Goal: Task Accomplishment & Management: Manage account settings

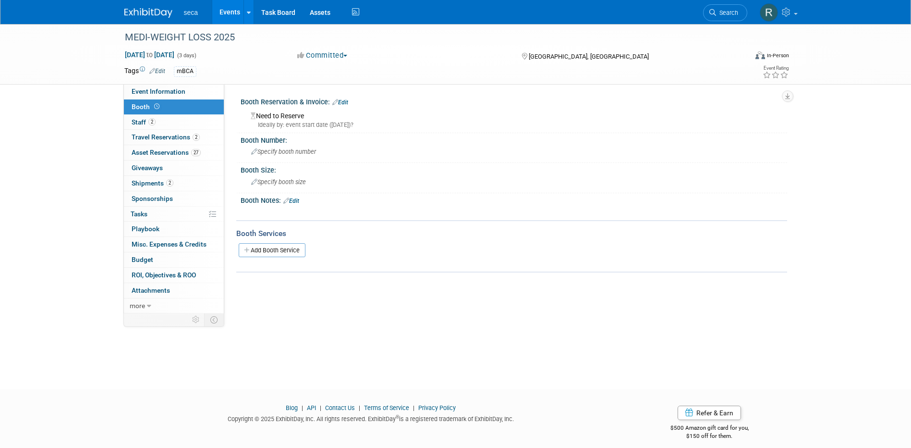
click at [343, 103] on link "Edit" at bounding box center [340, 102] width 16 height 7
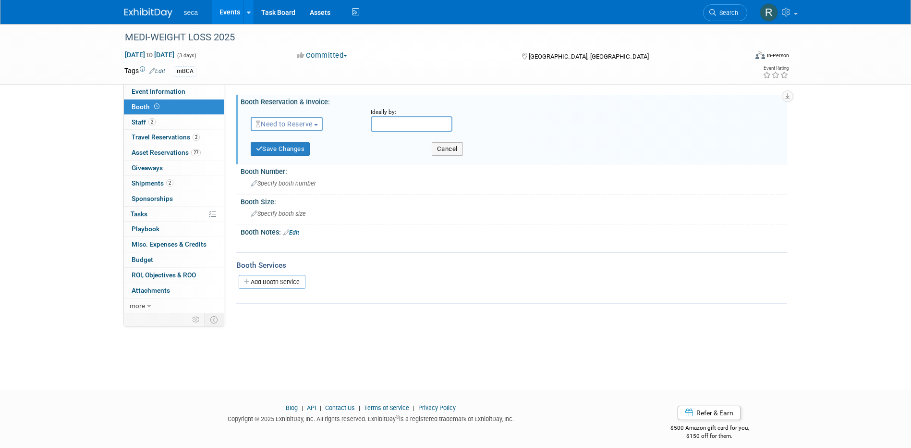
click at [295, 122] on span "Need to Reserve" at bounding box center [283, 124] width 57 height 8
click at [291, 155] on link "Reserved" at bounding box center [302, 153] width 103 height 13
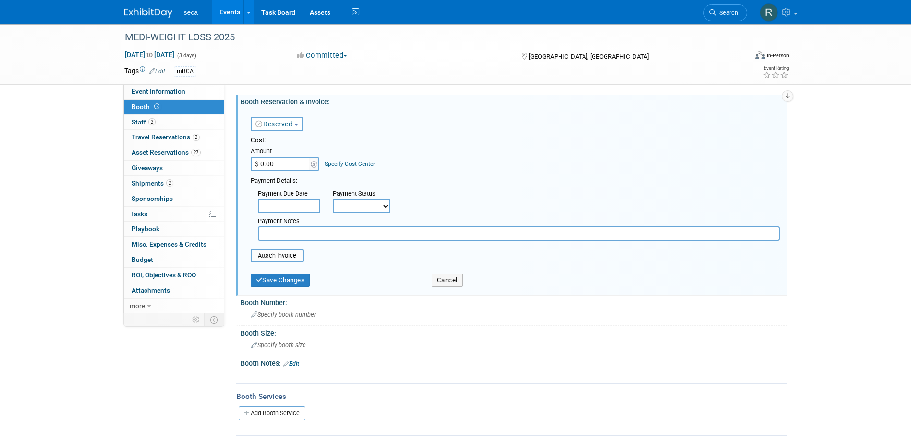
click at [294, 167] on input "$ 0.00" at bounding box center [281, 164] width 60 height 14
click at [404, 123] on div "Reserved Need to Reserve Reserved No Reservation Required Ideally by:" at bounding box center [515, 122] width 544 height 28
click at [286, 279] on button "Save Changes" at bounding box center [281, 279] width 60 height 13
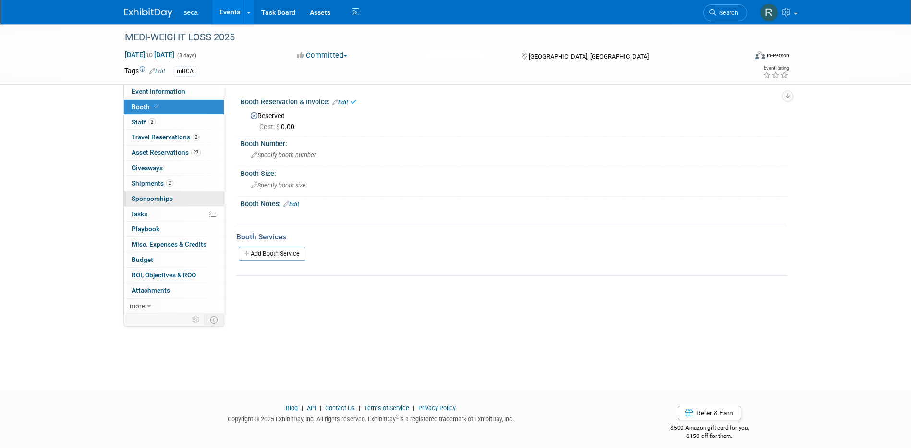
click at [164, 195] on span "Sponsorships 0" at bounding box center [152, 198] width 41 height 8
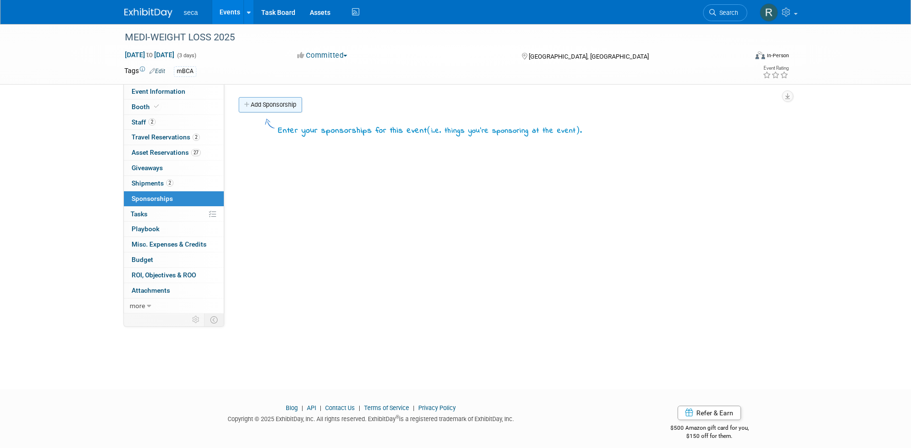
click at [269, 107] on link "Add Sponsorship" at bounding box center [270, 104] width 63 height 15
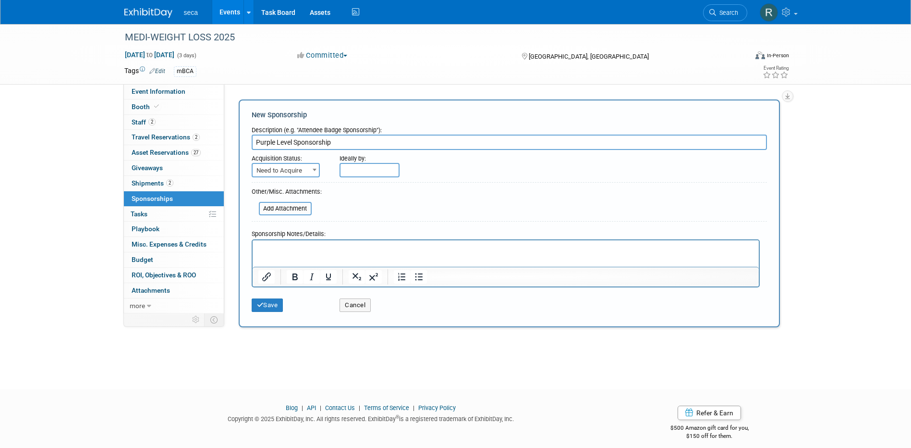
type input "Purple Level Sponsorship"
click at [276, 166] on span "Need to Acquire" at bounding box center [286, 170] width 66 height 13
select select "2"
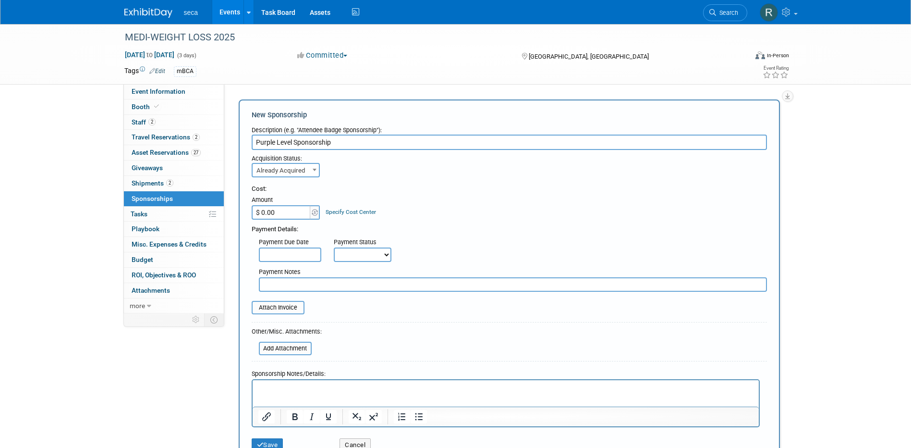
click at [292, 210] on input "$ 0.00" at bounding box center [282, 212] width 60 height 14
type input "$ 5,000.00"
click at [305, 255] on input "text" at bounding box center [290, 254] width 62 height 14
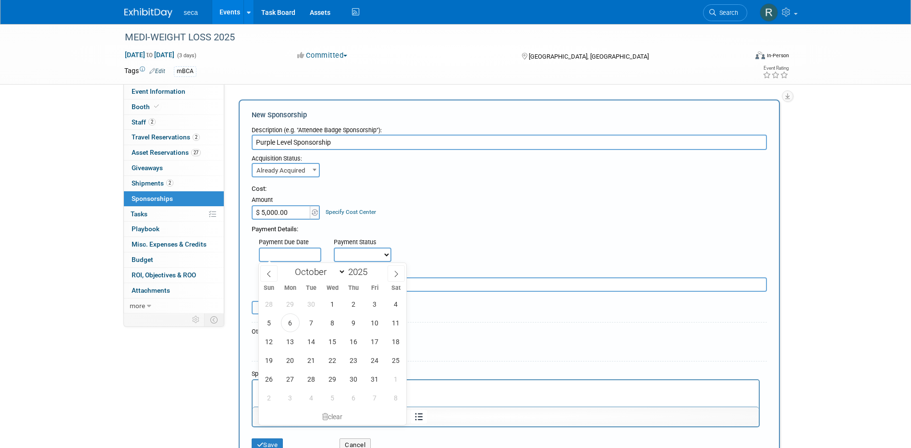
click at [511, 228] on div "Payment Details:" at bounding box center [509, 226] width 515 height 14
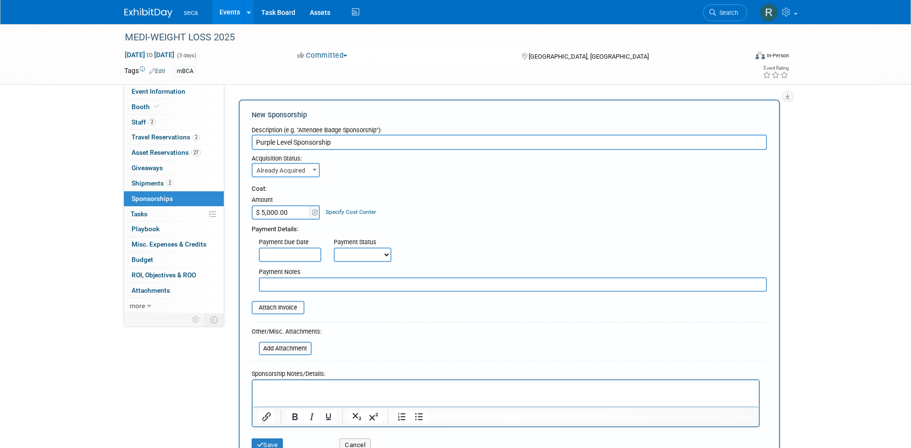
click at [380, 254] on select "Not Paid Yet Partially Paid Paid in Full" at bounding box center [363, 254] width 58 height 14
click at [444, 237] on div "Payment Due Date Payment Status Not Paid Yet Partially Paid Paid in Full Next P…" at bounding box center [509, 248] width 530 height 28
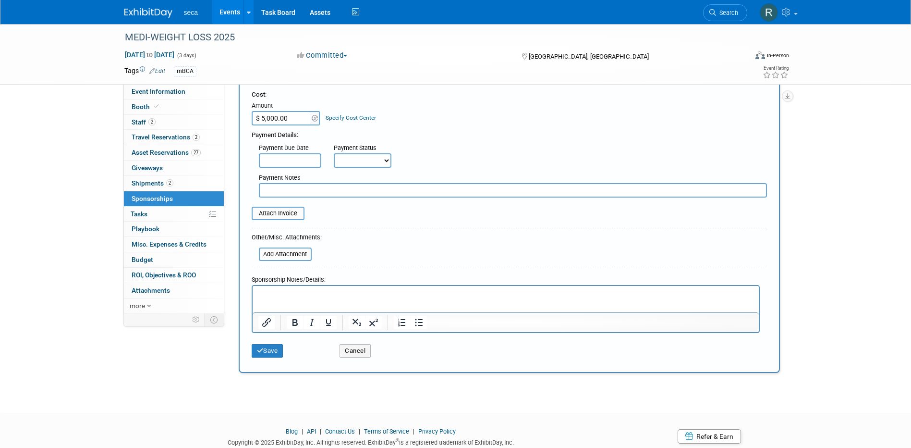
scroll to position [96, 0]
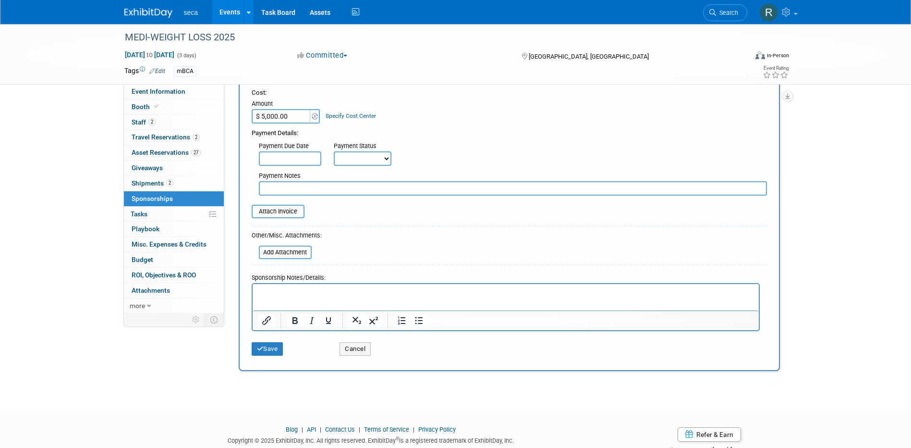
click at [298, 185] on input "text" at bounding box center [513, 188] width 508 height 14
type input "Send to finance on"
click at [339, 188] on input "Send to finance on" at bounding box center [513, 188] width 508 height 14
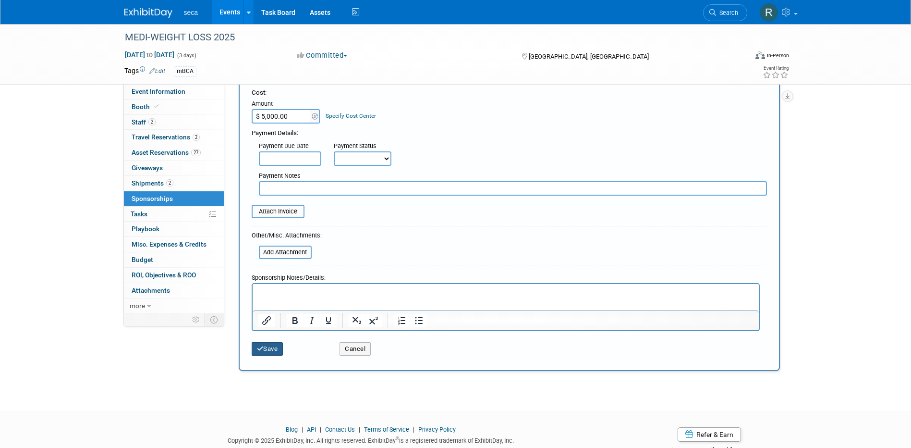
click at [271, 313] on button "Save" at bounding box center [268, 348] width 32 height 13
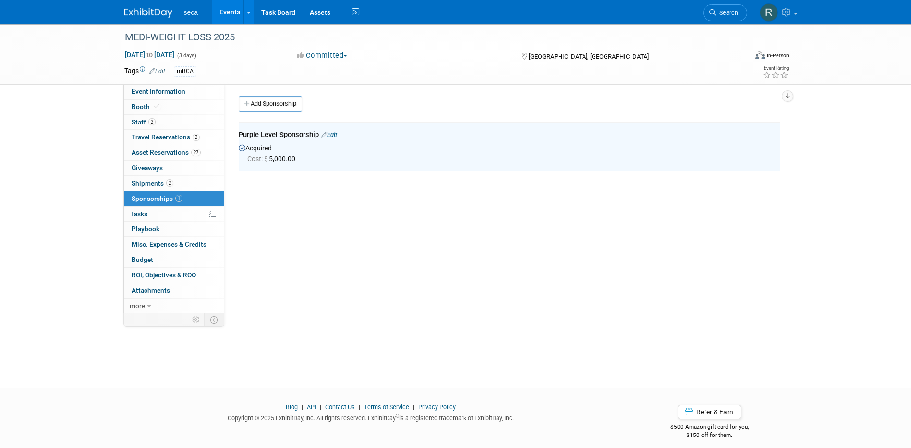
scroll to position [0, 0]
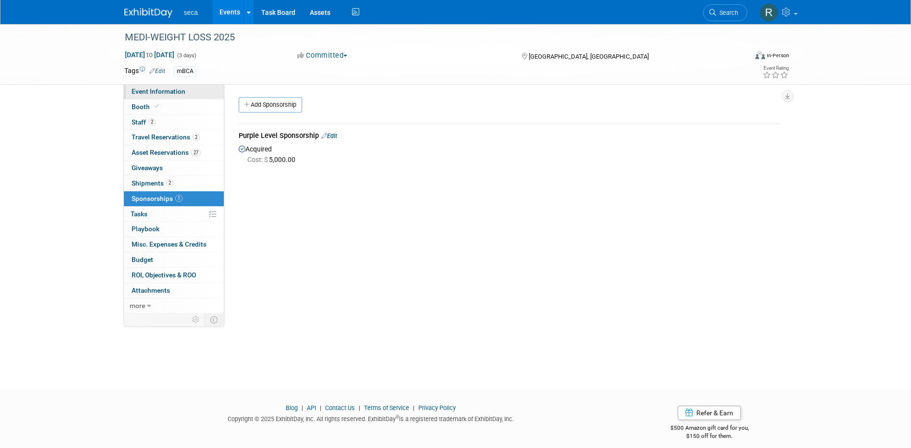
drag, startPoint x: 159, startPoint y: 88, endPoint x: 167, endPoint y: 89, distance: 7.3
click at [159, 88] on span "Event Information" at bounding box center [159, 91] width 54 height 8
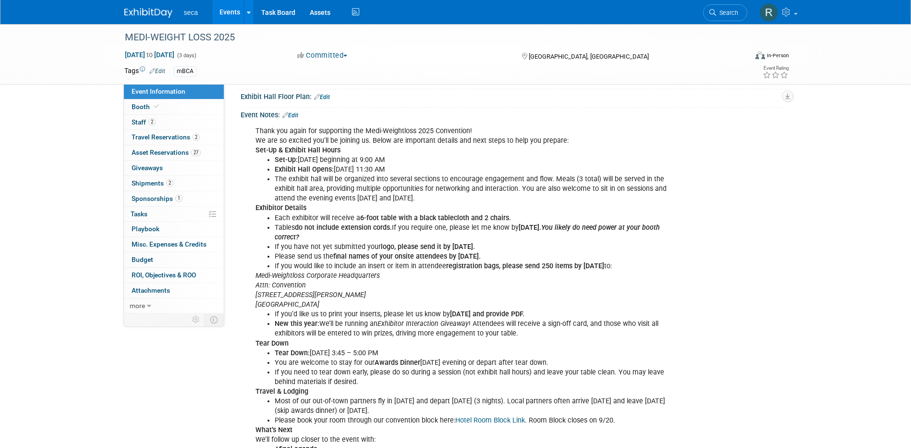
scroll to position [48, 0]
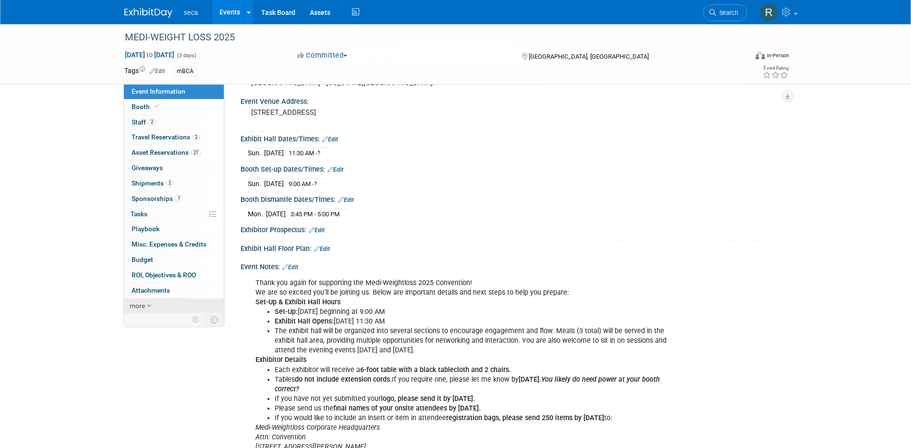
drag, startPoint x: 151, startPoint y: 300, endPoint x: 183, endPoint y: 301, distance: 32.7
click at [151, 300] on link "more" at bounding box center [174, 305] width 100 height 15
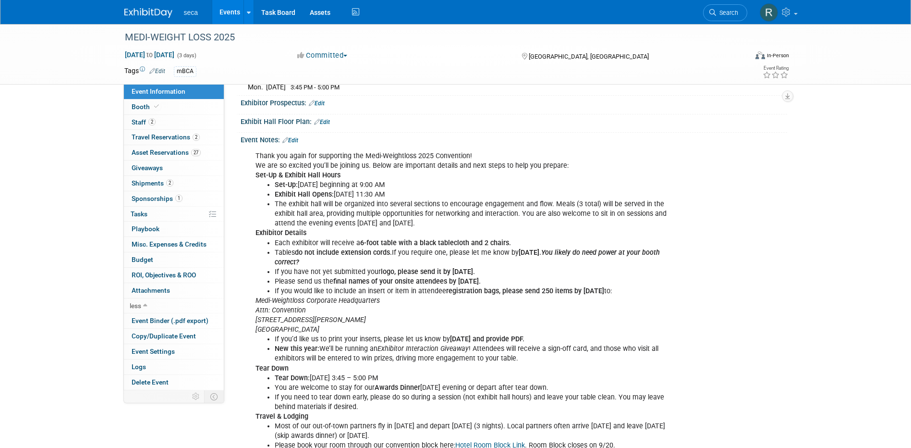
scroll to position [107, 0]
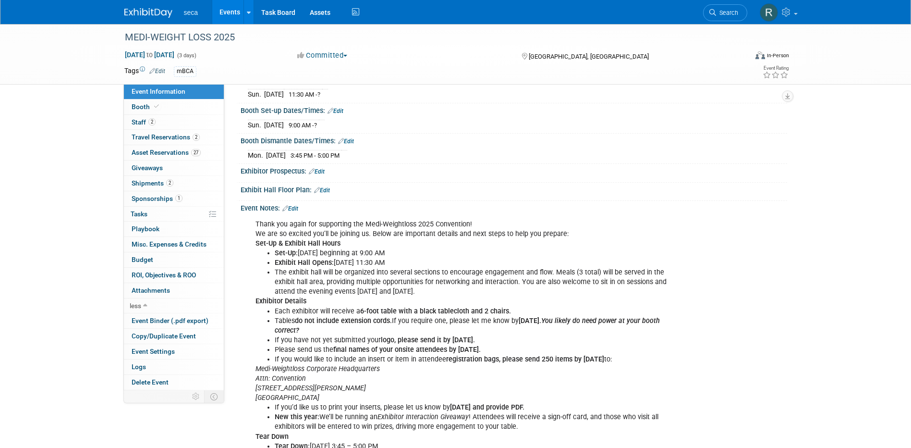
click at [294, 209] on link "Edit" at bounding box center [290, 208] width 16 height 7
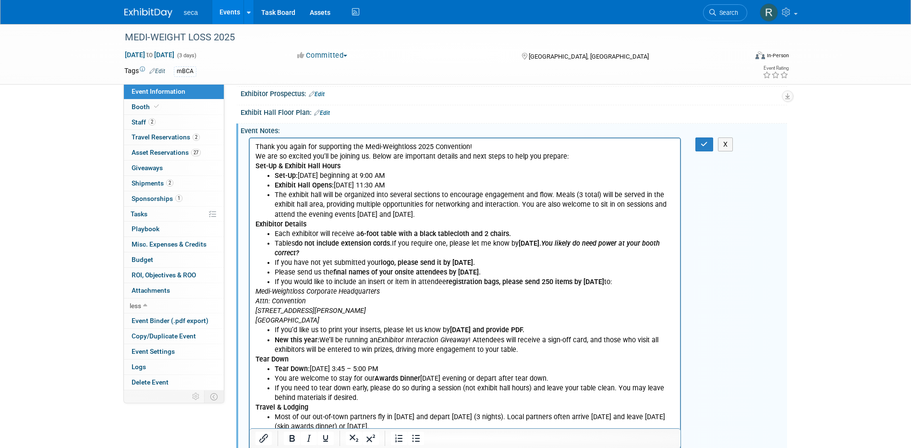
scroll to position [395, 0]
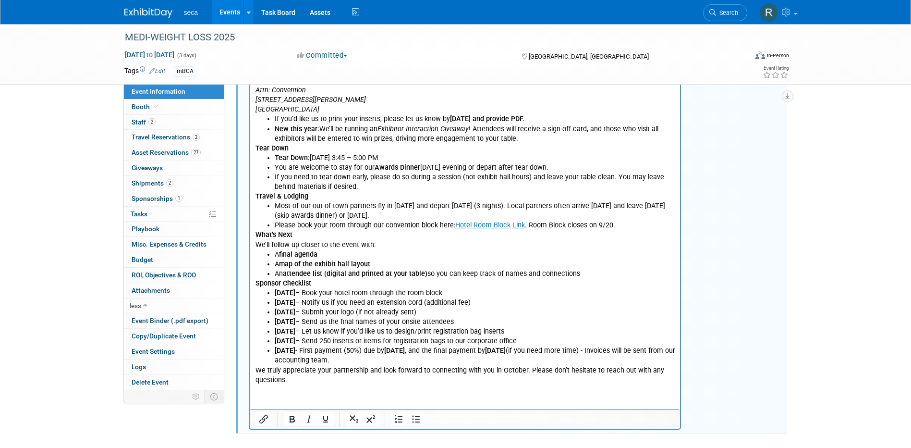
click at [279, 313] on html "Thank you again for supporting the Medi-Weightloss 2025 Convention! We are so e…" at bounding box center [464, 155] width 431 height 457
click at [300, 313] on p "We truly appreciate your partnership and look forward to connecting with you in…" at bounding box center [465, 374] width 420 height 19
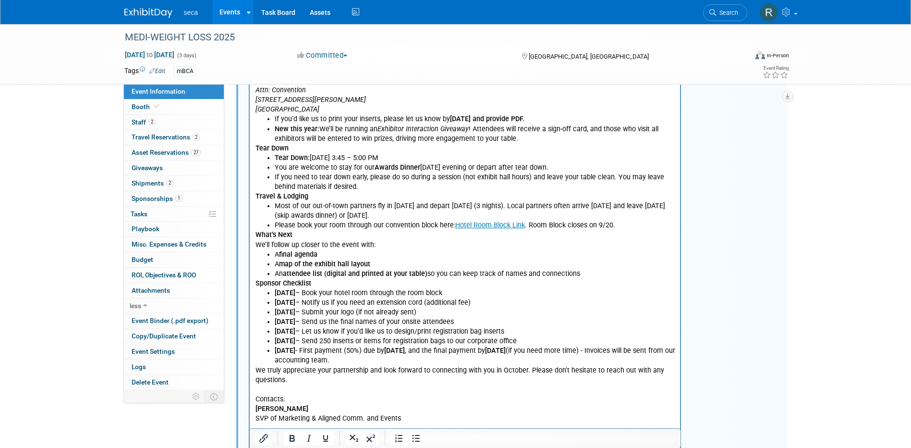
scroll to position [466, 0]
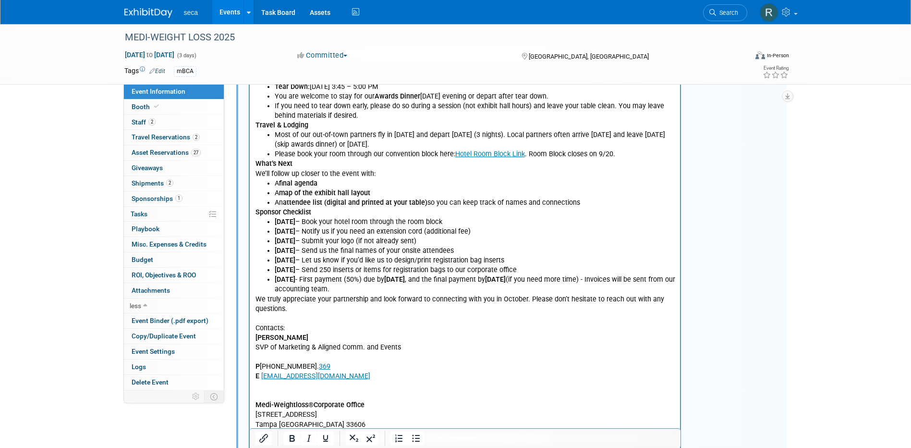
click at [276, 313] on p "Rhandi Emanouil SVP of Marketing & Aligned Comm. and Events P (813) 228-6334 ex…" at bounding box center [465, 381] width 420 height 97
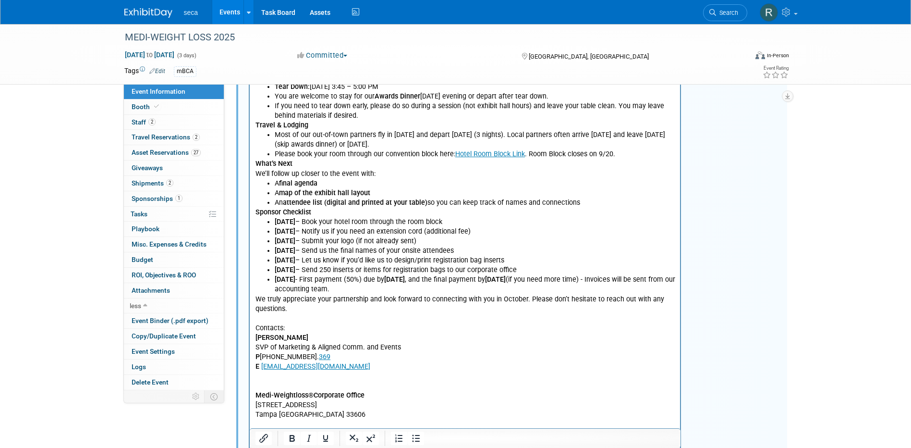
click at [267, 313] on p "Rhandi Emanouil SVP of Marketing & Aligned Comm. and Events P (813) 228-6334 ex…" at bounding box center [465, 376] width 420 height 87
click at [280, 313] on p "Rhandi Emanouil SVP of Marketing & Aligned Comm. and Events P (813) 228-6334 ex…" at bounding box center [465, 371] width 420 height 77
click at [286, 313] on p "Medi-Weightloss ® Corporate Office 509 South Hyde Park Ave Tampa FL 33606" at bounding box center [465, 390] width 420 height 38
drag, startPoint x: 255, startPoint y: 385, endPoint x: 288, endPoint y: 381, distance: 32.8
click at [288, 313] on p "Briana Cole - bcole@mediweightloss.com" at bounding box center [465, 386] width 420 height 10
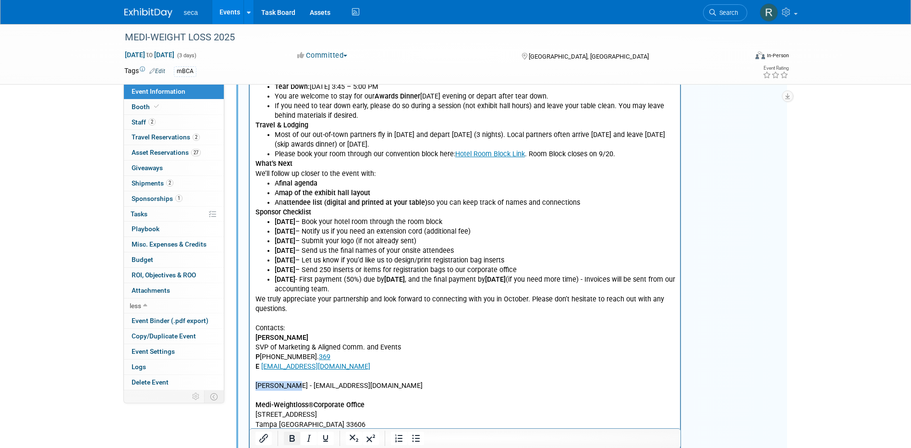
click at [292, 313] on icon "Bold" at bounding box center [292, 438] width 5 height 7
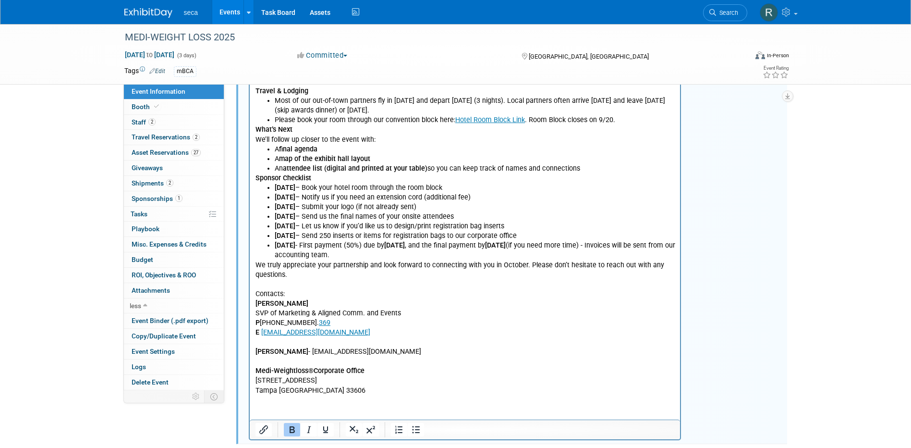
scroll to position [514, 0]
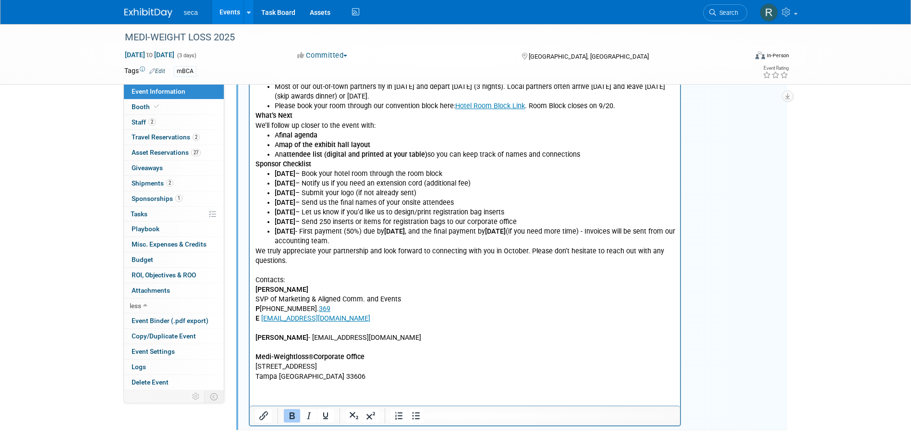
click at [463, 313] on p "Medi-Weightloss ® Corporate Office 509 South Hyde Park Ave Tampa FL 33606" at bounding box center [465, 361] width 420 height 38
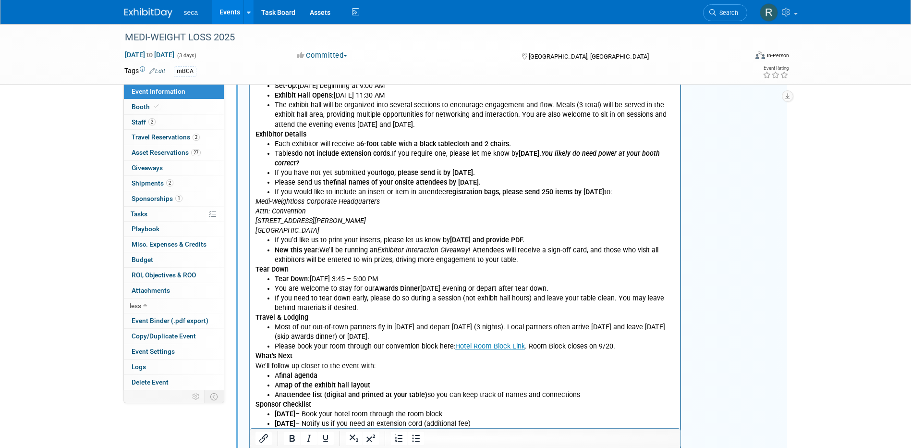
scroll to position [34, 0]
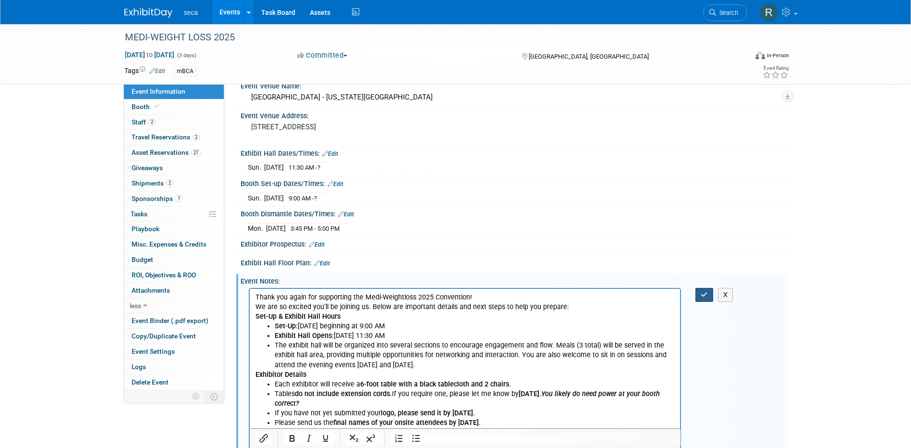
click at [603, 293] on button "button" at bounding box center [704, 295] width 18 height 14
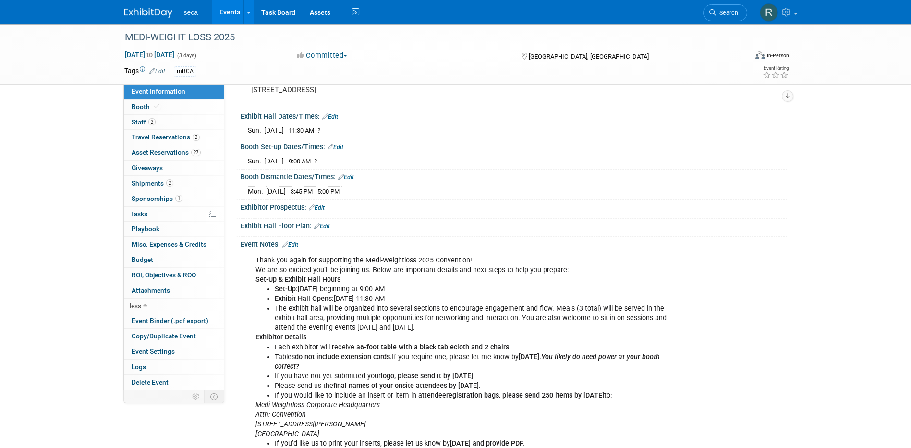
scroll to position [0, 0]
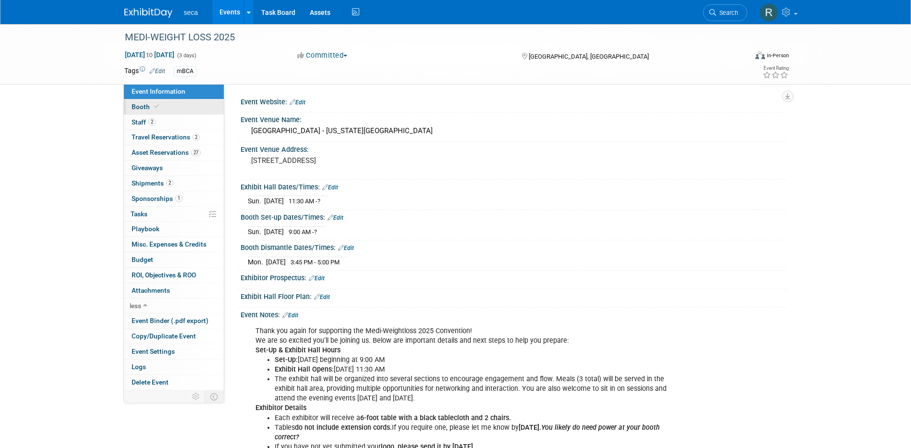
click at [193, 105] on link "Booth" at bounding box center [174, 106] width 100 height 15
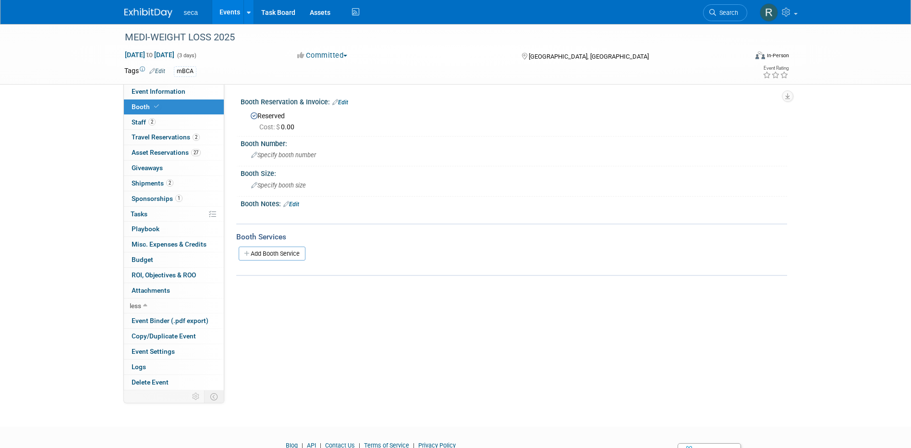
click at [294, 205] on link "Edit" at bounding box center [291, 204] width 16 height 7
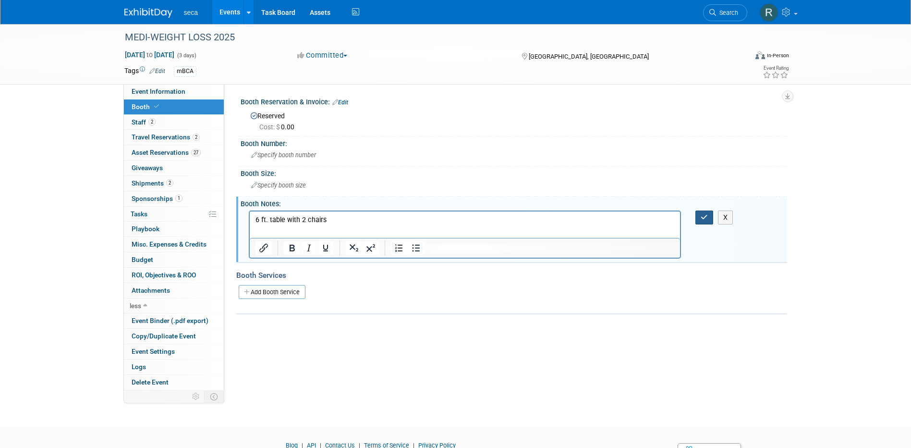
click at [603, 215] on button "button" at bounding box center [704, 217] width 18 height 14
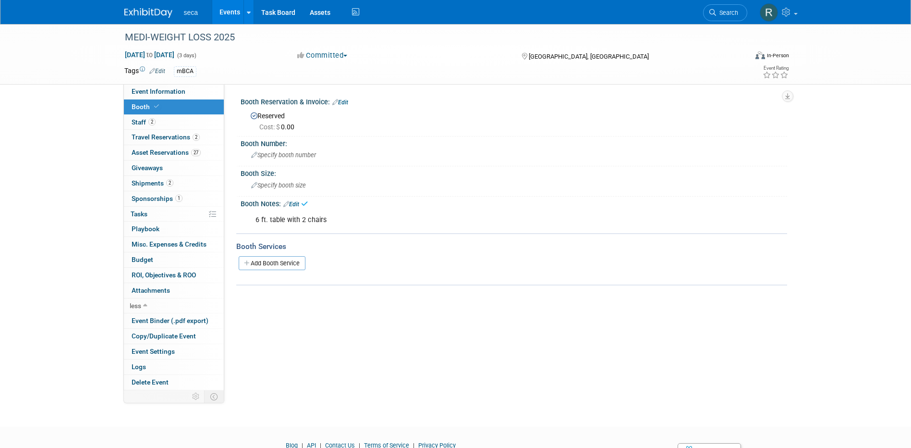
click at [169, 83] on div "MEDI-WEIGHT LOSS 2025 Oct 18, 2025 to Oct 20, 2025 (3 days) Oct 18, 2025 to Oct…" at bounding box center [455, 54] width 677 height 60
click at [176, 90] on span "Event Information" at bounding box center [159, 91] width 54 height 8
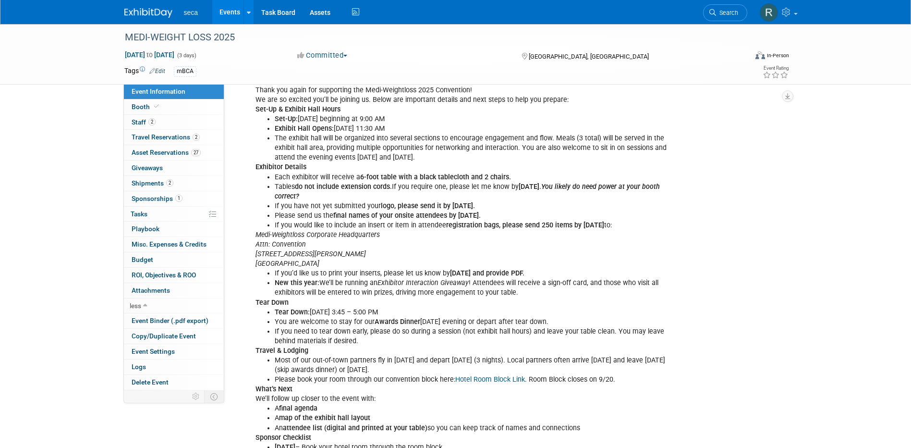
scroll to position [240, 0]
click at [158, 109] on icon at bounding box center [156, 106] width 5 height 5
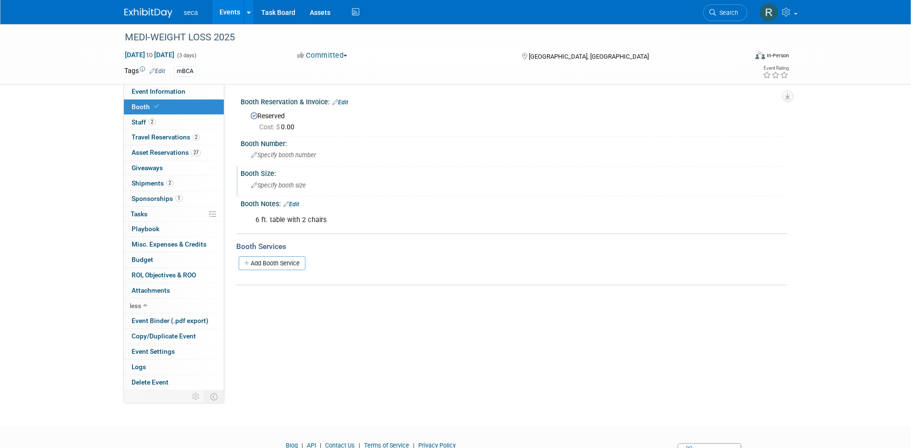
click at [291, 185] on span "Specify booth size" at bounding box center [278, 185] width 55 height 7
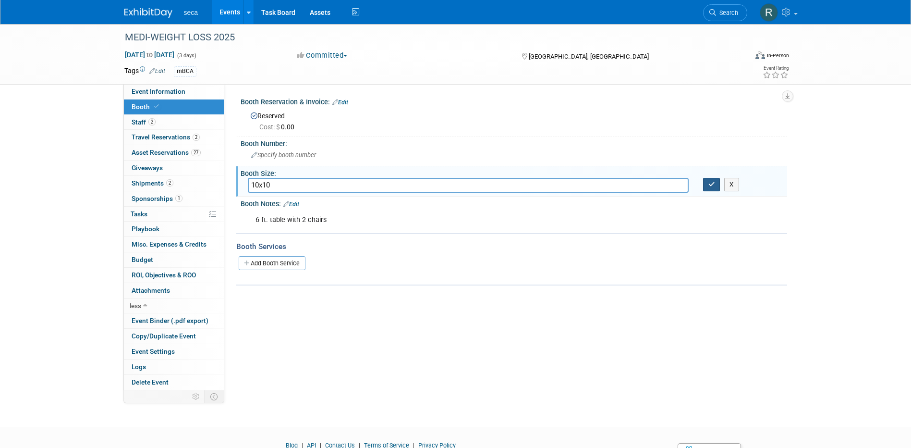
type input "10x10"
click at [603, 181] on icon "button" at bounding box center [711, 184] width 7 height 6
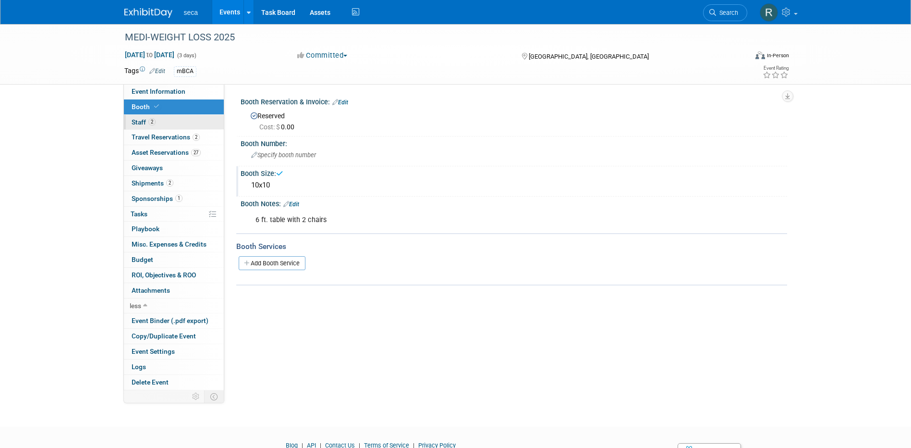
click at [161, 125] on link "2 Staff 2" at bounding box center [174, 122] width 100 height 15
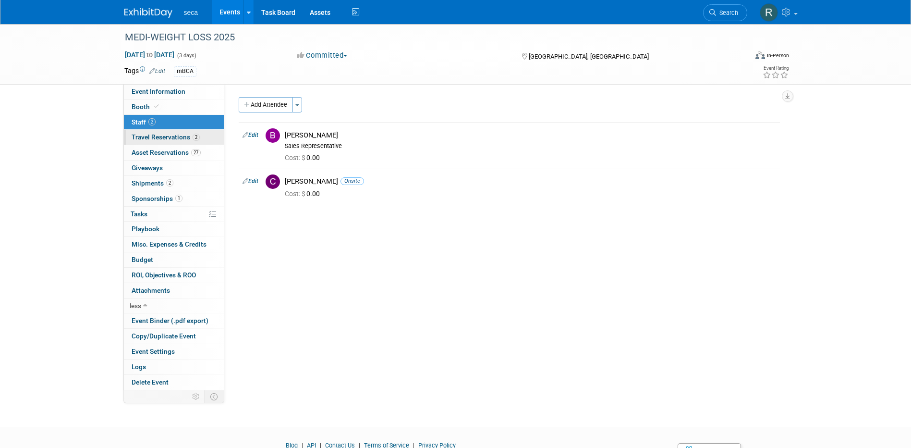
click at [185, 138] on span "Travel Reservations 2" at bounding box center [166, 137] width 68 height 8
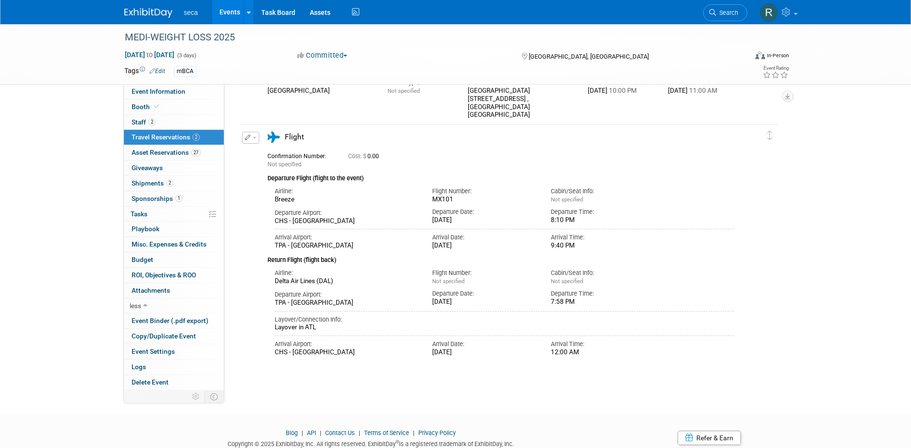
scroll to position [96, 0]
click at [225, 12] on link "Events" at bounding box center [229, 12] width 35 height 24
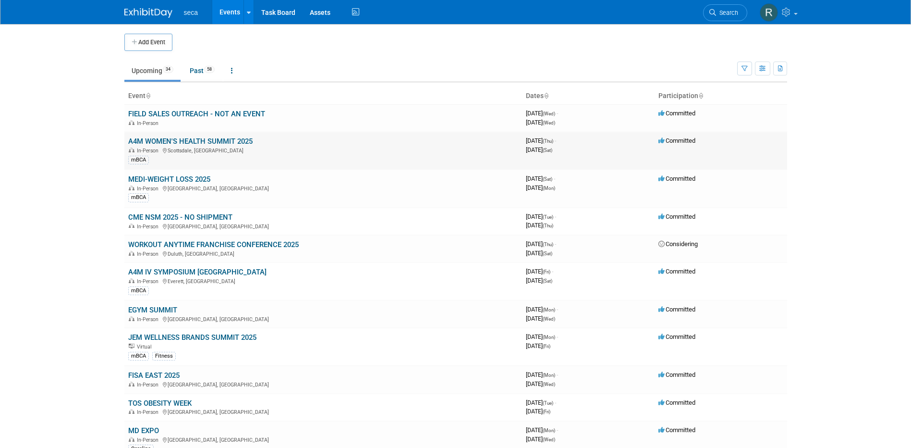
click at [193, 141] on link "A4M WOMEN'S HEALTH SUMMIT 2025" at bounding box center [190, 141] width 124 height 9
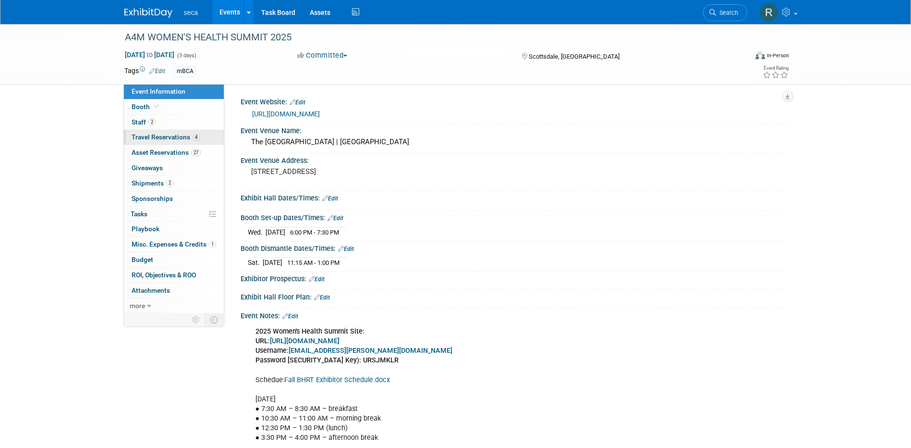
click at [167, 138] on span "Travel Reservations 4" at bounding box center [166, 137] width 68 height 8
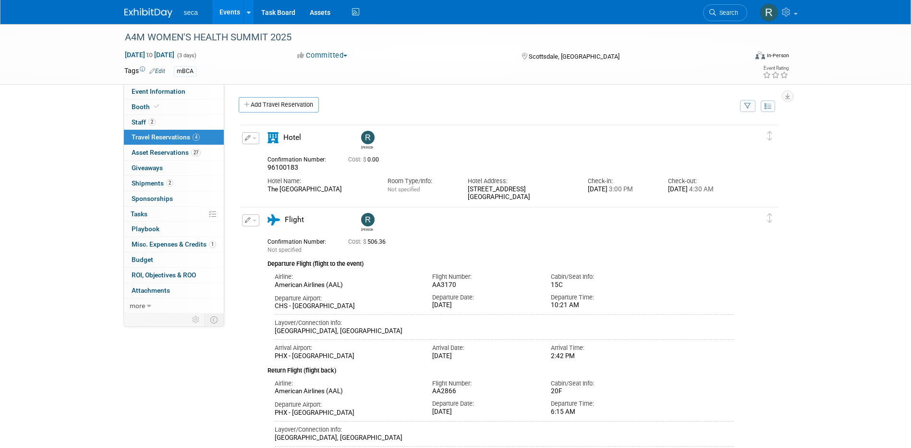
click at [250, 138] on icon "button" at bounding box center [248, 138] width 6 height 6
click at [260, 151] on button "Edit Reservation" at bounding box center [283, 155] width 81 height 14
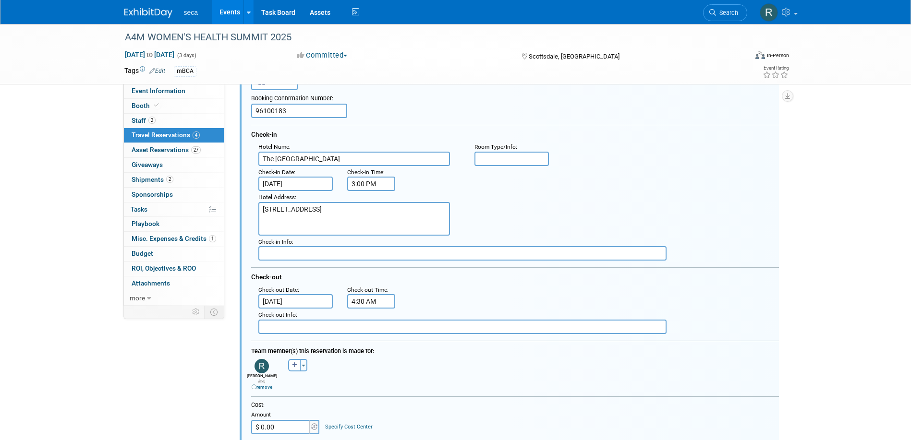
scroll to position [113, 0]
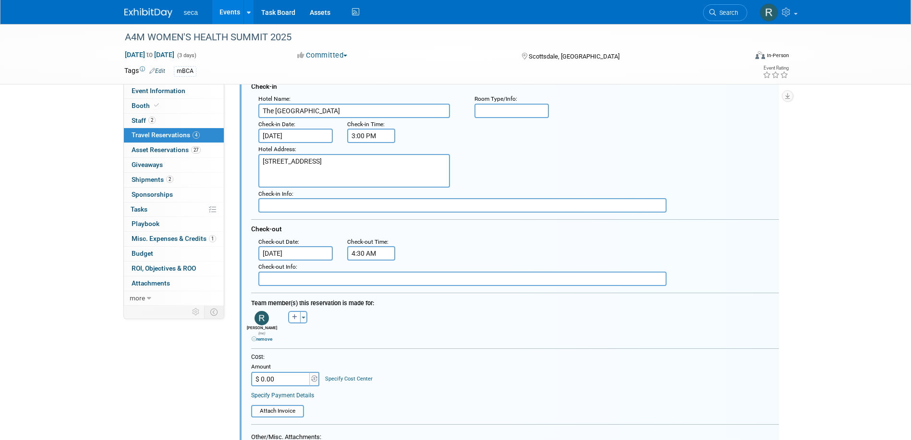
click at [298, 251] on input "Oct 12, 2025" at bounding box center [295, 253] width 75 height 14
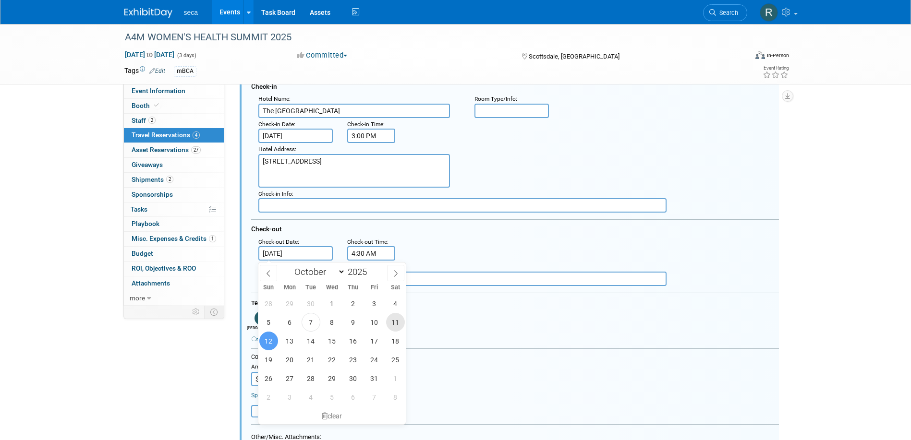
click at [392, 323] on span "11" at bounding box center [395, 322] width 19 height 19
type input "Oct 11, 2025"
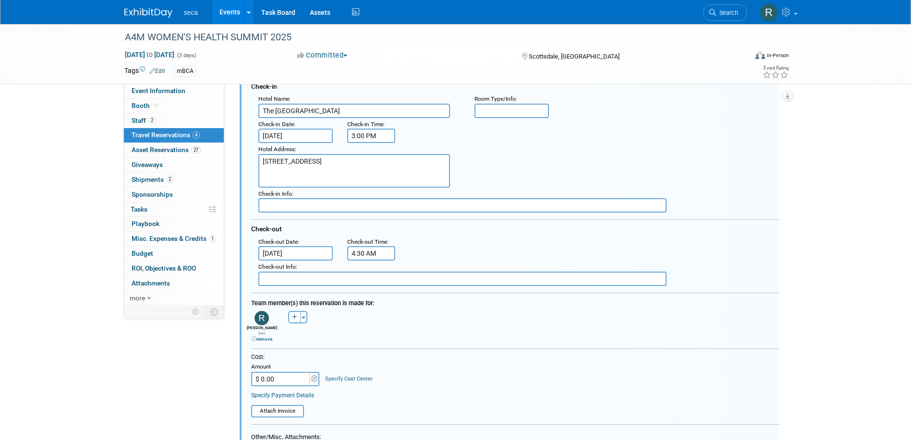
click at [363, 255] on input "4:30 AM" at bounding box center [371, 253] width 48 height 14
click at [374, 294] on span "04" at bounding box center [370, 297] width 18 height 17
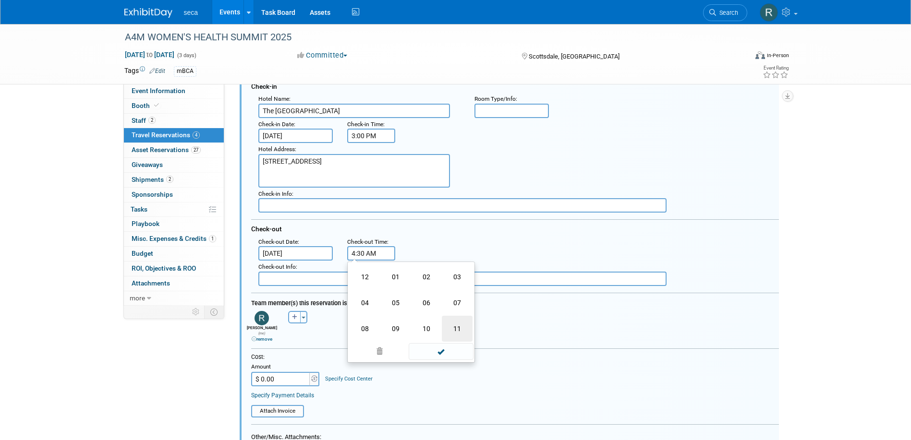
click at [461, 328] on td "11" at bounding box center [457, 329] width 31 height 26
click at [417, 297] on span "30" at bounding box center [415, 297] width 18 height 17
click at [366, 281] on td "00" at bounding box center [365, 277] width 31 height 26
type input "11:00 AM"
click at [432, 341] on span at bounding box center [441, 340] width 65 height 17
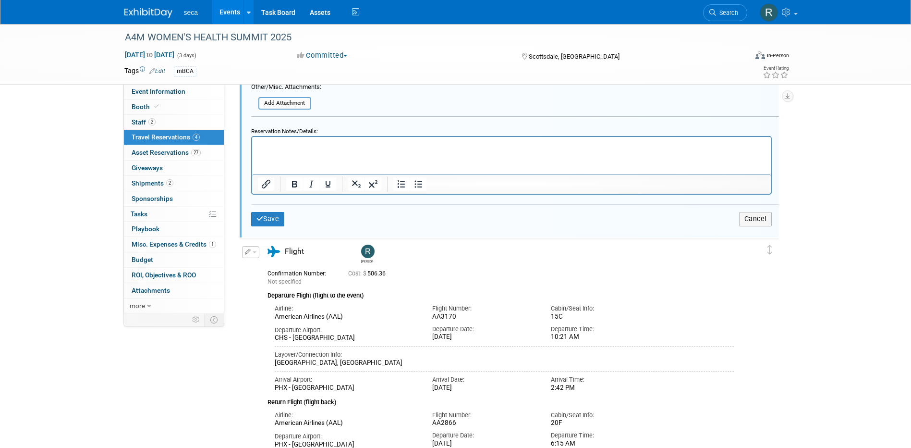
scroll to position [480, 0]
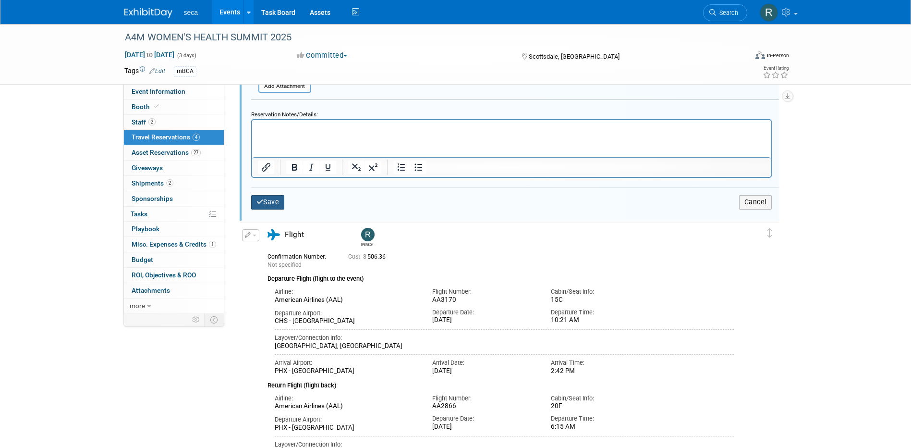
click at [276, 200] on button "Save" at bounding box center [268, 202] width 34 height 14
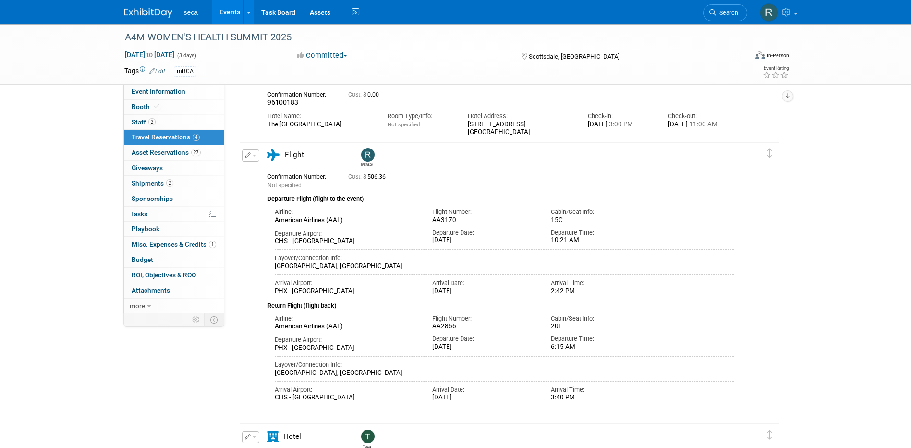
scroll to position [17, 0]
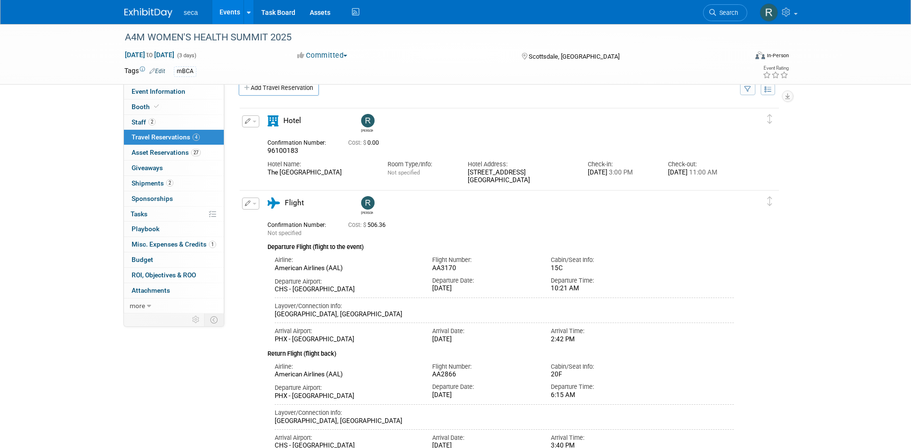
click at [253, 204] on span "button" at bounding box center [255, 204] width 4 height 2
click at [266, 219] on button "Edit Reservation" at bounding box center [283, 220] width 81 height 14
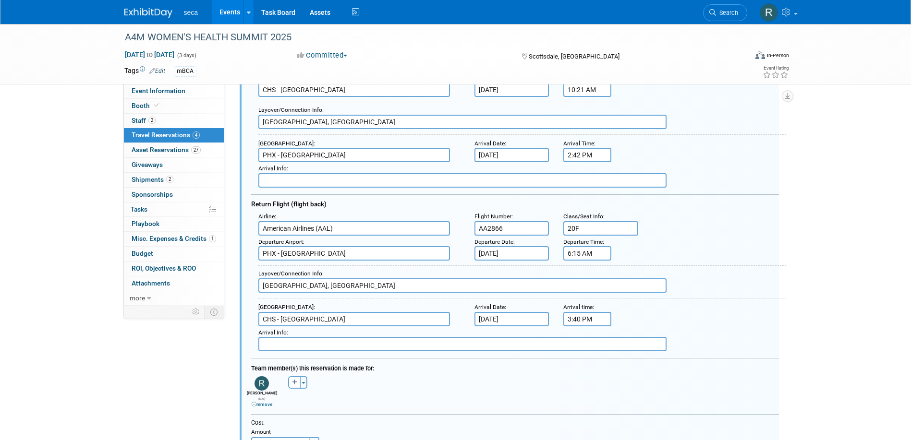
scroll to position [243, 0]
click at [305, 227] on input "American Airlines (AAL)" at bounding box center [354, 227] width 192 height 14
click at [290, 256] on span "Delta Air Lines (DAL)" at bounding box center [359, 258] width 200 height 15
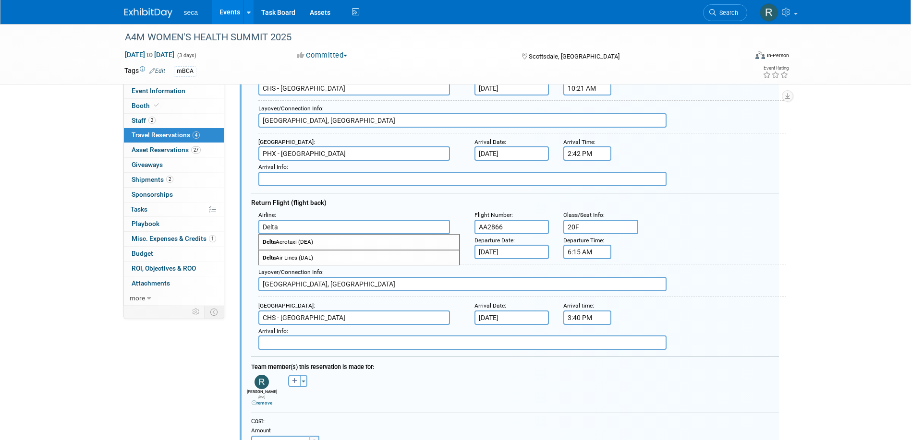
type input "Delta Air Lines (DAL)"
click at [526, 227] on input "AA2866" at bounding box center [511, 227] width 75 height 14
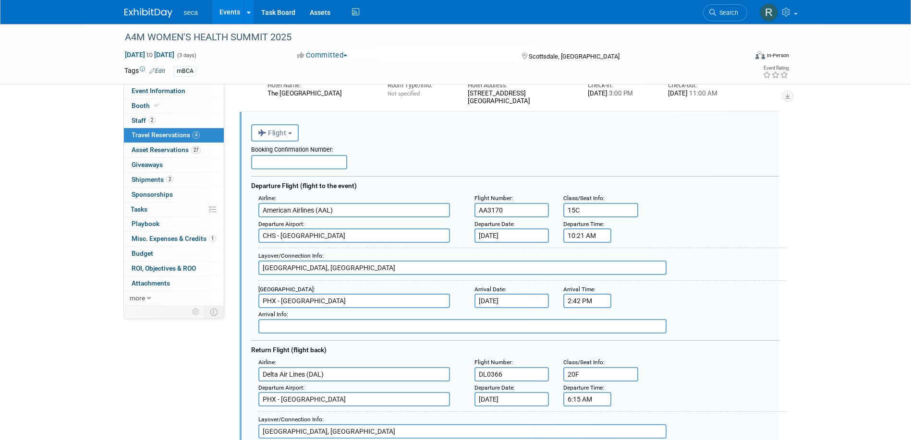
scroll to position [144, 0]
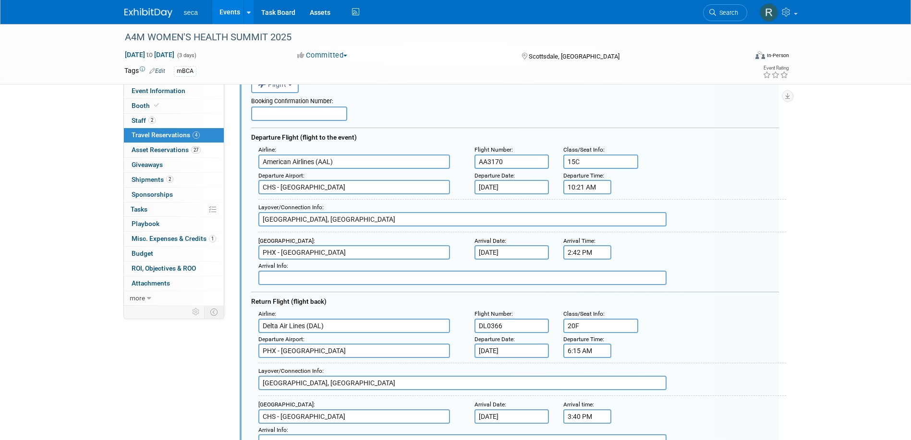
type input "DL0366"
drag, startPoint x: 589, startPoint y: 162, endPoint x: 559, endPoint y: 160, distance: 29.8
click at [559, 160] on div "Class/Seat Info : 15C" at bounding box center [600, 156] width 89 height 25
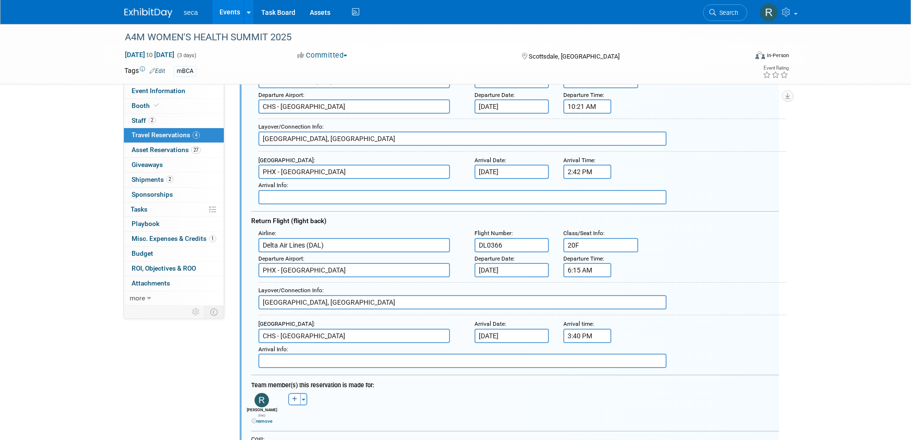
scroll to position [288, 0]
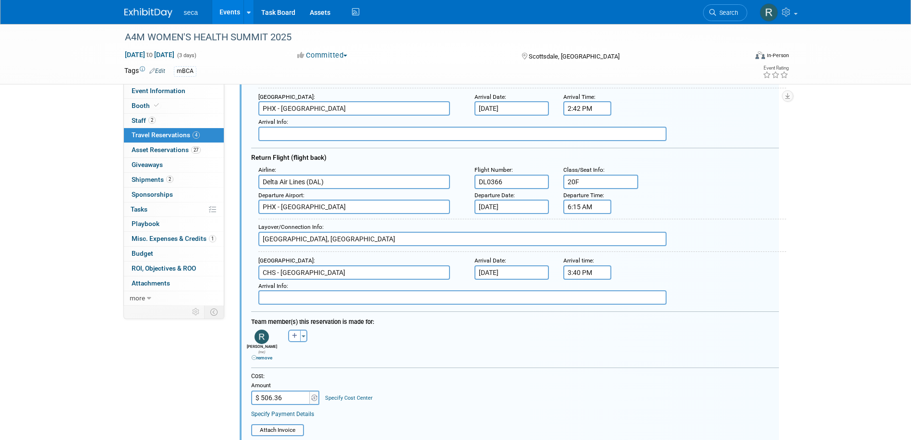
type input "13D"
click at [576, 182] on input "20F" at bounding box center [600, 182] width 75 height 14
type input "23F"
drag, startPoint x: 315, startPoint y: 244, endPoint x: 238, endPoint y: 233, distance: 77.1
click at [239, 233] on div "<i class="fas fa-plane" style="padding: 6px 4px 6px 1px;"></i> Flight <i class=…" at bounding box center [509, 264] width 541 height 694
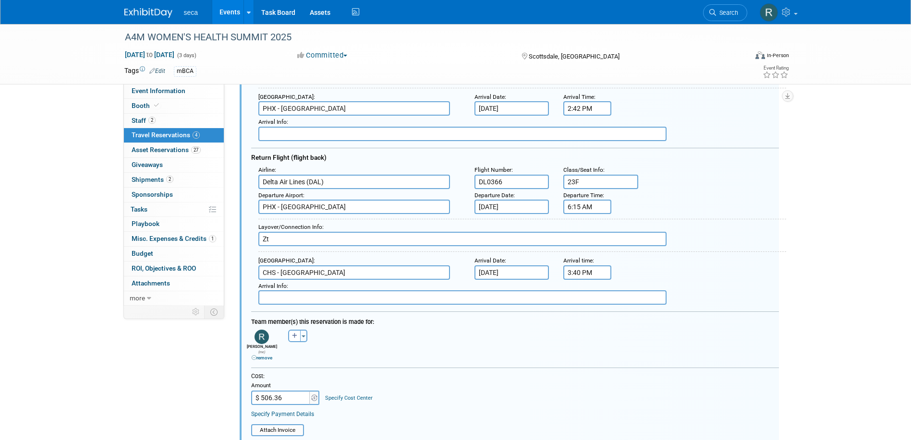
type input "Z"
type input "[GEOGRAPHIC_DATA], [GEOGRAPHIC_DATA]"
click at [517, 203] on input "Oct 12, 2025" at bounding box center [511, 207] width 75 height 14
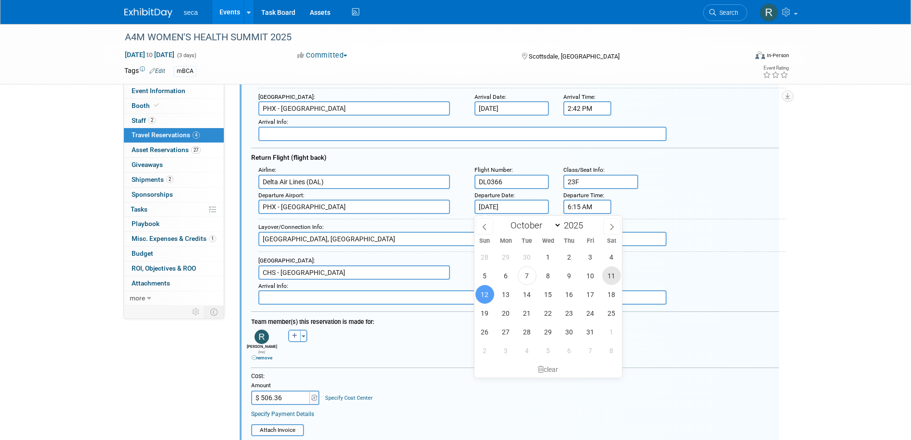
click at [603, 274] on span "11" at bounding box center [611, 276] width 19 height 19
type input "Oct 11, 2025"
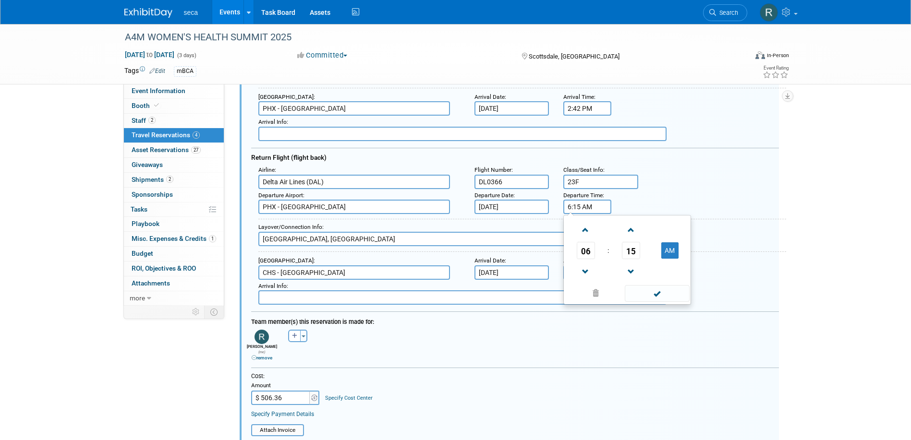
click at [575, 204] on input "6:15 AM" at bounding box center [587, 207] width 48 height 14
click at [587, 247] on span "06" at bounding box center [586, 250] width 18 height 17
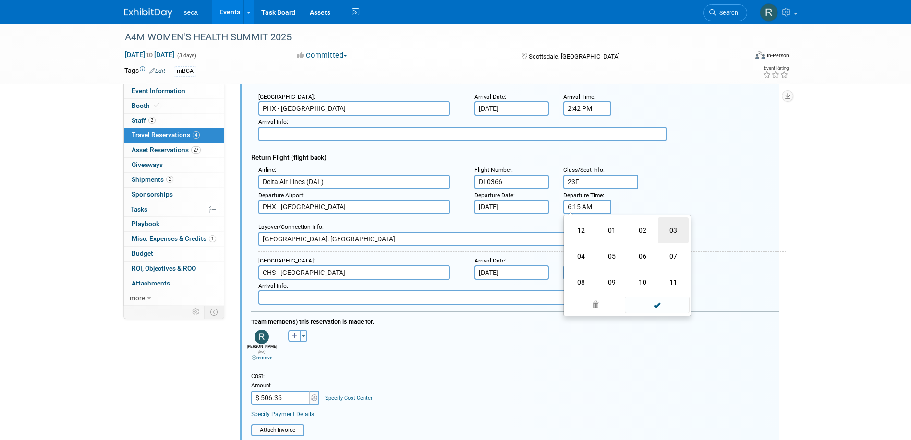
click at [669, 235] on td "03" at bounding box center [673, 231] width 31 height 26
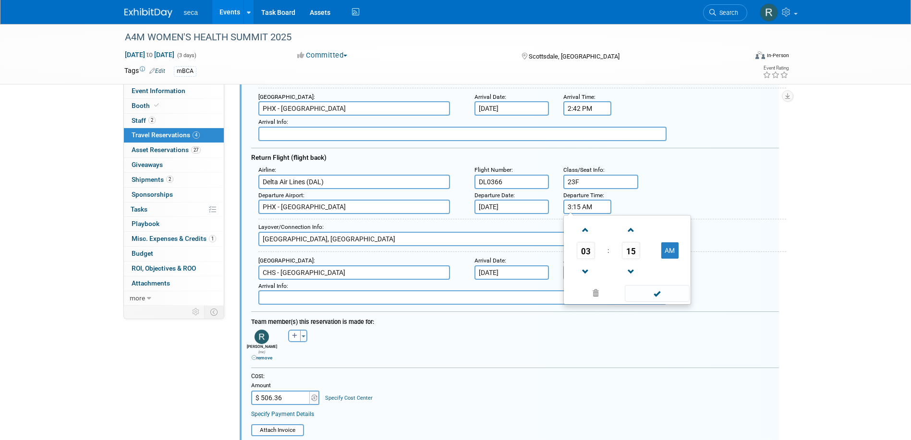
click at [581, 208] on input "3:15 AM" at bounding box center [587, 207] width 48 height 14
click at [671, 248] on button "AM" at bounding box center [669, 251] width 17 height 16
click at [626, 249] on span "15" at bounding box center [631, 250] width 18 height 17
click at [643, 234] on td "10" at bounding box center [642, 231] width 31 height 26
click at [580, 209] on input "3:10 PM" at bounding box center [587, 207] width 48 height 14
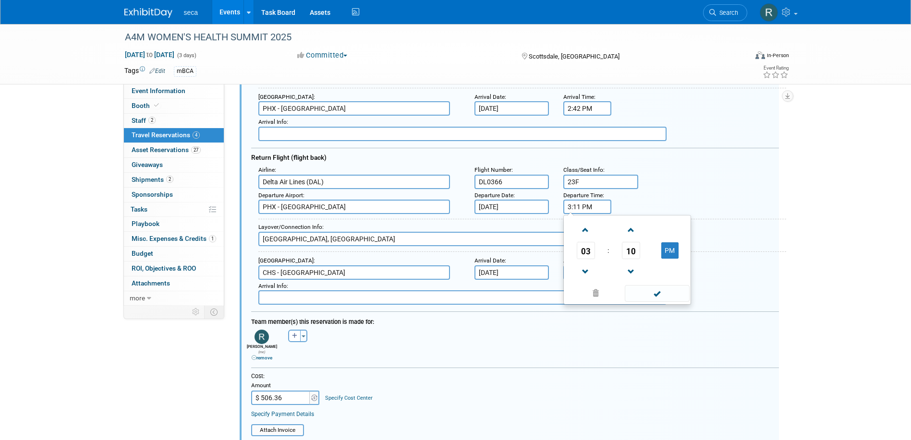
type input "3:11 PM"
click at [689, 191] on div "Departure Airport : PHX - Phoenix Sky Harbor International Airport Departure Da…" at bounding box center [518, 201] width 535 height 25
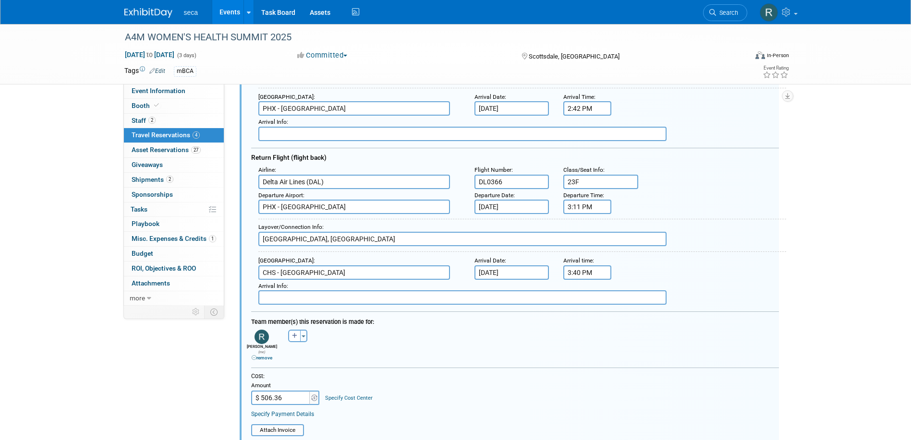
click at [518, 271] on input "Oct 12, 2025" at bounding box center [511, 273] width 75 height 14
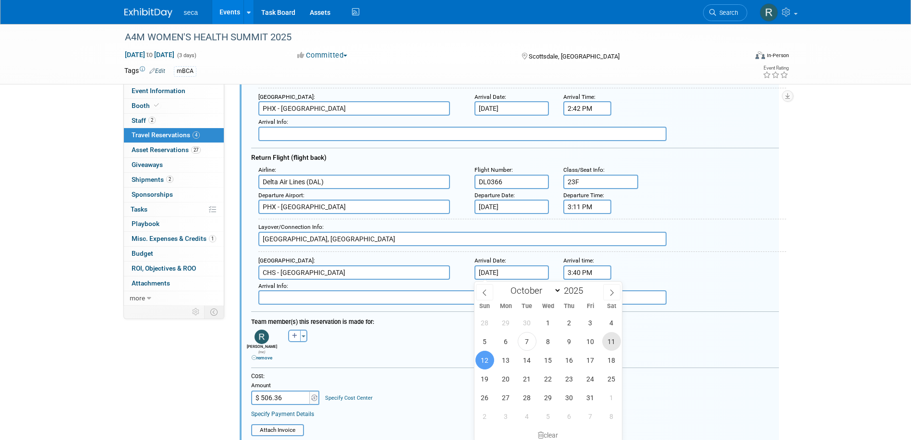
click at [608, 338] on span "11" at bounding box center [611, 341] width 19 height 19
type input "Oct 11, 2025"
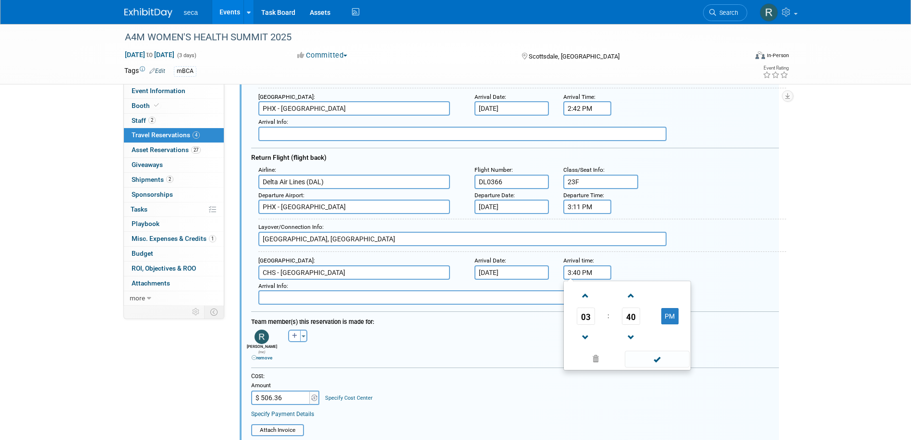
click at [575, 273] on input "3:40 PM" at bounding box center [587, 273] width 48 height 14
click at [589, 319] on span "03" at bounding box center [586, 316] width 18 height 17
click at [674, 339] on td "11" at bounding box center [673, 348] width 31 height 26
click at [585, 274] on input "11:40 PM" at bounding box center [587, 273] width 48 height 14
click at [663, 356] on span at bounding box center [657, 359] width 65 height 17
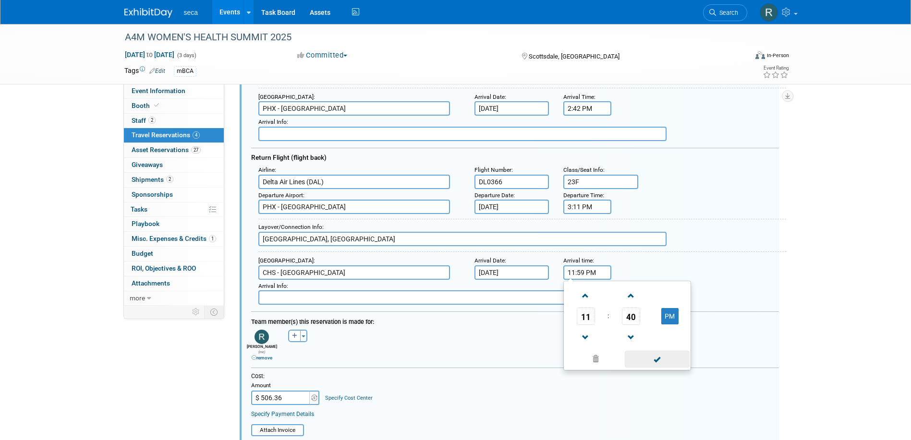
type input "11:59 PM"
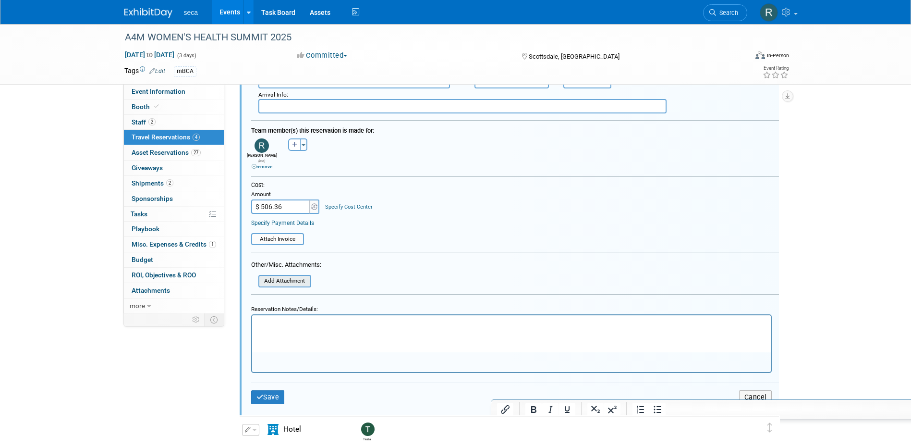
scroll to position [480, 0]
click at [291, 200] on input "$ 506.36" at bounding box center [281, 206] width 60 height 14
type input "$"
type input "$ 0.00"
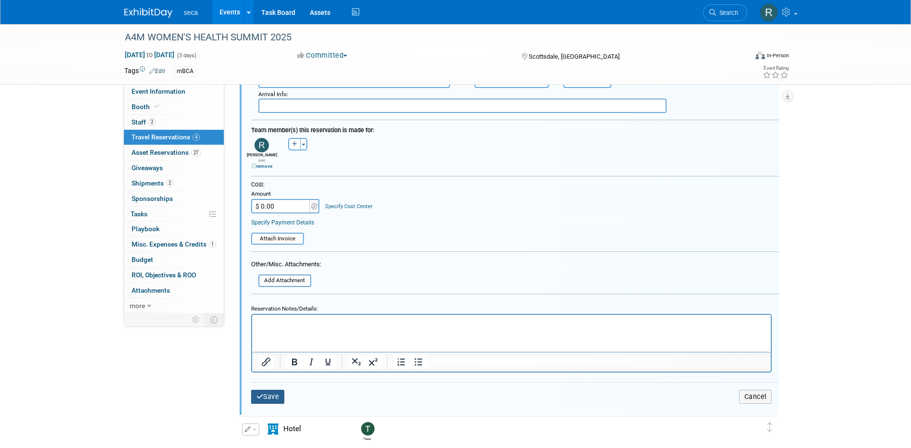
click at [267, 389] on button "Save" at bounding box center [268, 396] width 34 height 14
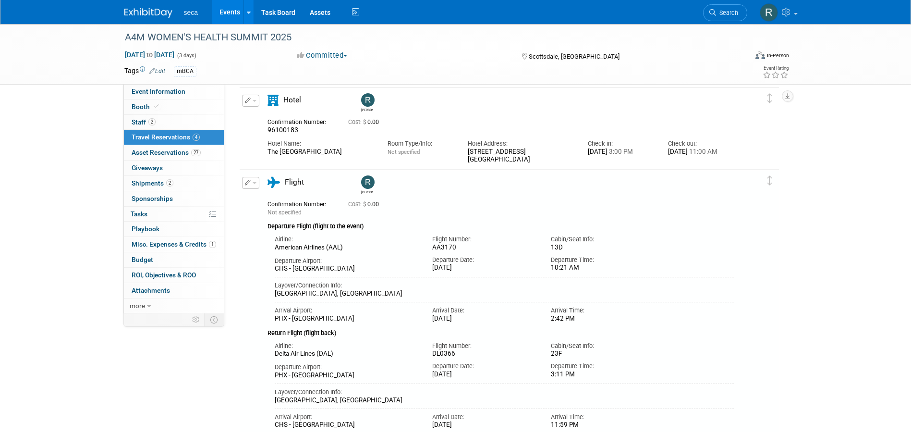
scroll to position [0, 0]
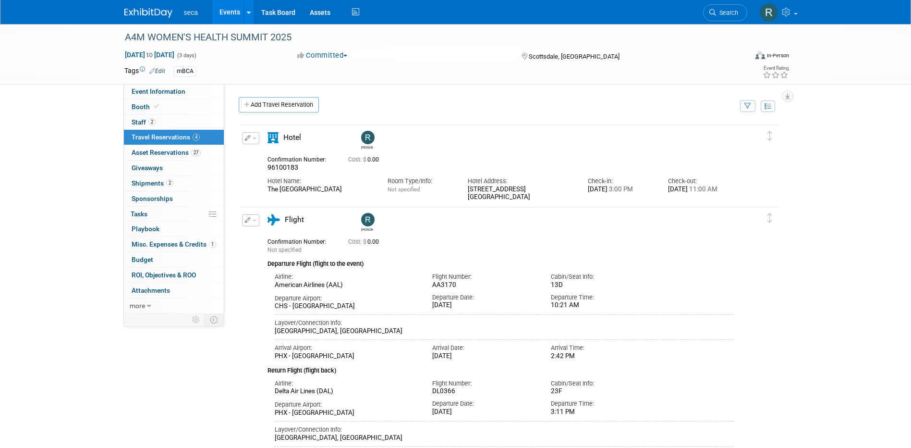
click at [234, 9] on link "Events" at bounding box center [229, 12] width 35 height 24
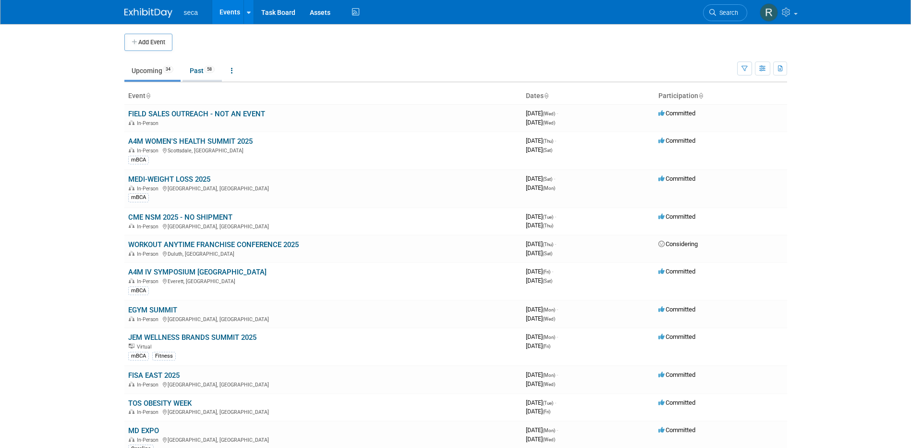
click at [194, 68] on link "Past 58" at bounding box center [201, 70] width 39 height 18
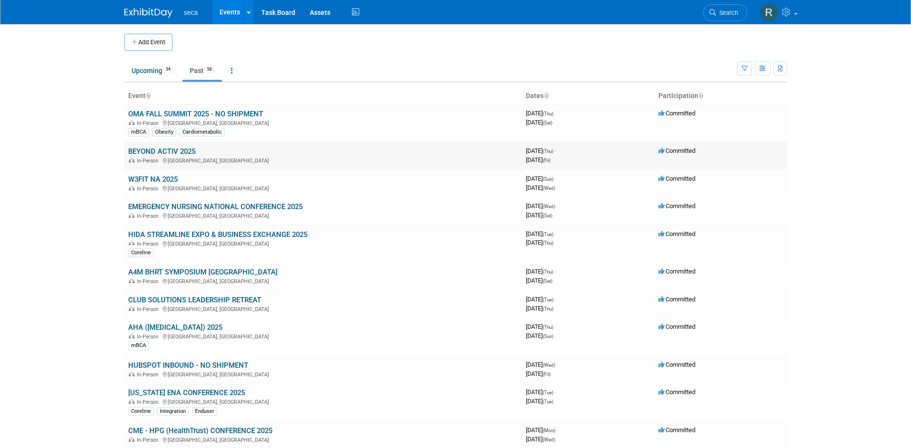
click at [174, 150] on link "BEYOND ACTIV 2025" at bounding box center [161, 151] width 67 height 9
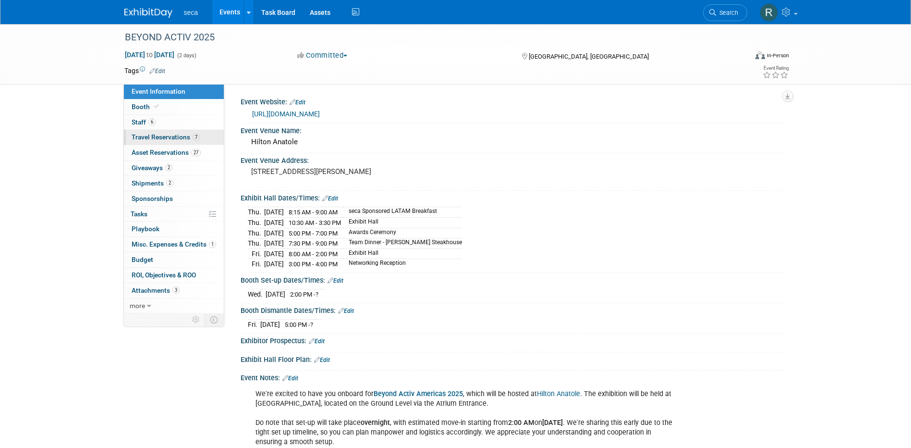
click at [177, 139] on span "Travel Reservations 7" at bounding box center [166, 137] width 68 height 8
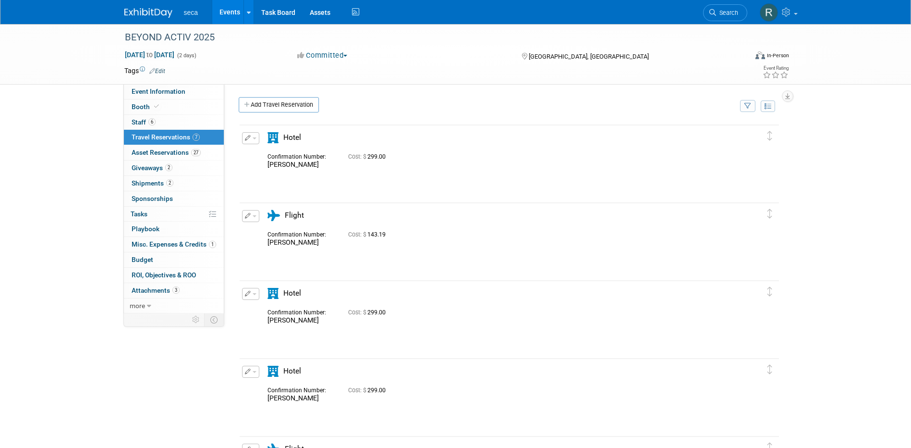
click at [234, 11] on link "Events" at bounding box center [229, 12] width 35 height 24
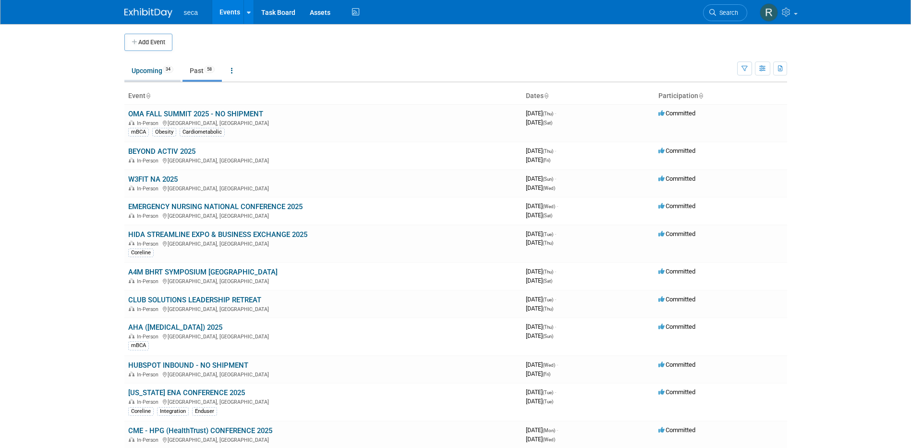
click at [158, 71] on link "Upcoming 34" at bounding box center [152, 70] width 56 height 18
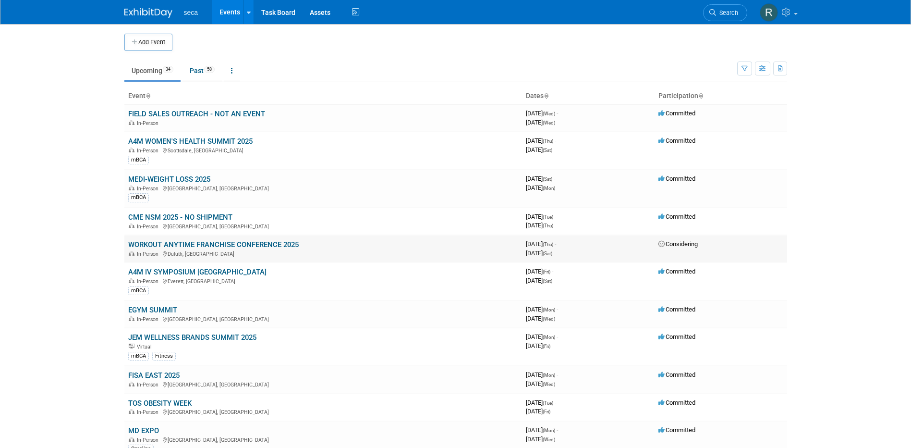
click at [285, 245] on link "WORKOUT ANYTIME FRANCHISE CONFERENCE 2025" at bounding box center [213, 244] width 170 height 9
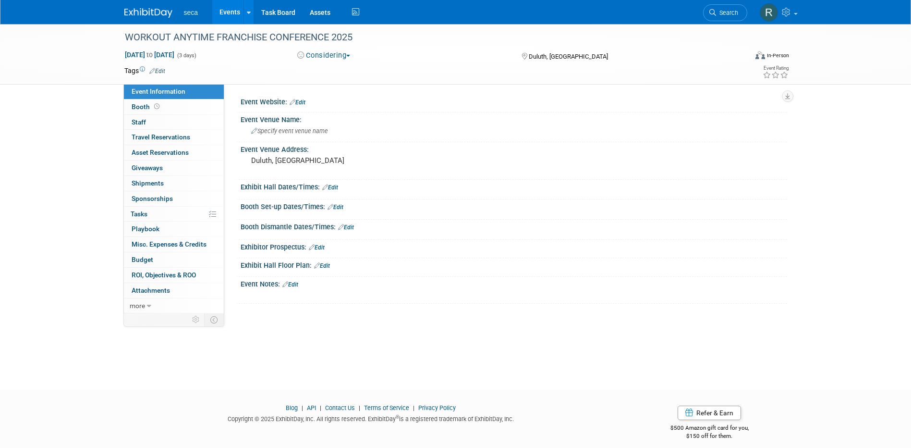
click at [339, 53] on button "Considering" at bounding box center [324, 55] width 60 height 10
click at [332, 97] on link "Not Going" at bounding box center [332, 97] width 76 height 13
click at [224, 10] on link "Events" at bounding box center [229, 12] width 35 height 24
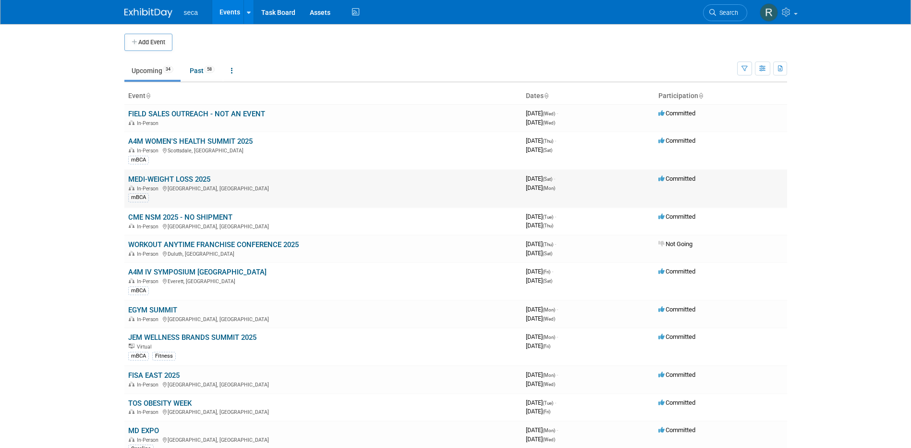
click at [201, 180] on link "MEDI-WEIGHT LOSS 2025" at bounding box center [169, 179] width 82 height 9
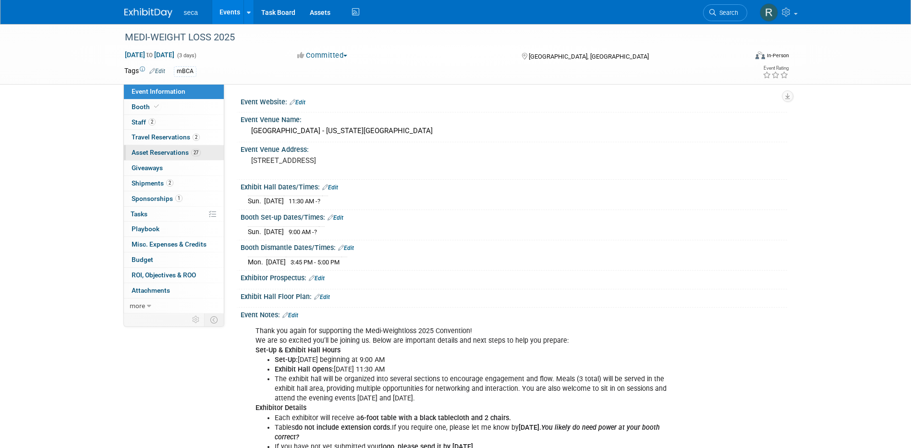
click at [168, 151] on span "Asset Reservations 27" at bounding box center [166, 152] width 69 height 8
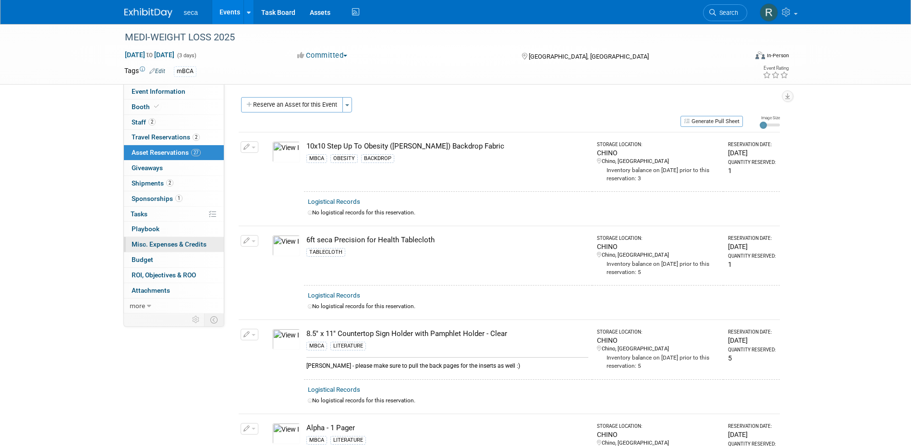
click at [163, 244] on span "Misc. Expenses & Credits 0" at bounding box center [169, 244] width 75 height 8
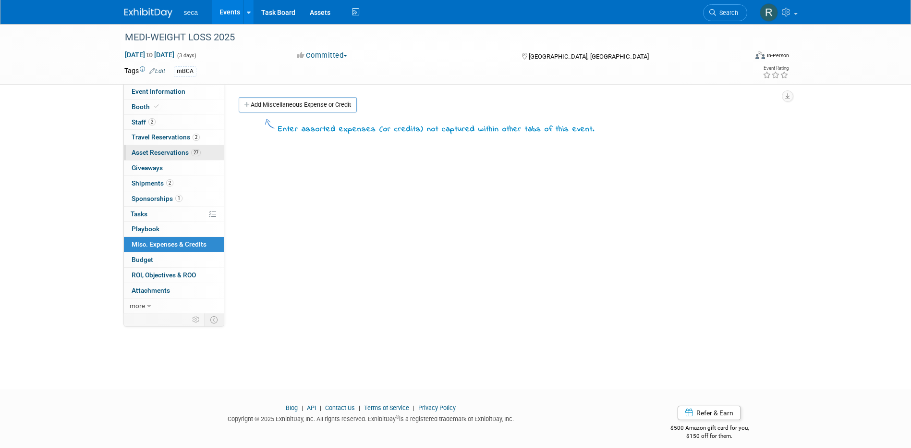
click at [156, 152] on span "Asset Reservations 27" at bounding box center [166, 152] width 69 height 8
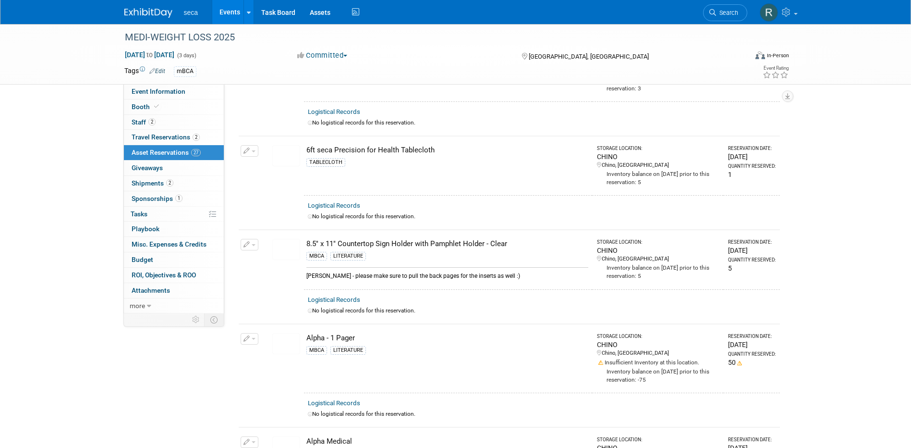
scroll to position [96, 0]
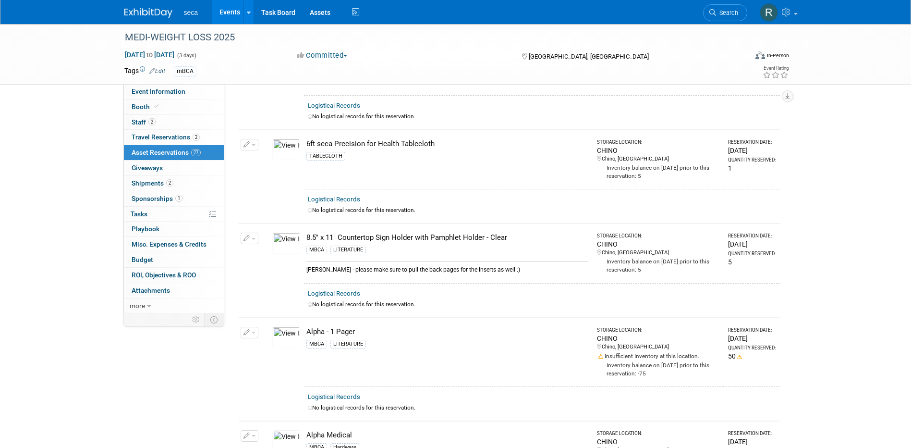
click at [248, 238] on icon "button" at bounding box center [246, 238] width 7 height 6
click at [279, 253] on button "Change Reservation" at bounding box center [286, 253] width 81 height 13
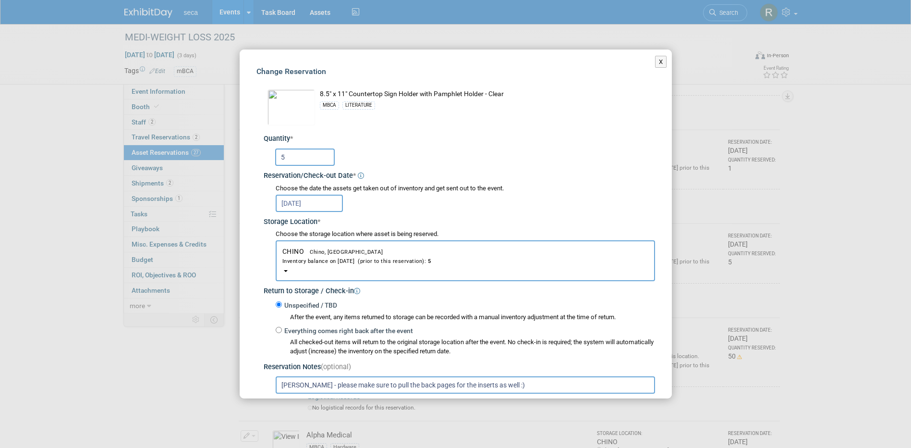
click at [516, 386] on input "Jose - please make sure to pull the back pages for the inserts as well :)" at bounding box center [465, 384] width 379 height 17
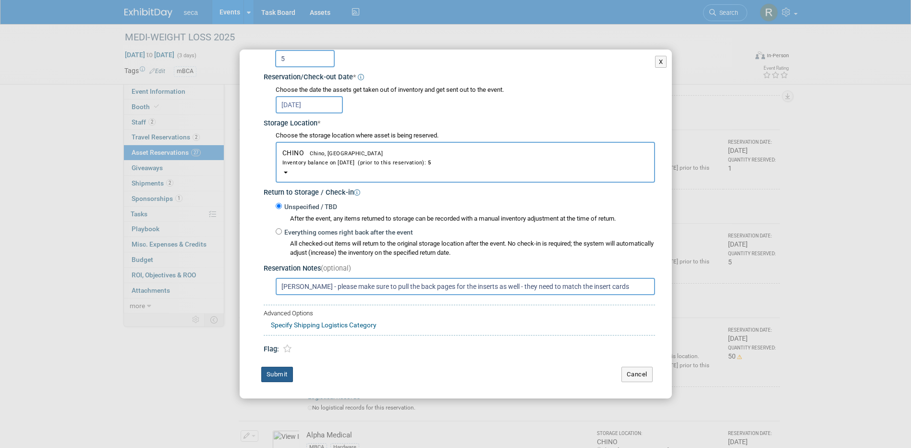
type input "Jose - please make sure to pull the back pages for the inserts as well - they n…"
click at [275, 373] on button "Submit" at bounding box center [277, 373] width 32 height 15
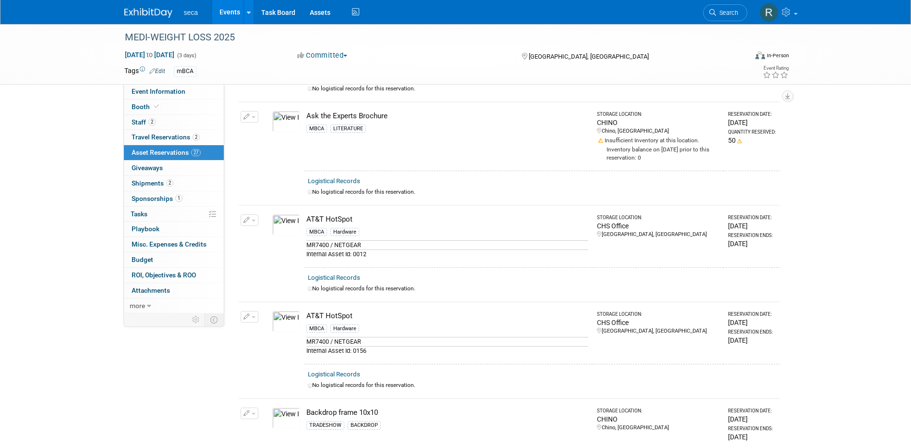
scroll to position [528, 0]
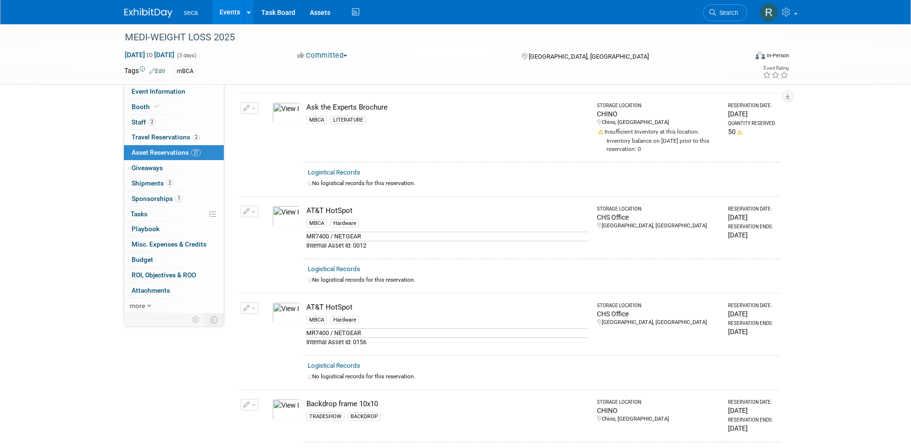
click at [247, 208] on icon "button" at bounding box center [246, 211] width 7 height 6
click at [271, 220] on button "Change Reservation" at bounding box center [286, 226] width 81 height 13
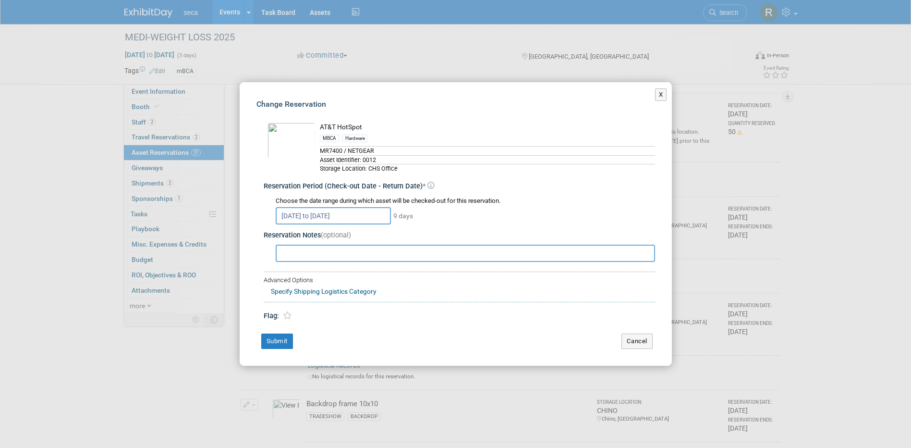
click at [335, 257] on input "text" at bounding box center [465, 252] width 379 height 17
type input "CCA will carry with her"
click at [284, 341] on button "Submit" at bounding box center [277, 340] width 32 height 15
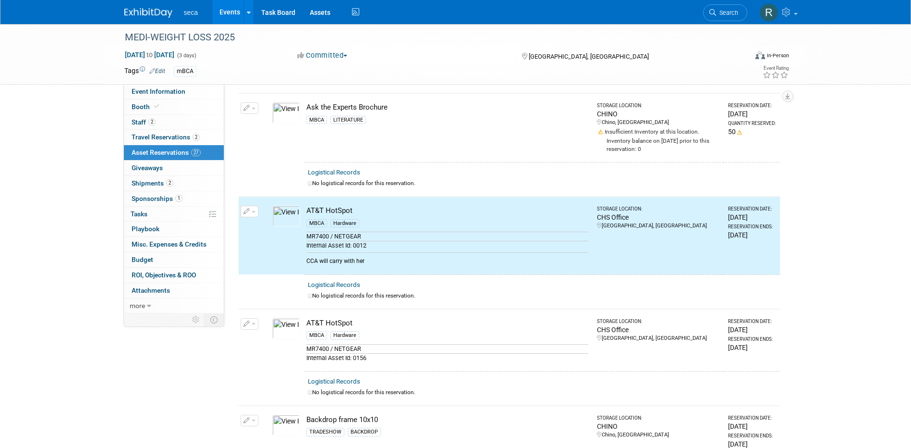
click at [245, 321] on icon "button" at bounding box center [246, 324] width 7 height 6
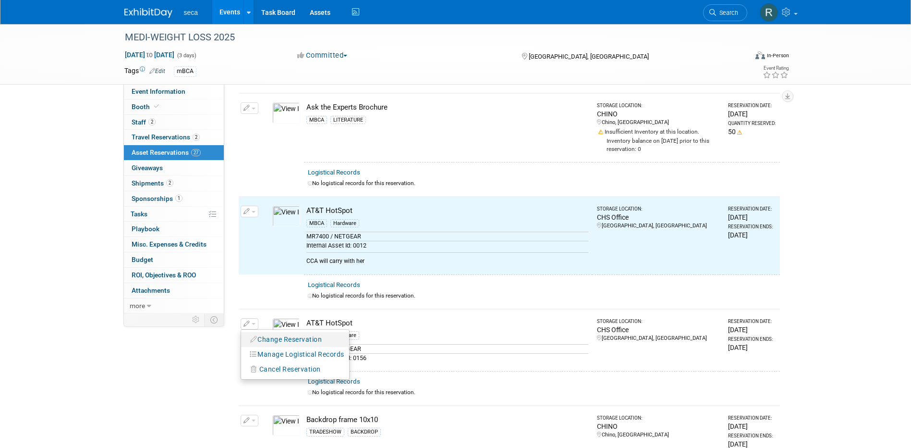
click at [264, 333] on button "Change Reservation" at bounding box center [286, 339] width 81 height 13
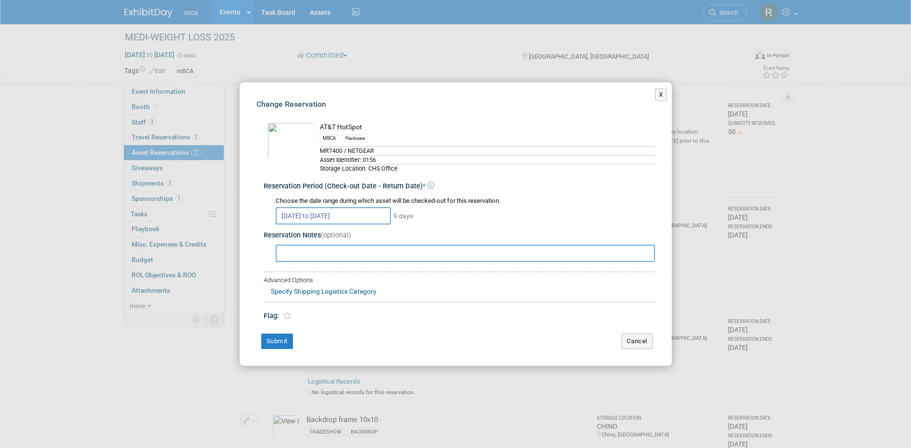
click at [313, 250] on input "text" at bounding box center [465, 252] width 379 height 17
type input "CCA will carry with her"
click at [286, 337] on button "Submit" at bounding box center [277, 340] width 32 height 15
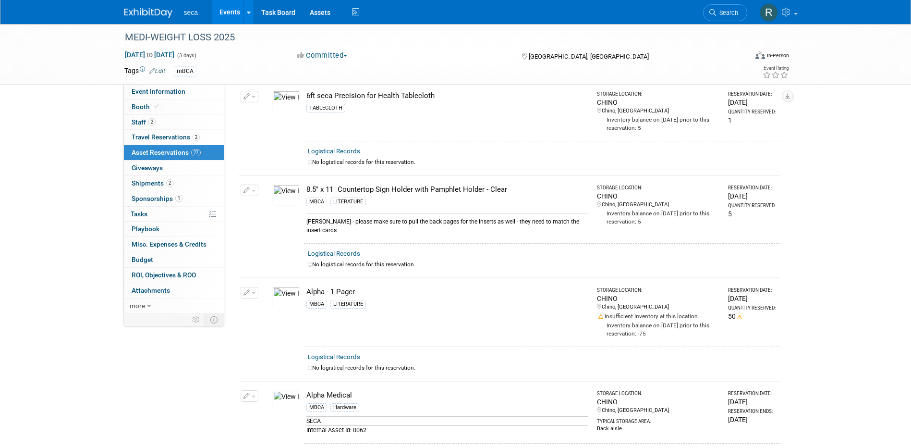
scroll to position [288, 0]
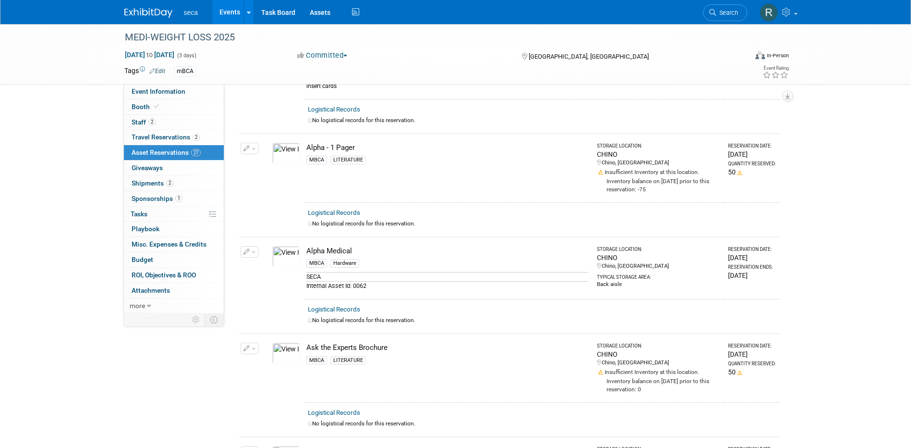
click at [246, 249] on icon "button" at bounding box center [246, 252] width 7 height 6
click at [281, 261] on button "Change Reservation" at bounding box center [286, 267] width 81 height 13
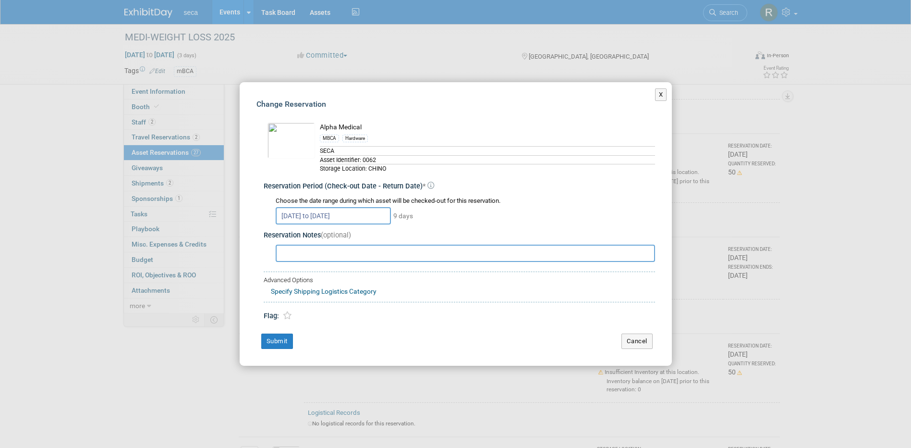
click at [323, 257] on input "text" at bounding box center [465, 252] width 379 height 17
type input "P"
type input "Fully assembled"
drag, startPoint x: 341, startPoint y: 250, endPoint x: 226, endPoint y: 244, distance: 114.9
click at [226, 244] on div "X Change Reservation * * *" at bounding box center [455, 224] width 911 height 448
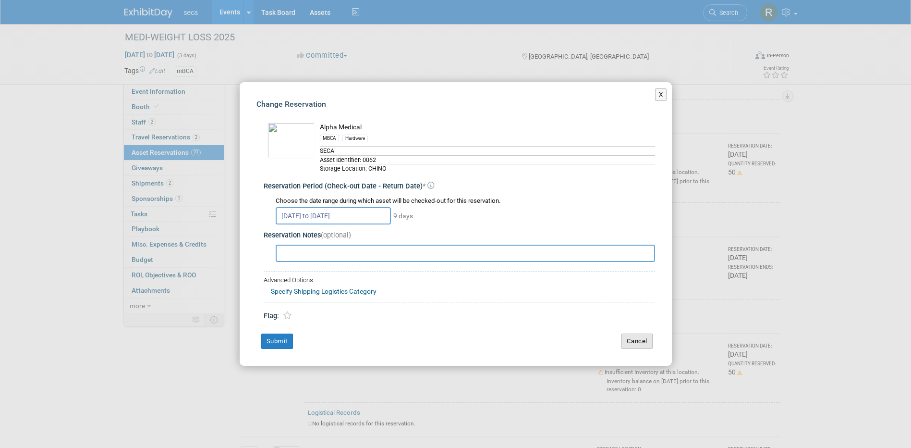
click at [633, 341] on button "Cancel" at bounding box center [636, 340] width 31 height 15
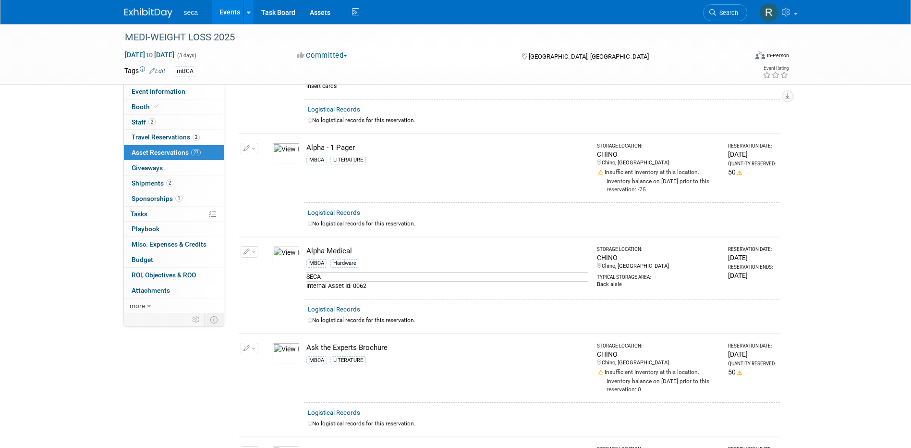
click at [243, 249] on icon "button" at bounding box center [246, 252] width 7 height 6
click at [283, 261] on button "Change Reservation" at bounding box center [286, 267] width 81 height 13
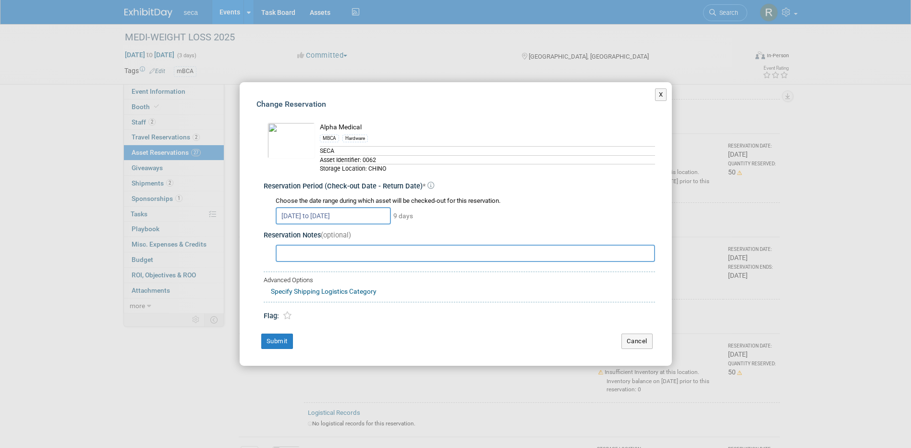
click at [349, 254] on input "text" at bounding box center [465, 252] width 379 height 17
type input "Assembled"
drag, startPoint x: 288, startPoint y: 249, endPoint x: 259, endPoint y: 247, distance: 28.9
click at [260, 247] on div "Alpha Medical MBCA * 9 days * *" at bounding box center [455, 217] width 399 height 208
click at [636, 342] on button "Cancel" at bounding box center [636, 340] width 31 height 15
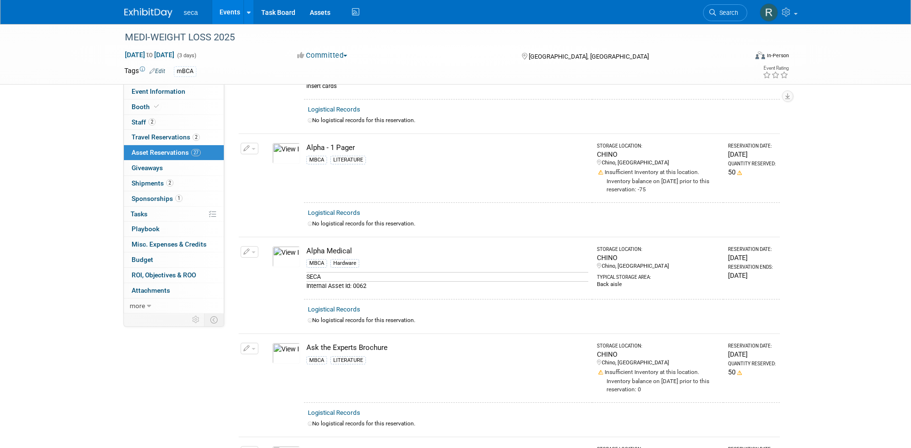
click at [245, 246] on button "button" at bounding box center [250, 252] width 18 height 12
click at [266, 261] on button "Change Reservation" at bounding box center [286, 267] width 81 height 13
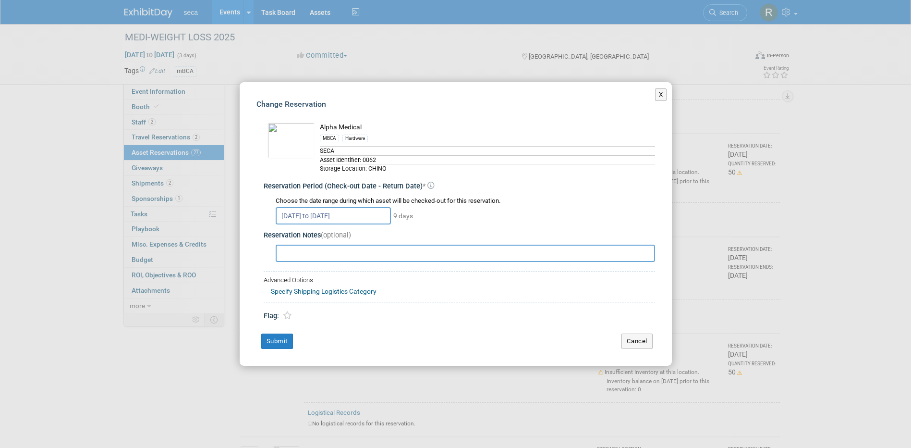
click at [334, 253] on input "text" at bounding box center [465, 252] width 379 height 17
type input "Can this be assembled?"
click at [272, 341] on button "Submit" at bounding box center [277, 340] width 32 height 15
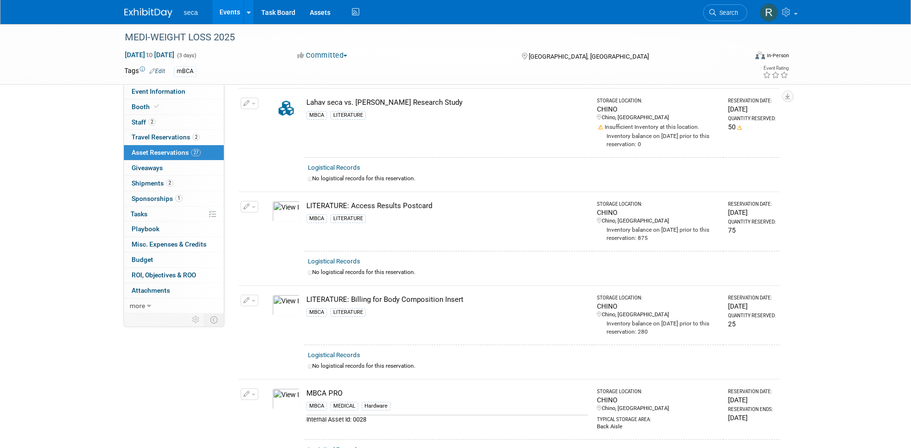
scroll to position [1249, 0]
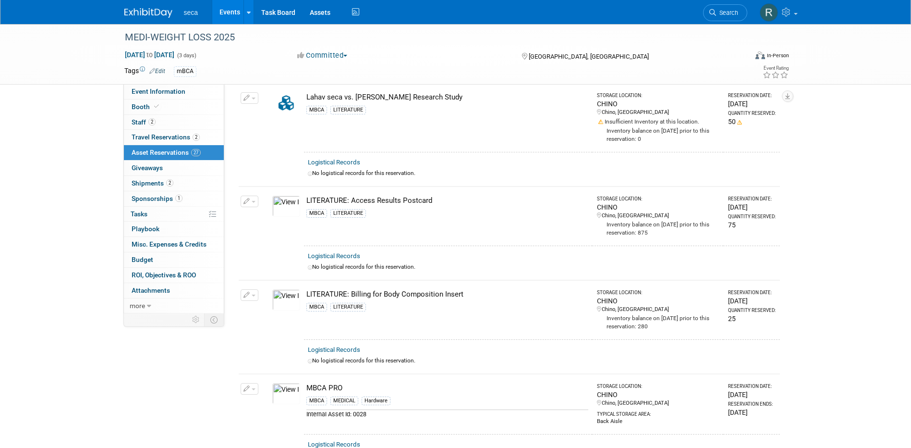
click at [244, 386] on icon "button" at bounding box center [246, 389] width 7 height 6
click at [277, 398] on button "Change Reservation" at bounding box center [286, 404] width 81 height 13
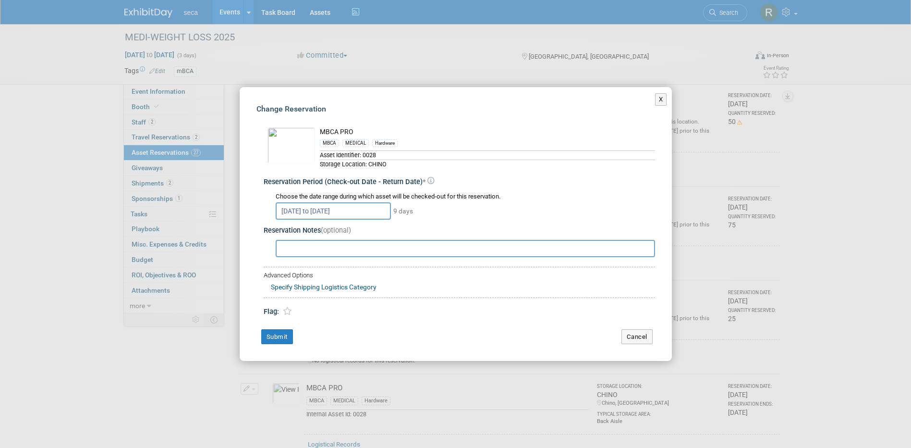
click at [333, 246] on input "text" at bounding box center [465, 248] width 379 height 17
type input "can this be assembled?"
click at [280, 336] on button "Submit" at bounding box center [277, 336] width 32 height 15
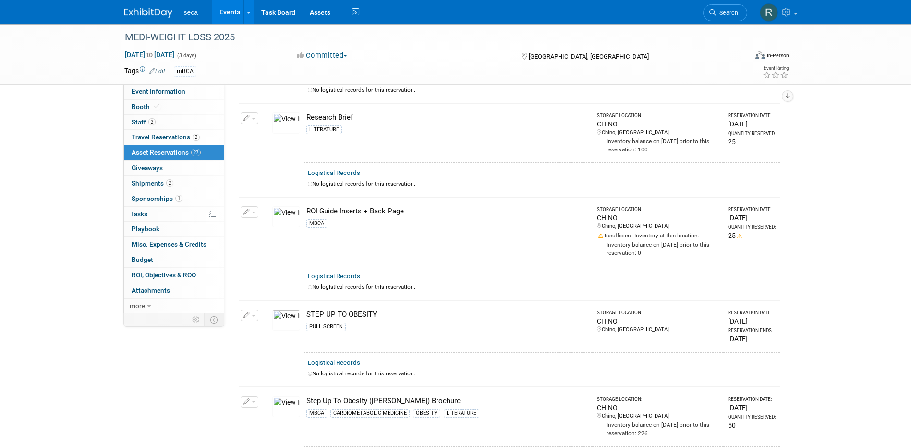
scroll to position [1825, 0]
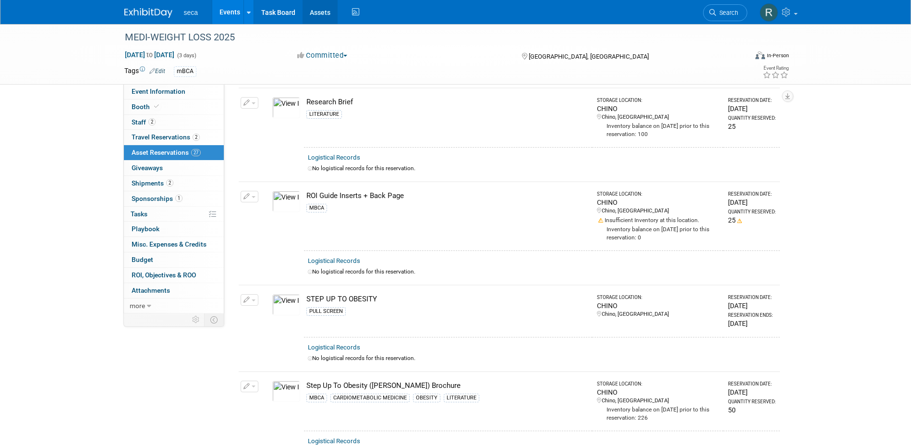
click at [315, 18] on link "Assets" at bounding box center [320, 12] width 35 height 24
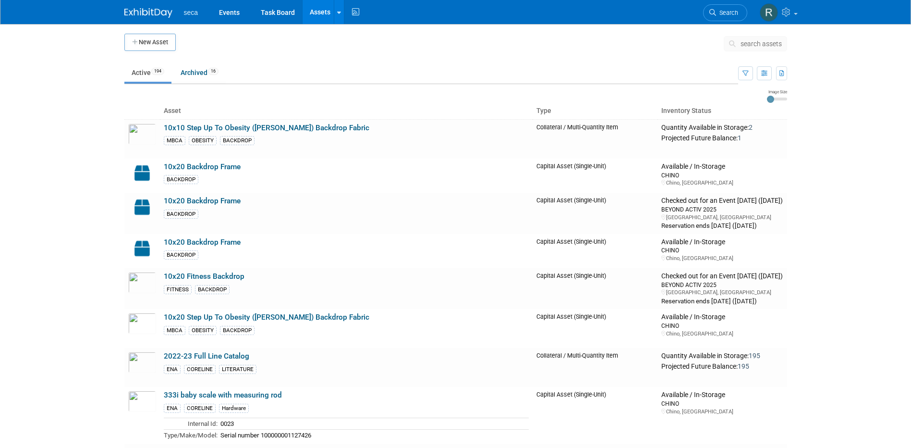
click at [744, 46] on span "search assets" at bounding box center [760, 44] width 41 height 8
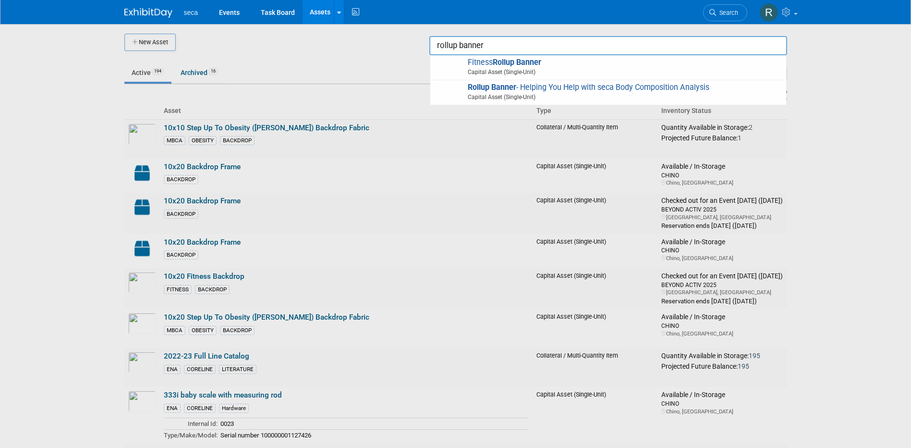
type input "rollup banner"
click at [456, 58] on div at bounding box center [456, 224] width 0 height 448
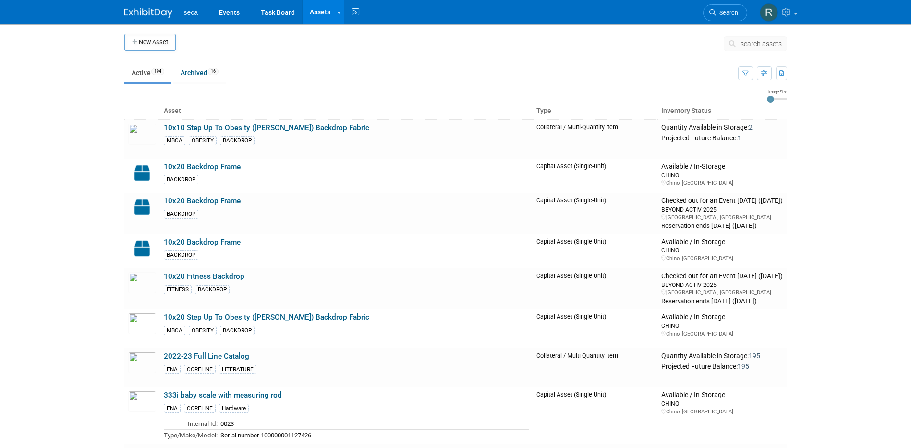
click at [768, 46] on span "search assets" at bounding box center [760, 44] width 41 height 8
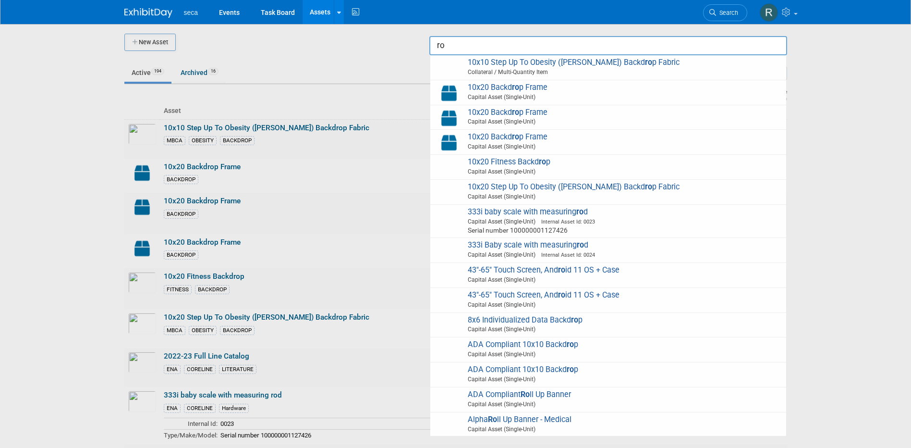
type input "r"
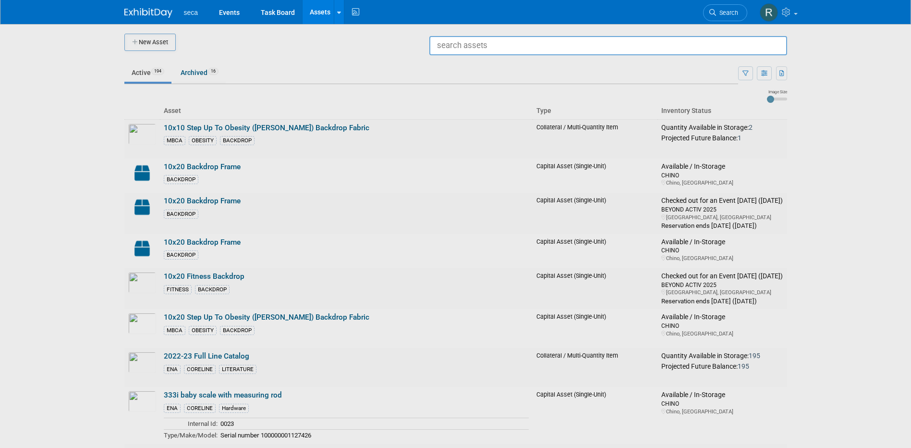
click at [456, 67] on div at bounding box center [456, 224] width 0 height 448
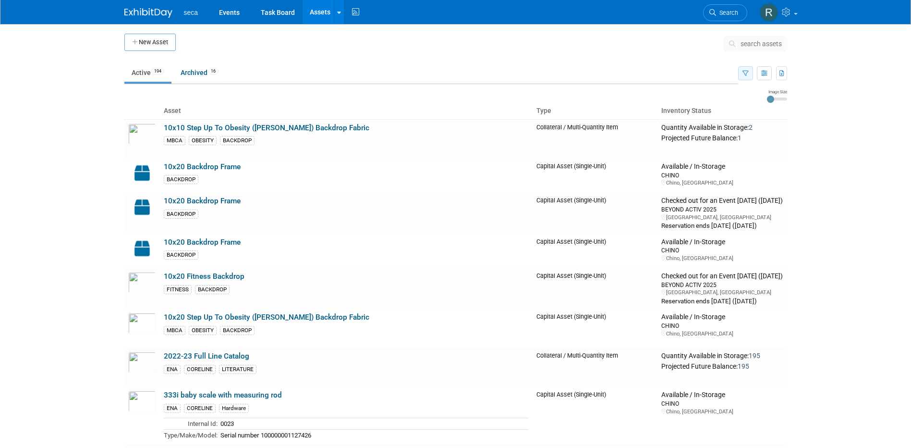
click at [745, 73] on icon "button" at bounding box center [745, 74] width 6 height 6
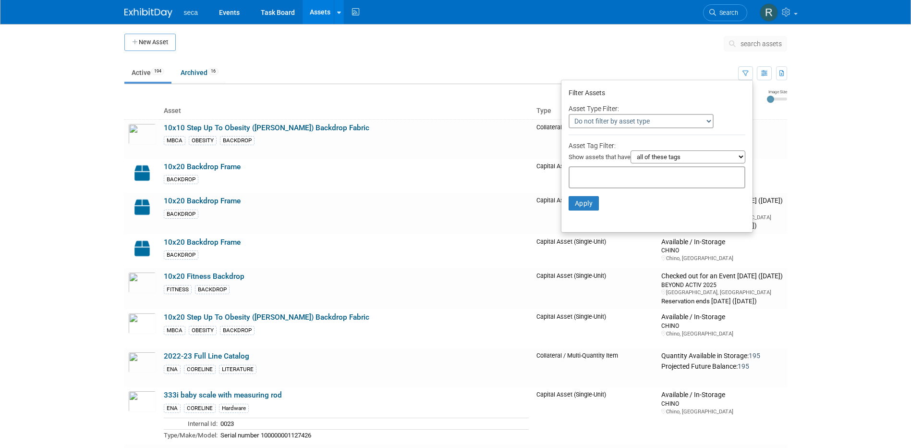
click at [621, 118] on select "Do not filter by asset type Only show Single-Unit Capital Assets Only show Coll…" at bounding box center [641, 121] width 145 height 14
click at [656, 97] on div "Filter Assets" at bounding box center [657, 93] width 177 height 15
click at [677, 158] on select "all of these tags any one of these tags only and exactly these specific tags" at bounding box center [688, 156] width 115 height 13
click at [623, 174] on input "text" at bounding box center [611, 176] width 77 height 10
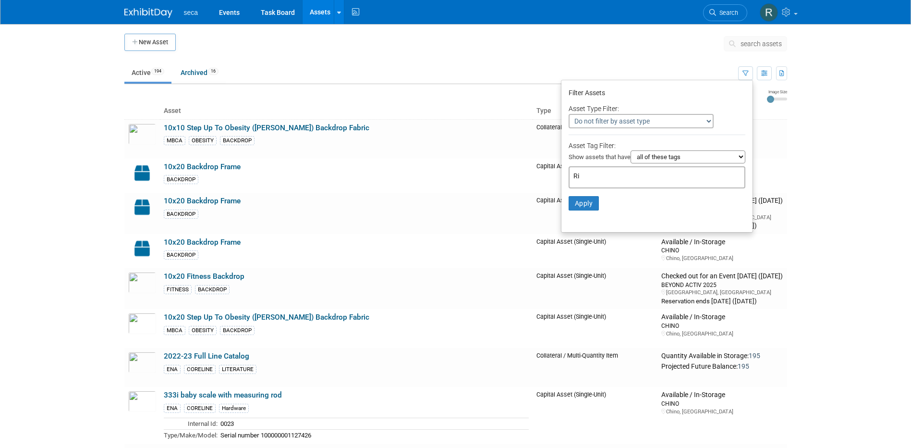
type input "R"
type input "Rollup banner"
click at [582, 208] on button "Apply" at bounding box center [584, 203] width 31 height 14
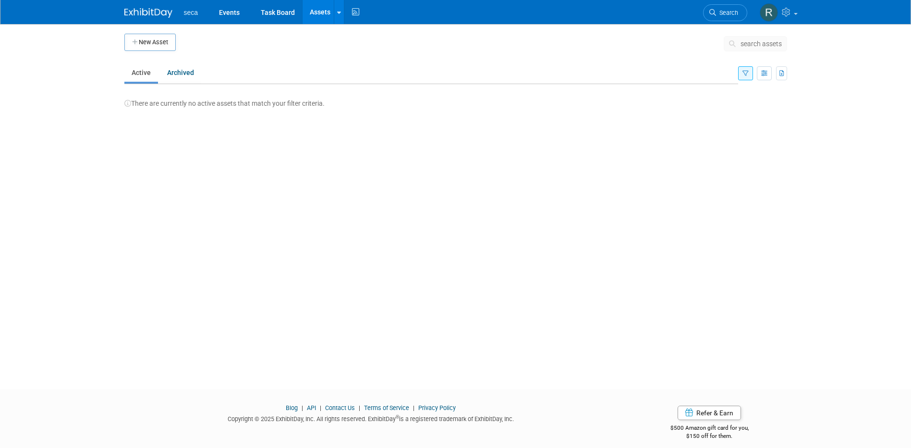
click at [747, 74] on icon "button" at bounding box center [745, 74] width 6 height 6
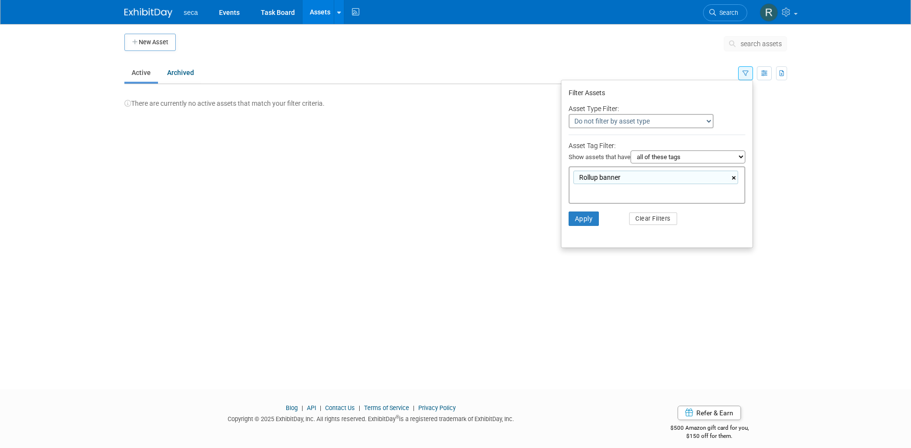
click at [735, 178] on link "×" at bounding box center [735, 177] width 6 height 11
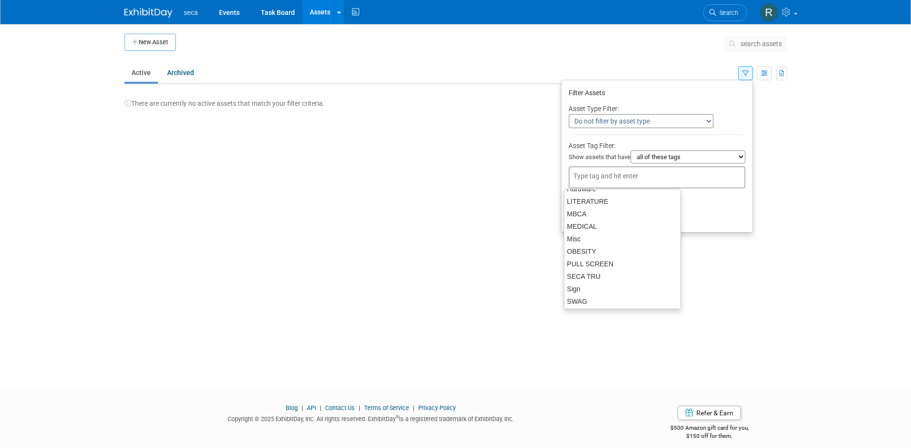
scroll to position [144, 0]
click at [608, 239] on div "PULL SCREEN" at bounding box center [622, 240] width 117 height 13
type input "PULL SCREEN"
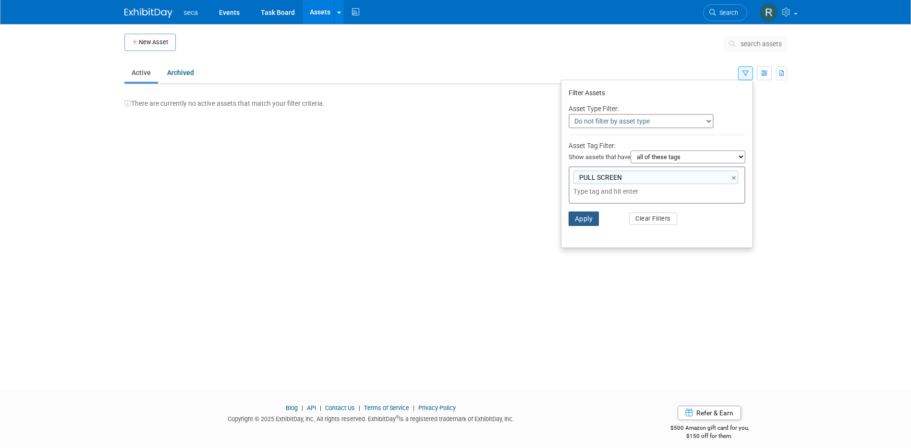
click at [578, 223] on button "Apply" at bounding box center [584, 218] width 31 height 14
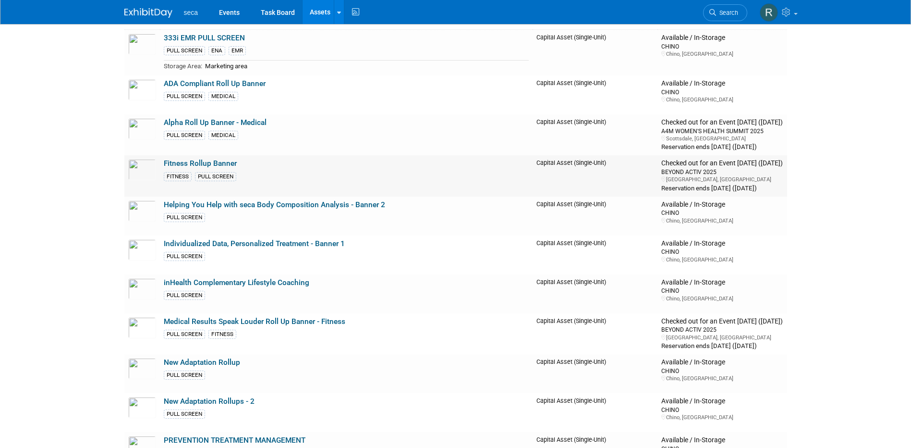
scroll to position [96, 0]
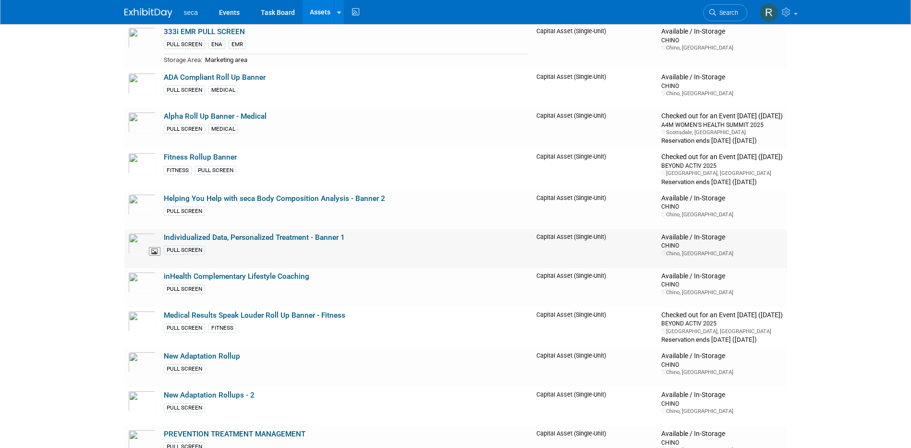
click at [148, 242] on img at bounding box center [142, 243] width 28 height 21
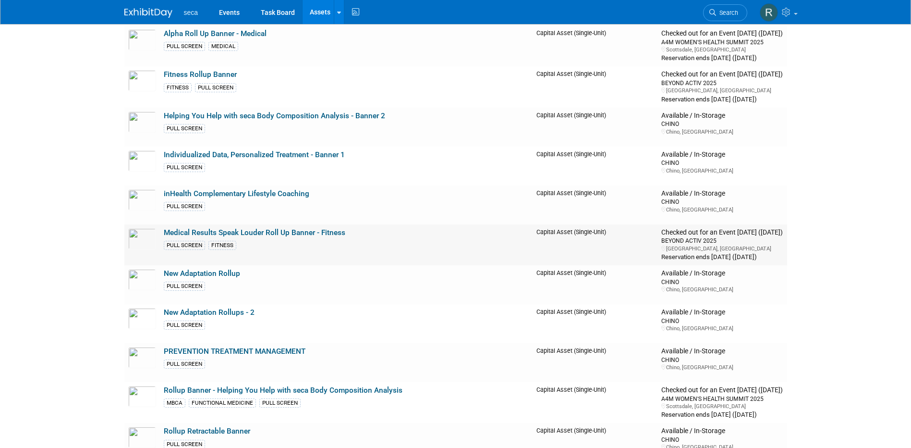
scroll to position [192, 0]
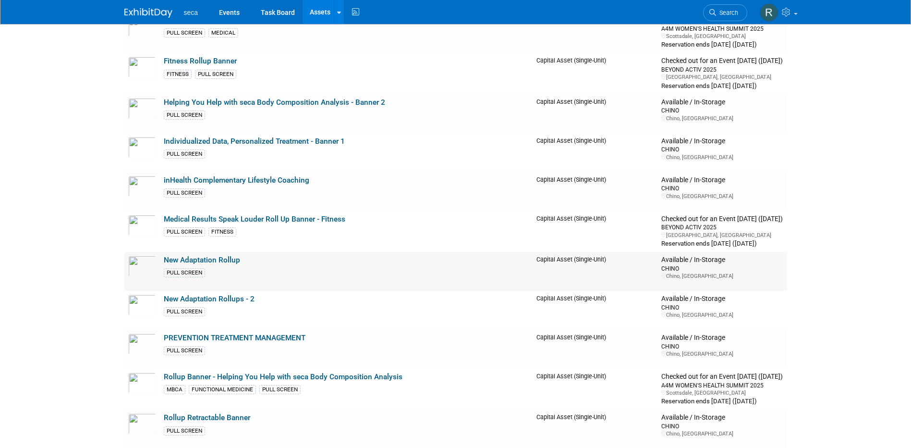
click at [224, 261] on link "New Adaptation Rollup" at bounding box center [202, 259] width 76 height 9
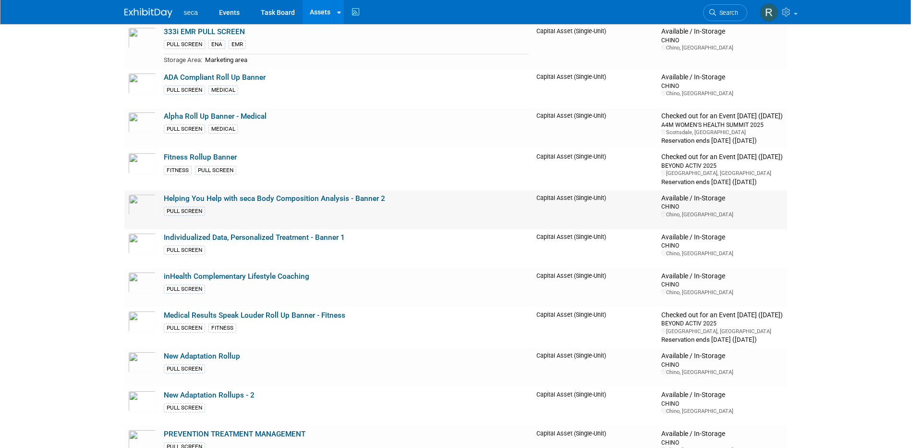
scroll to position [144, 0]
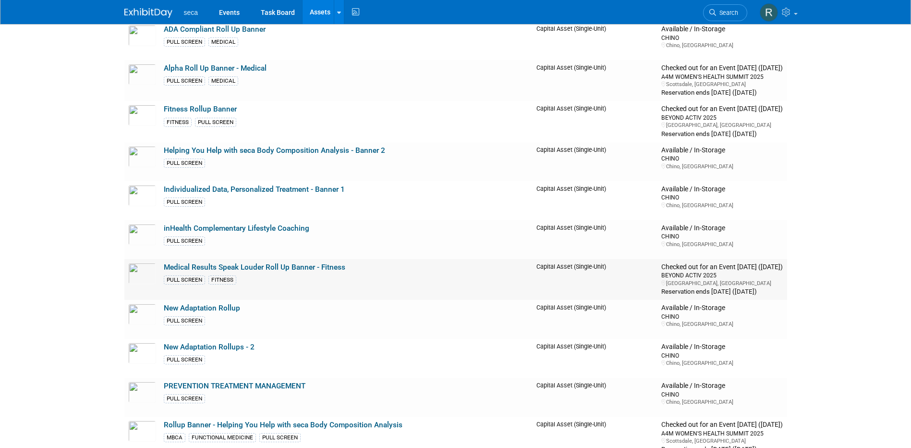
click at [233, 265] on link "Medical Results Speak Louder Roll Up Banner - Fitness" at bounding box center [255, 267] width 182 height 9
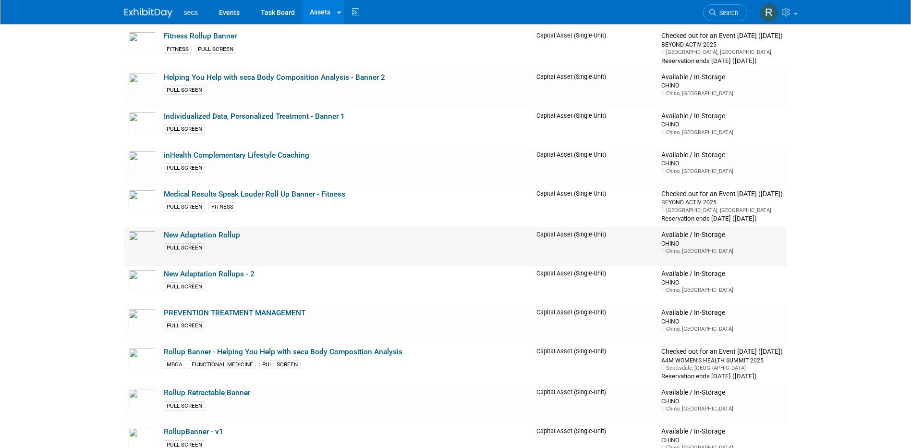
scroll to position [240, 0]
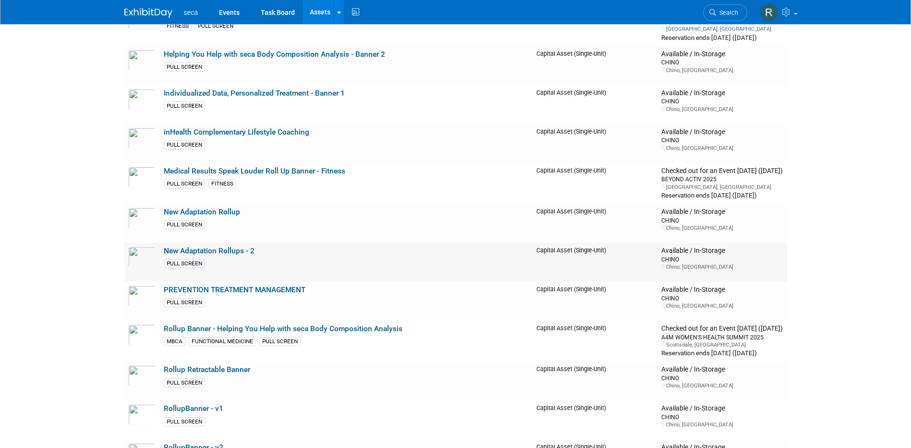
click at [219, 248] on link "New Adaptation Rollups - 2" at bounding box center [209, 250] width 91 height 9
click at [229, 172] on link "Medical Results Speak Louder Roll Up Banner - Fitness" at bounding box center [255, 171] width 182 height 9
click at [227, 252] on link "New Adaptation Rollups - 2" at bounding box center [209, 250] width 91 height 9
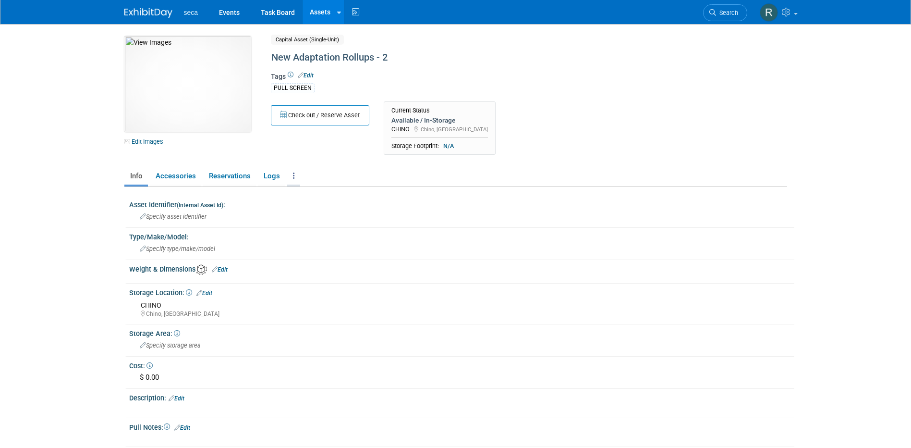
click at [288, 178] on link at bounding box center [293, 176] width 13 height 17
click at [316, 222] on link "Archive Asset" at bounding box center [329, 227] width 84 height 16
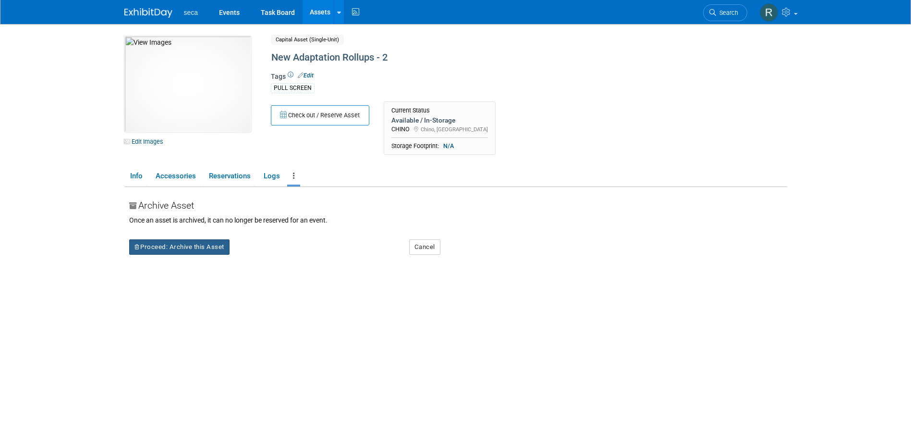
click at [187, 250] on button "Proceed: Archive this Asset" at bounding box center [179, 246] width 100 height 15
click at [264, 249] on link "Yes" at bounding box center [263, 254] width 28 height 15
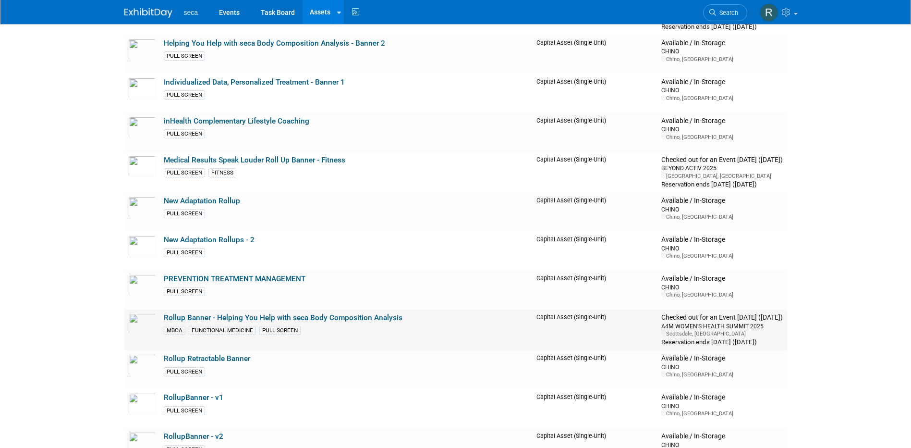
scroll to position [240, 0]
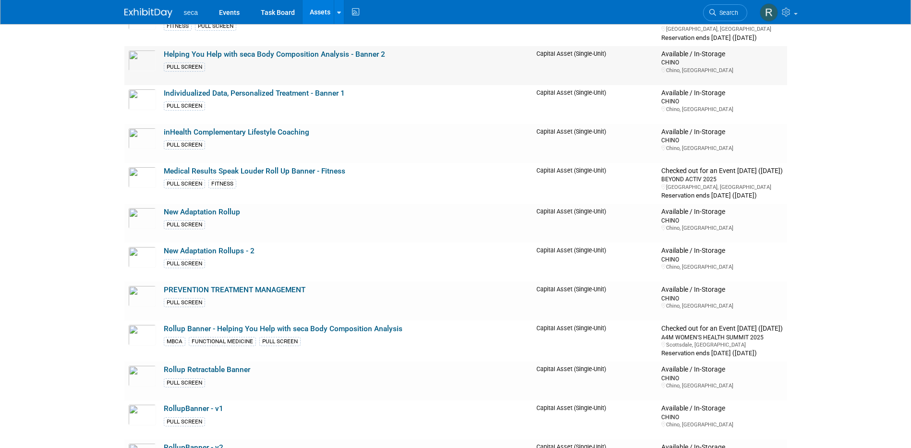
click at [281, 55] on link "Helping You Help with seca Body Composition Analysis - Banner 2" at bounding box center [274, 54] width 221 height 9
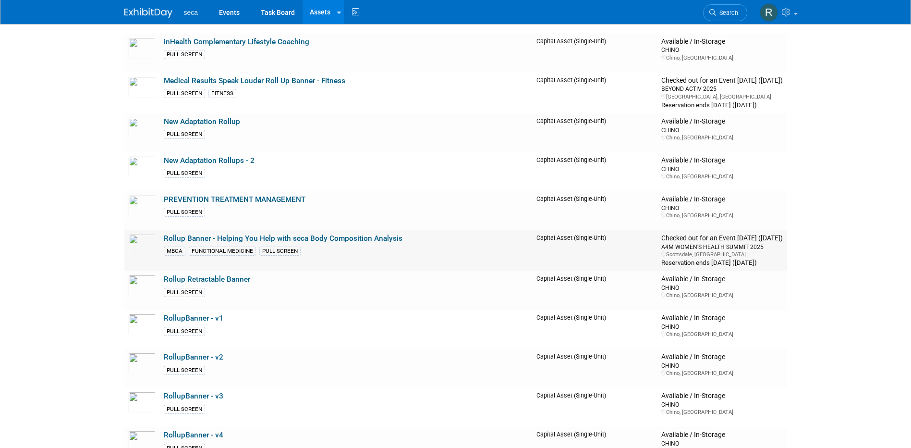
scroll to position [336, 0]
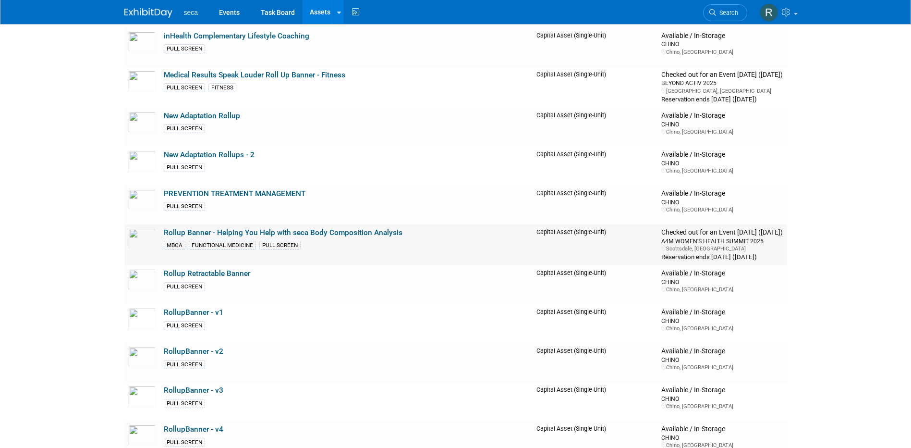
click at [242, 230] on link "Rollup Banner - Helping You Help with seca Body Composition Analysis" at bounding box center [283, 232] width 239 height 9
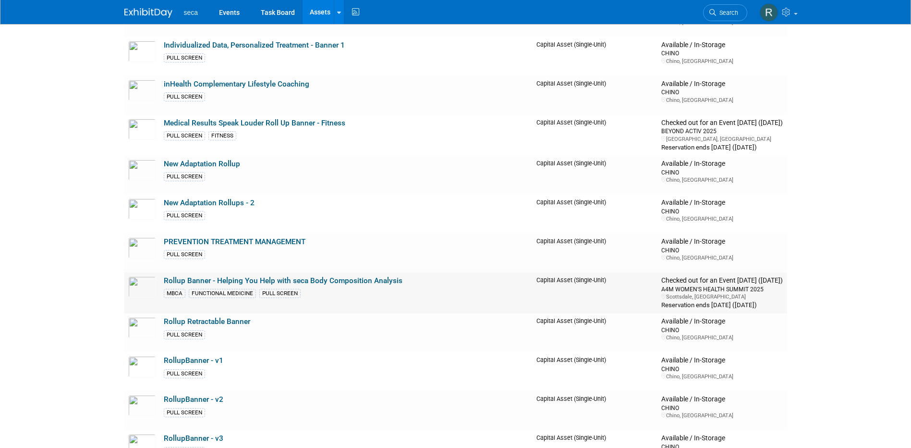
scroll to position [240, 0]
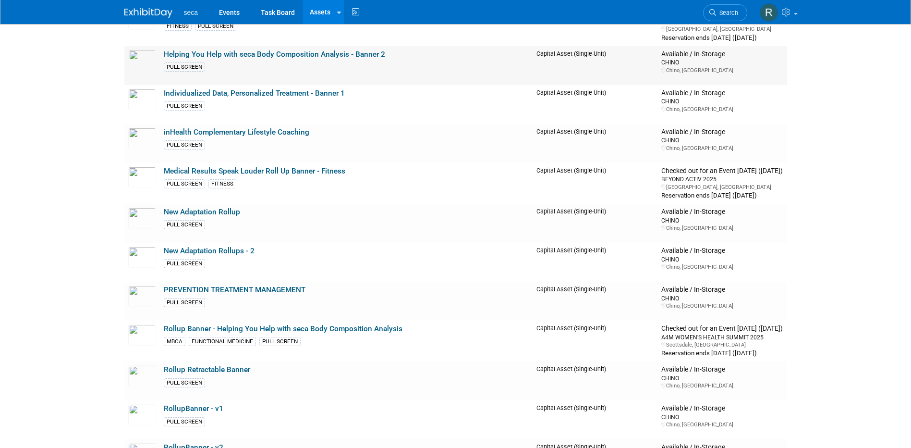
click at [268, 54] on link "Helping You Help with seca Body Composition Analysis - Banner 2" at bounding box center [274, 54] width 221 height 9
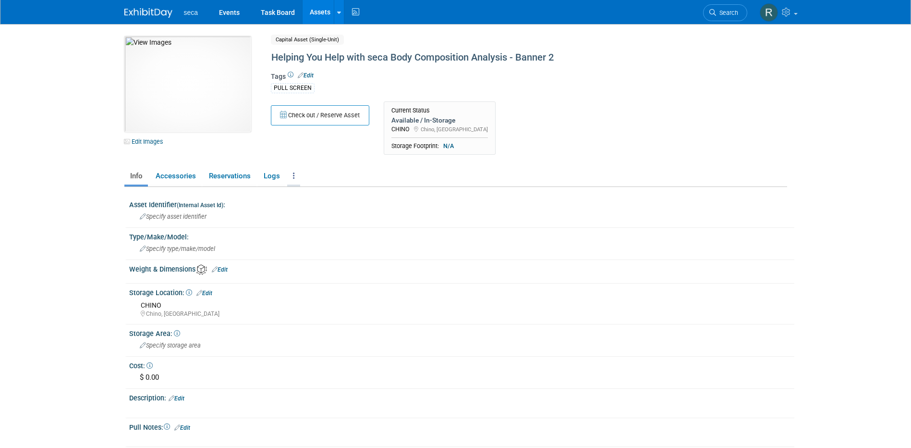
click at [293, 172] on icon at bounding box center [294, 175] width 2 height 7
click at [312, 226] on link "Archive Asset" at bounding box center [329, 227] width 84 height 16
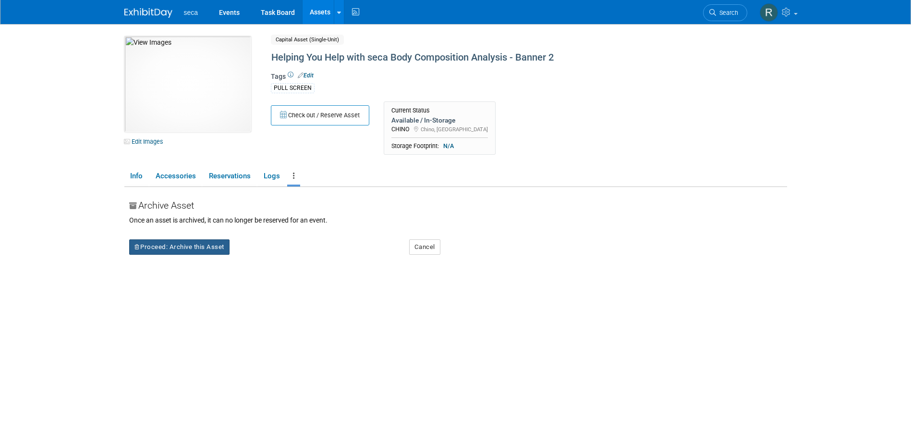
click at [207, 248] on button "Proceed: Archive this Asset" at bounding box center [179, 246] width 100 height 15
click at [265, 254] on link "Yes" at bounding box center [263, 254] width 28 height 15
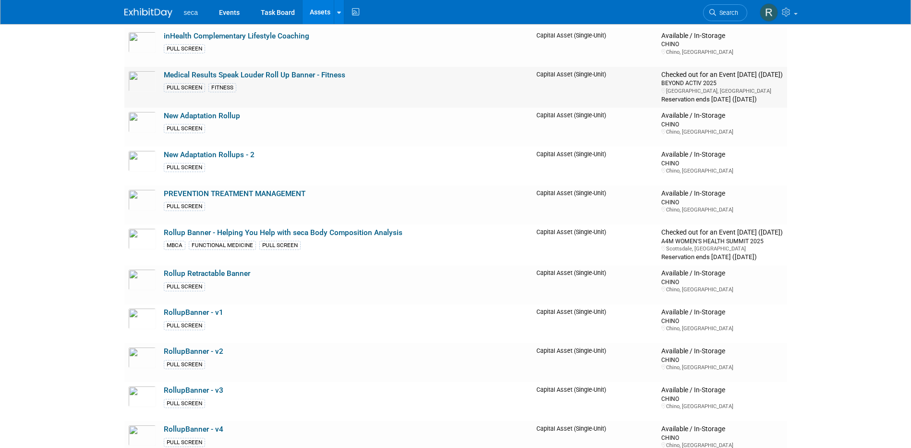
scroll to position [384, 0]
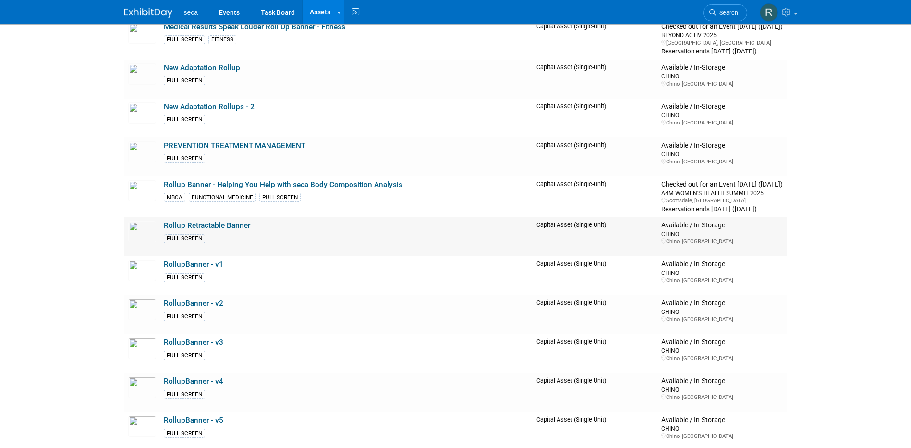
click at [232, 225] on link "Rollup Retractable Banner" at bounding box center [207, 225] width 86 height 9
click at [199, 264] on link "RollupBanner - v1" at bounding box center [194, 264] width 60 height 9
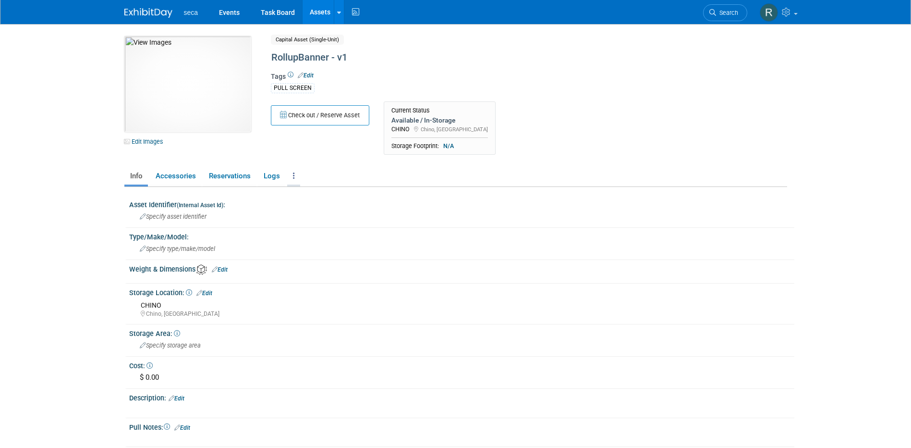
click at [291, 174] on link at bounding box center [293, 176] width 13 height 17
click at [315, 228] on link "Archive Asset" at bounding box center [329, 227] width 84 height 16
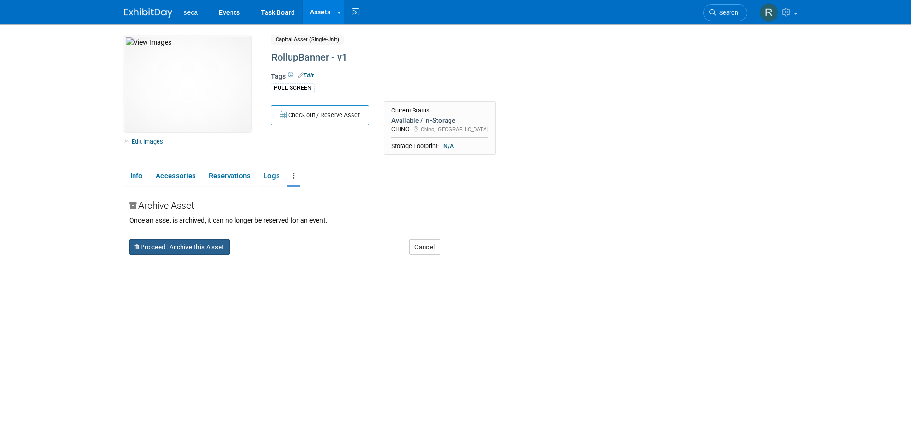
click at [201, 247] on button "Proceed: Archive this Asset" at bounding box center [179, 246] width 100 height 15
click at [257, 249] on link "Yes" at bounding box center [263, 254] width 28 height 15
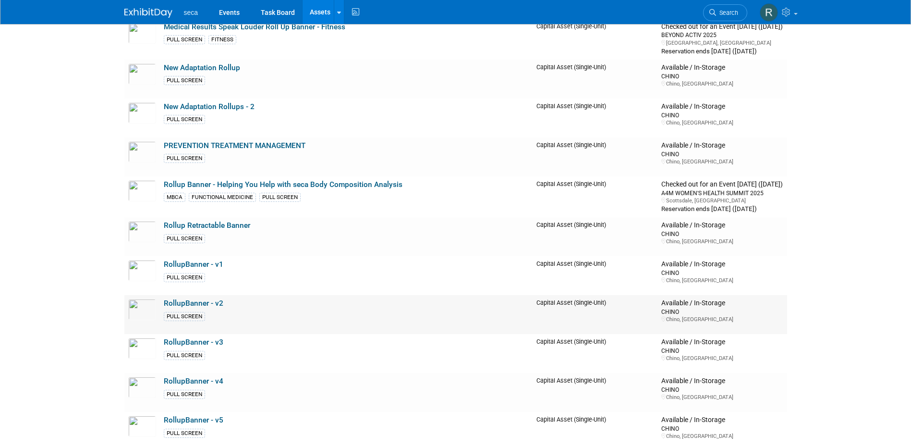
click at [204, 303] on link "RollupBanner - v2" at bounding box center [194, 303] width 60 height 9
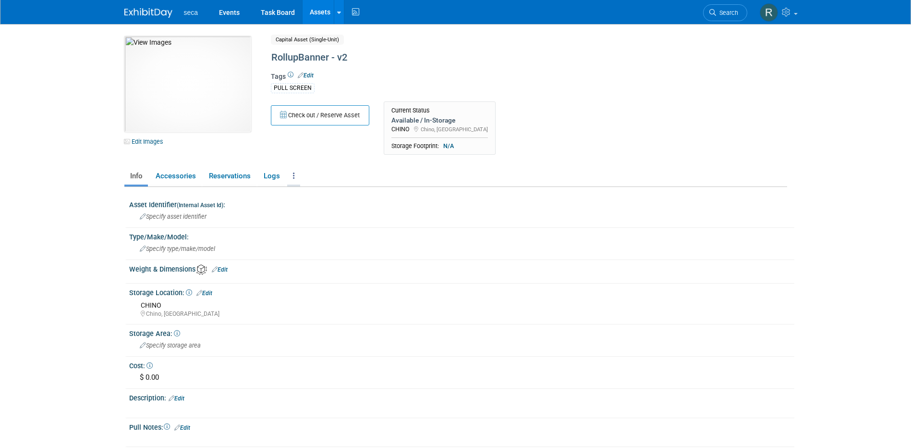
click at [291, 175] on link at bounding box center [293, 176] width 13 height 17
click at [315, 231] on link "Archive Asset" at bounding box center [329, 227] width 84 height 16
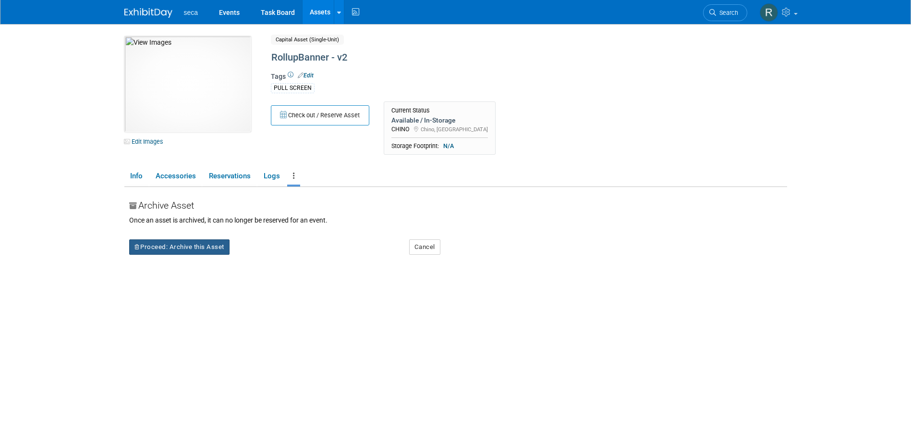
click at [190, 246] on button "Proceed: Archive this Asset" at bounding box center [179, 246] width 100 height 15
click at [262, 256] on link "Yes" at bounding box center [263, 254] width 28 height 15
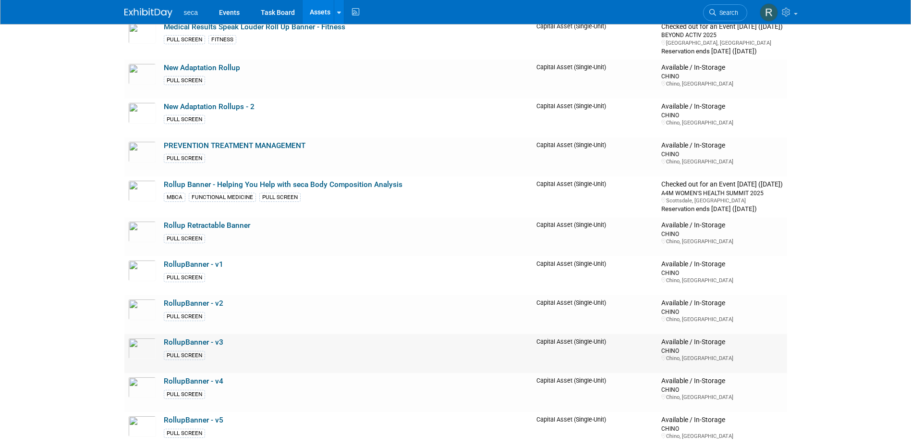
click at [209, 341] on link "RollupBanner - v3" at bounding box center [194, 342] width 60 height 9
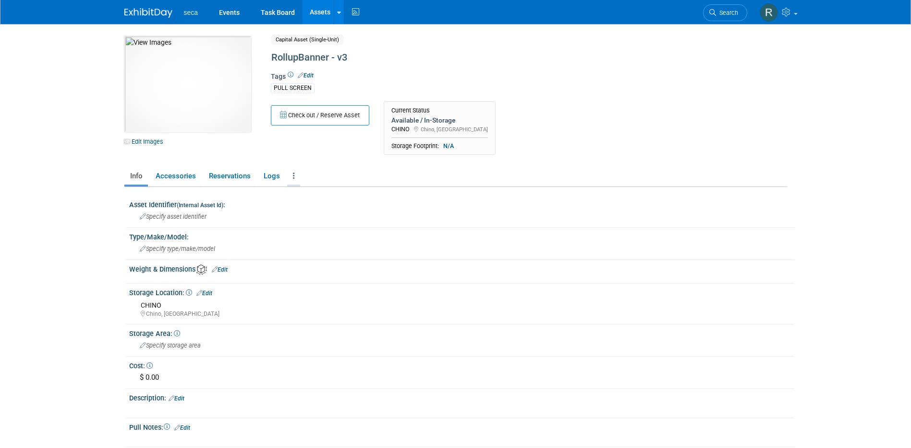
click at [291, 172] on link at bounding box center [293, 176] width 13 height 17
click at [314, 233] on link "Archive Asset" at bounding box center [329, 227] width 84 height 16
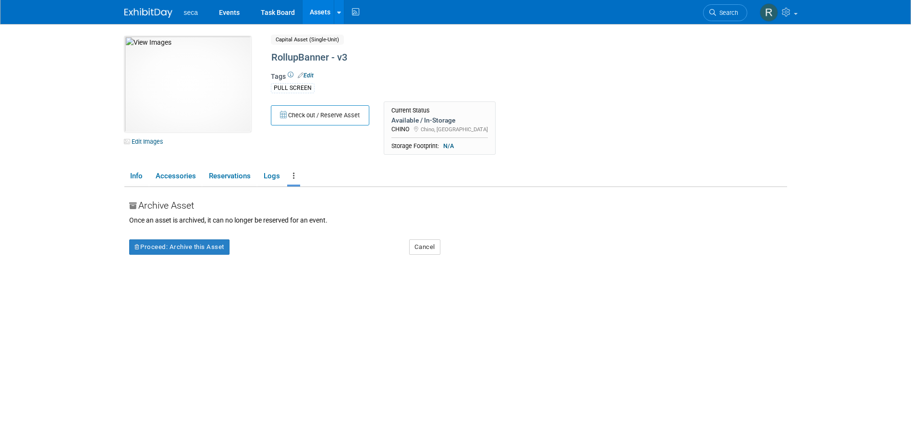
click at [216, 238] on div "Proceed: Archive this Asset" at bounding box center [262, 240] width 280 height 30
click at [218, 253] on button "Proceed: Archive this Asset" at bounding box center [179, 246] width 100 height 15
click at [260, 256] on icon at bounding box center [256, 254] width 7 height 6
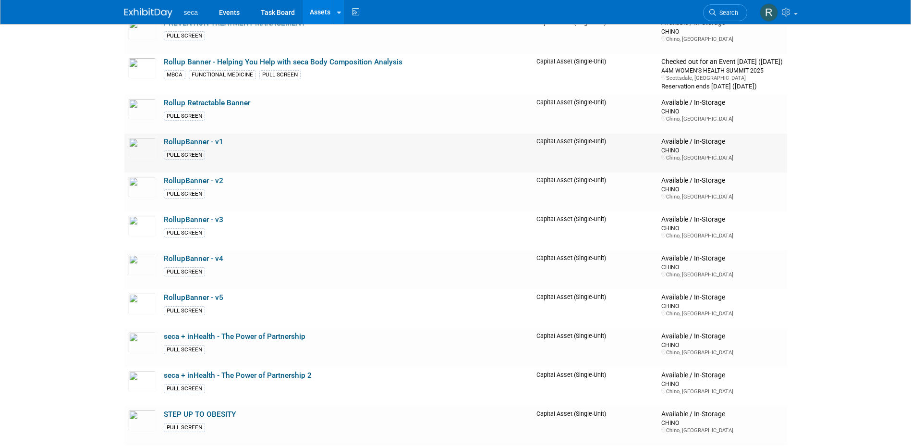
scroll to position [528, 0]
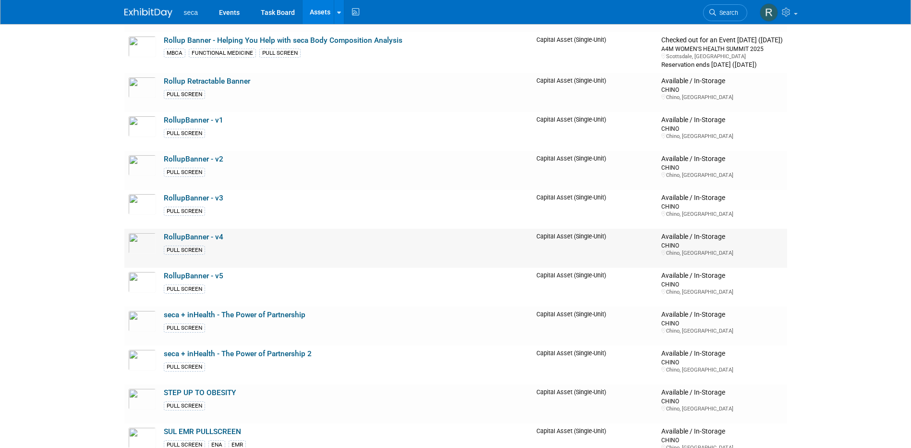
click at [205, 237] on link "RollupBanner - v4" at bounding box center [194, 236] width 60 height 9
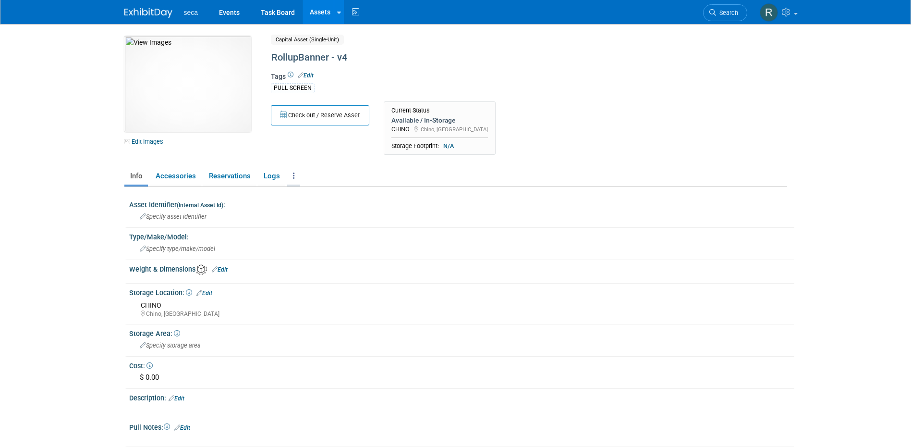
click at [293, 177] on icon at bounding box center [294, 175] width 2 height 7
click at [308, 226] on link "Archive Asset" at bounding box center [329, 227] width 84 height 16
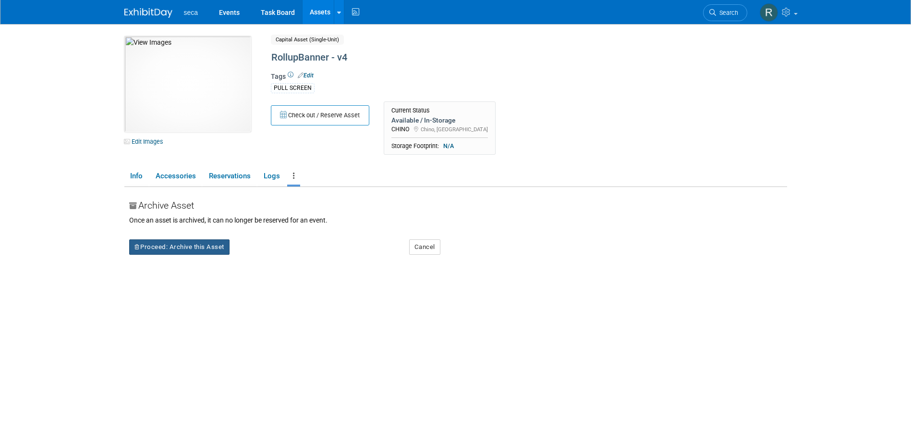
click at [197, 244] on button "Proceed: Archive this Asset" at bounding box center [179, 246] width 100 height 15
click at [254, 252] on icon at bounding box center [256, 254] width 7 height 6
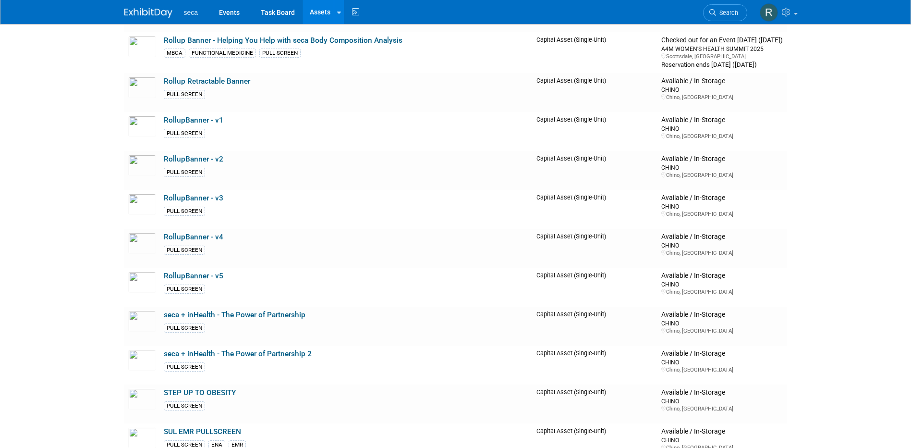
drag, startPoint x: 208, startPoint y: 277, endPoint x: 231, endPoint y: 270, distance: 24.0
click at [208, 277] on link "RollupBanner - v5" at bounding box center [194, 275] width 60 height 9
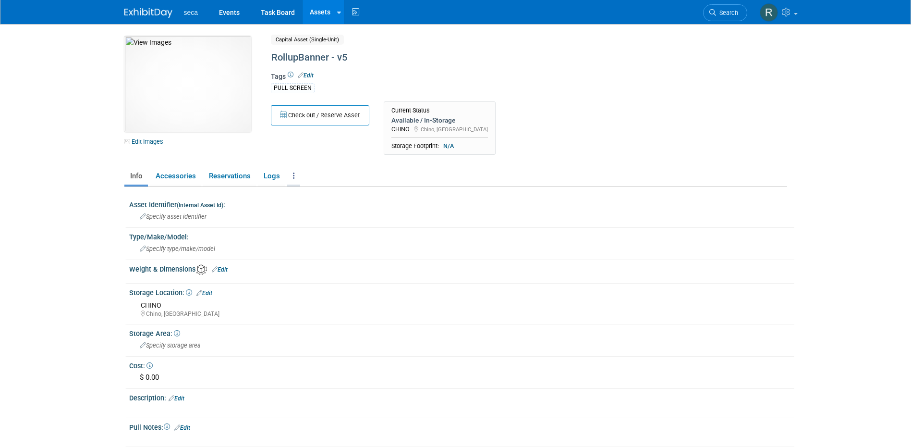
click at [293, 172] on icon at bounding box center [294, 175] width 2 height 7
click at [317, 228] on link "Archive Asset" at bounding box center [329, 227] width 84 height 16
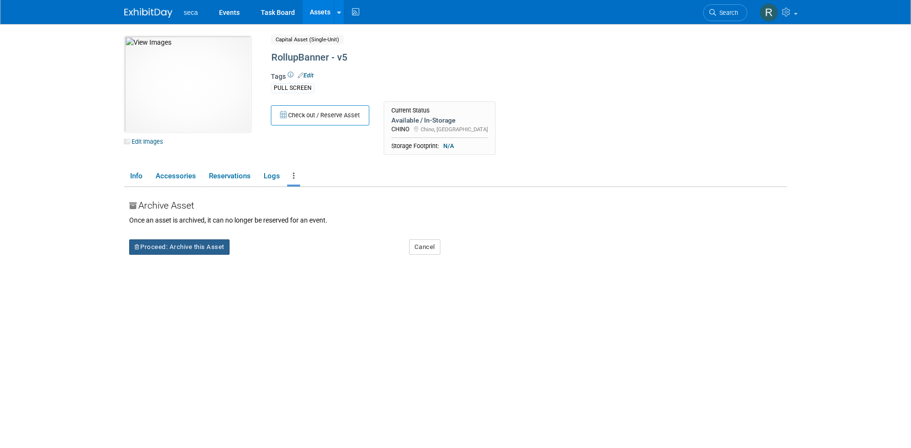
click at [200, 252] on button "Proceed: Archive this Asset" at bounding box center [179, 246] width 100 height 15
click at [255, 255] on icon at bounding box center [256, 254] width 7 height 6
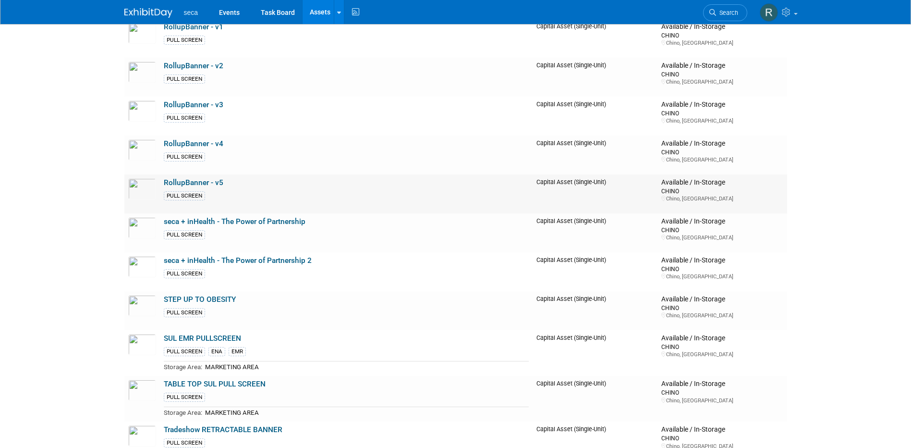
scroll to position [624, 0]
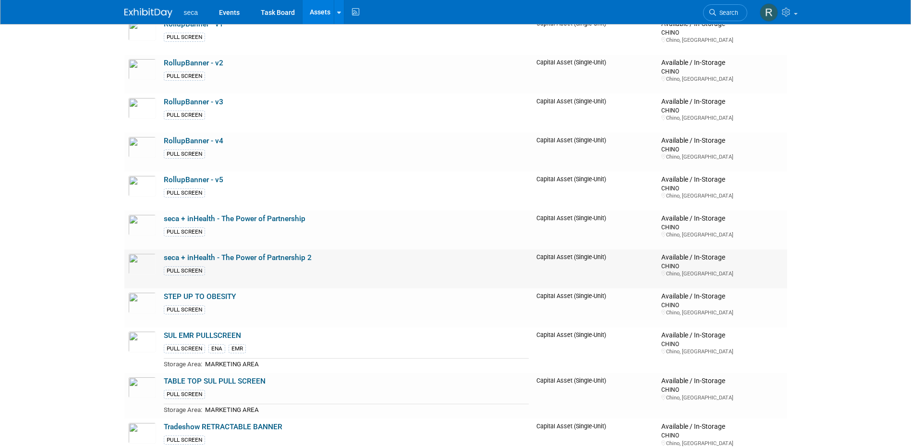
click at [216, 259] on link "seca + inHealth - The Power of Partnership 2" at bounding box center [238, 257] width 148 height 9
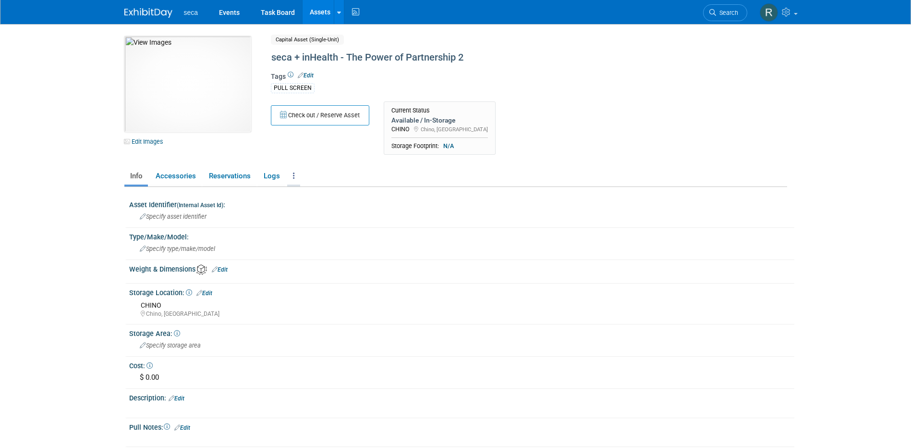
click at [293, 177] on icon at bounding box center [294, 175] width 2 height 7
click at [303, 227] on link "Archive Asset" at bounding box center [329, 227] width 84 height 16
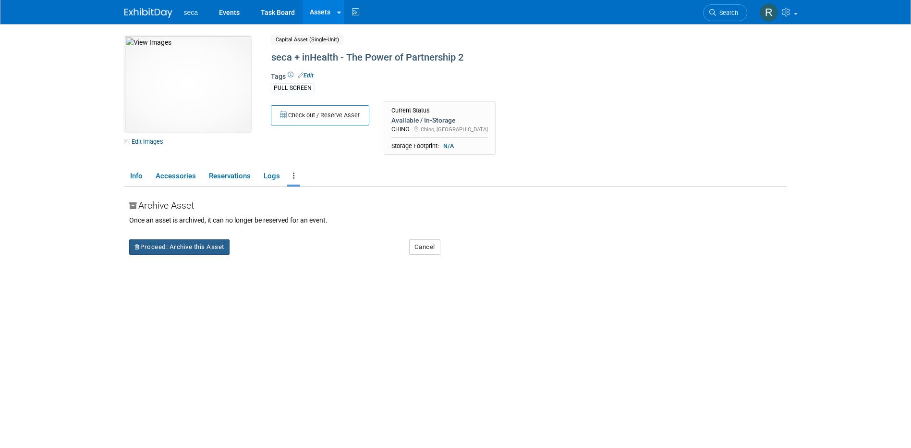
click at [198, 244] on button "Proceed: Archive this Asset" at bounding box center [179, 246] width 100 height 15
click at [265, 255] on link "Yes" at bounding box center [263, 254] width 28 height 15
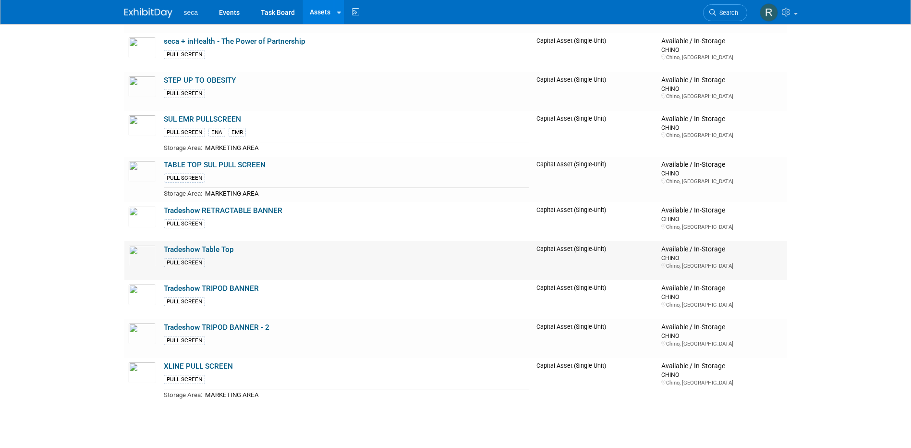
scroll to position [551, 0]
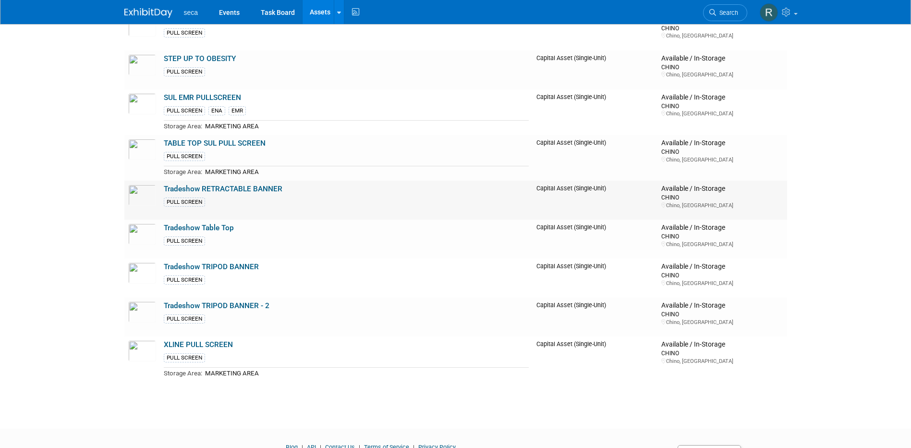
click at [231, 188] on link "Tradeshow RETRACTABLE BANNER" at bounding box center [223, 188] width 119 height 9
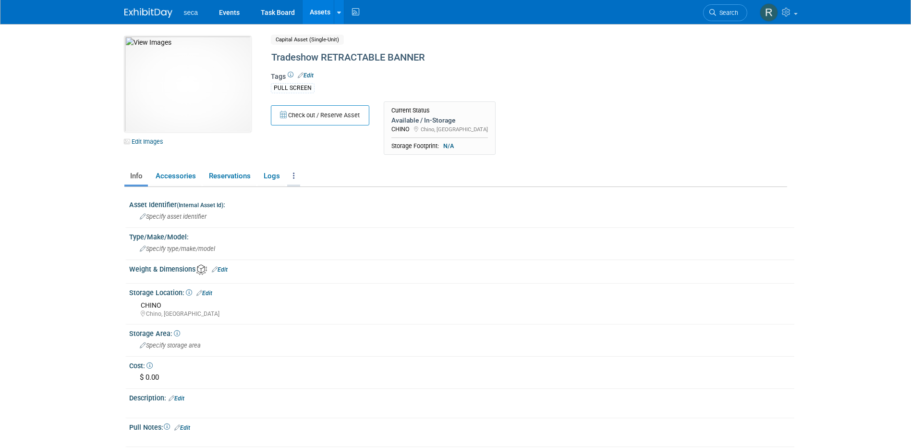
click at [291, 179] on link at bounding box center [293, 176] width 13 height 17
click at [310, 222] on link "Archive Asset" at bounding box center [329, 227] width 84 height 16
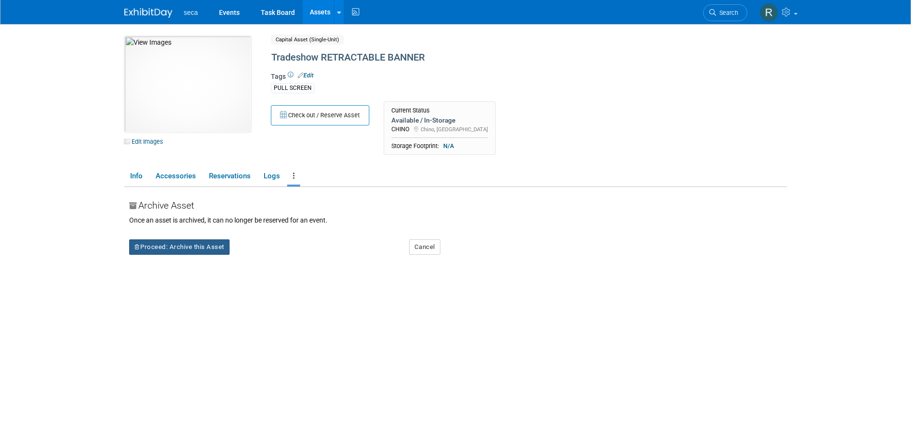
click at [206, 251] on button "Proceed: Archive this Asset" at bounding box center [179, 246] width 100 height 15
click at [252, 258] on link "Yes" at bounding box center [263, 254] width 28 height 15
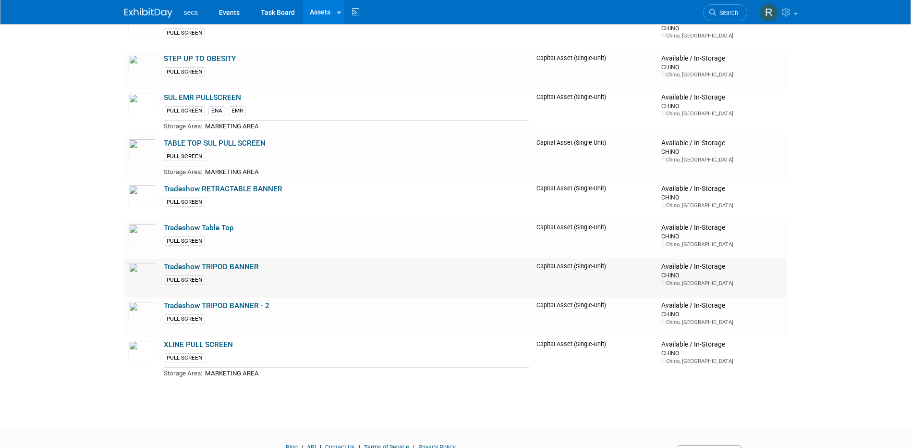
click at [225, 267] on link "Tradeshow TRIPOD BANNER" at bounding box center [211, 266] width 95 height 9
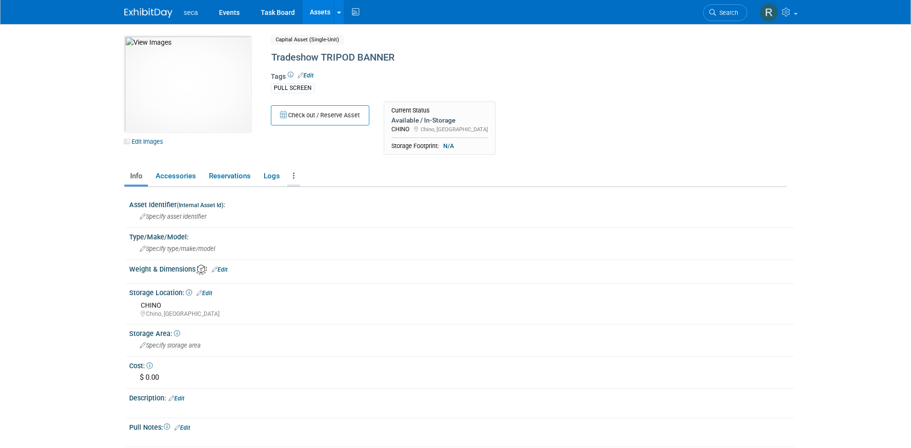
click at [291, 176] on link at bounding box center [293, 176] width 13 height 17
click at [315, 228] on link "Archive Asset" at bounding box center [329, 227] width 84 height 16
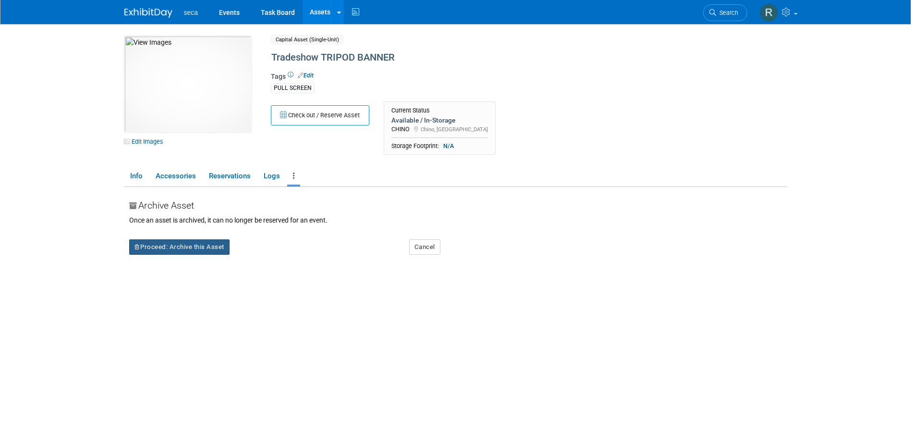
click at [185, 246] on button "Proceed: Archive this Asset" at bounding box center [179, 246] width 100 height 15
click at [262, 254] on link "Yes" at bounding box center [263, 254] width 28 height 15
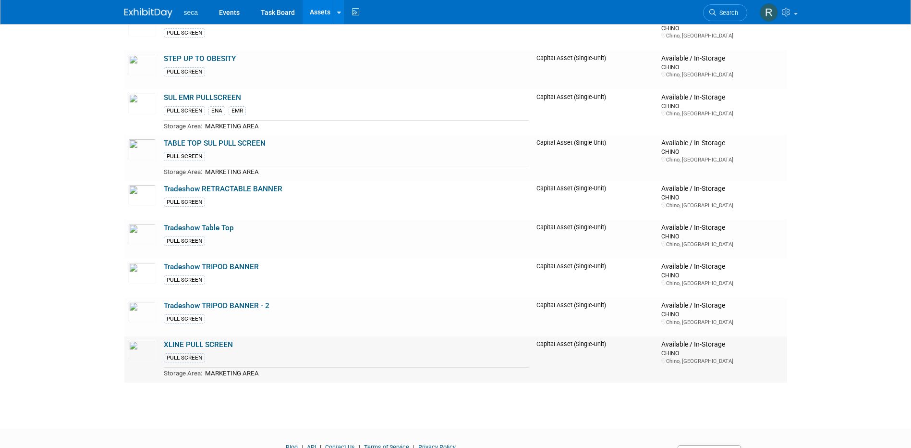
click at [195, 346] on link "XLINE PULL SCREEN" at bounding box center [198, 344] width 69 height 9
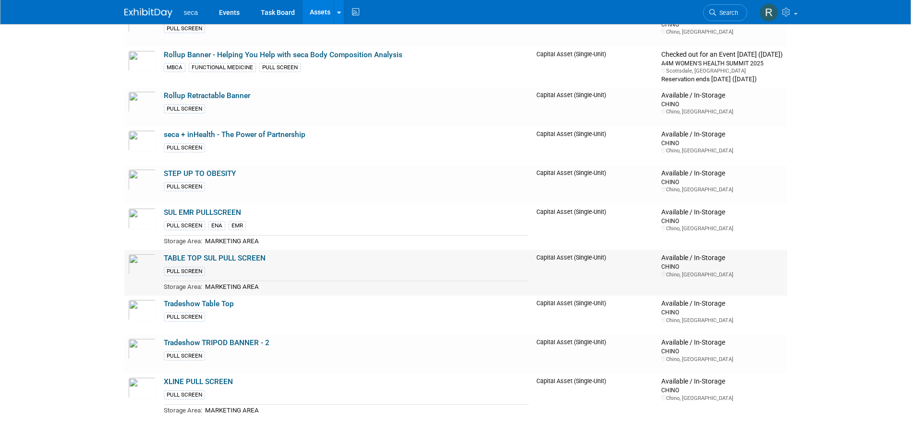
scroll to position [425, 0]
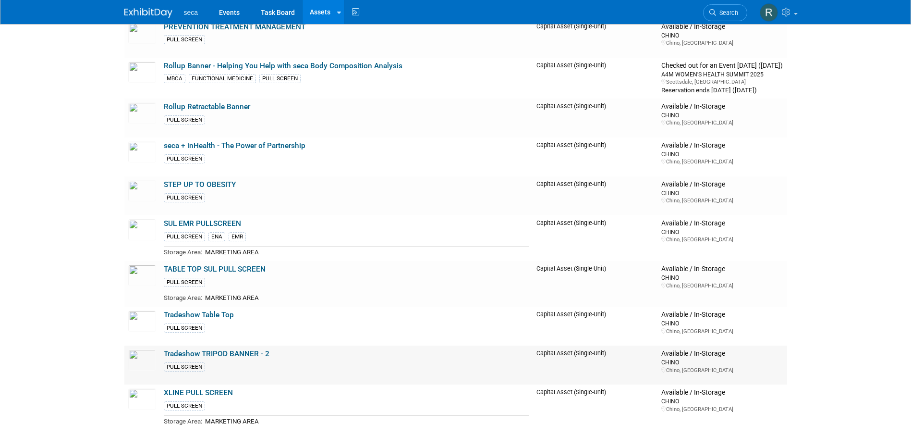
click at [244, 352] on link "Tradeshow TRIPOD BANNER - 2" at bounding box center [217, 353] width 106 height 9
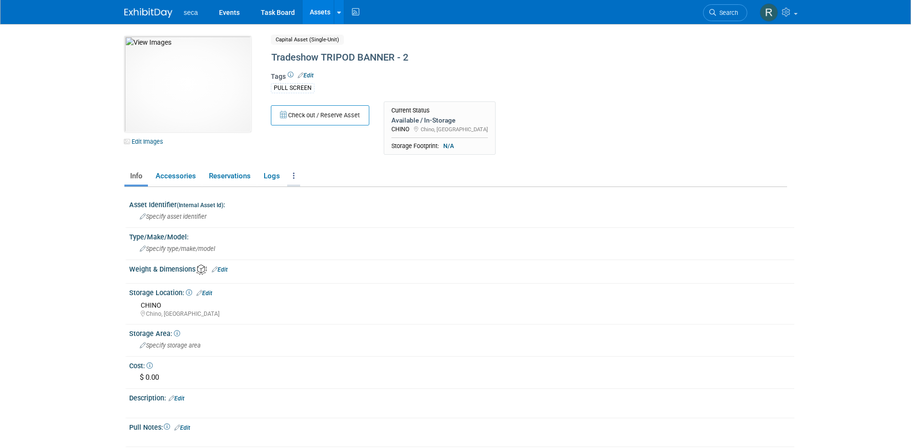
click at [295, 169] on link at bounding box center [293, 176] width 13 height 17
click at [308, 229] on link "Archive Asset" at bounding box center [329, 227] width 84 height 16
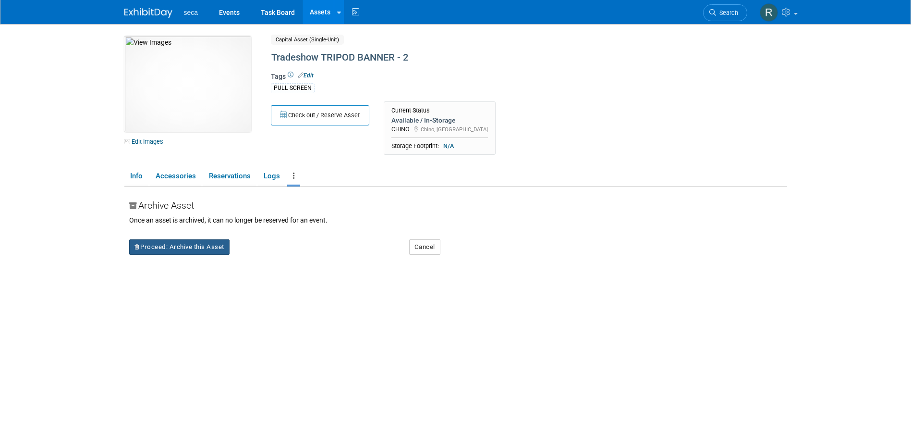
click at [195, 241] on button "Proceed: Archive this Asset" at bounding box center [179, 246] width 100 height 15
click at [262, 257] on link "Yes" at bounding box center [263, 254] width 28 height 15
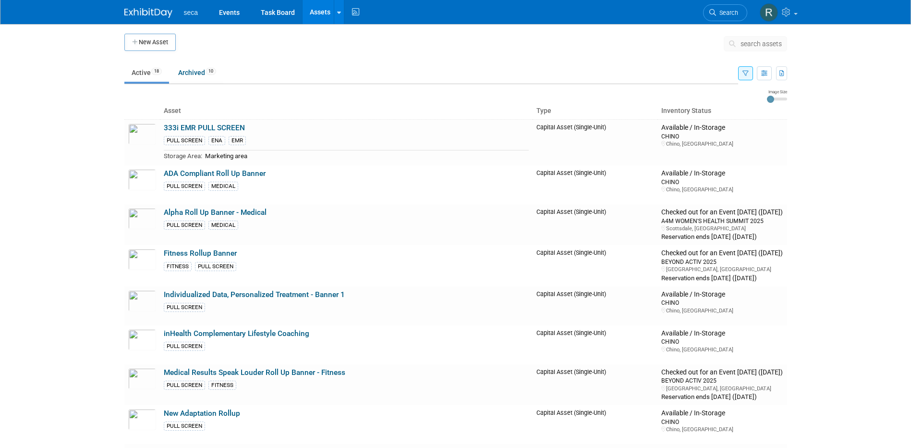
click at [754, 44] on span "search assets" at bounding box center [760, 44] width 41 height 8
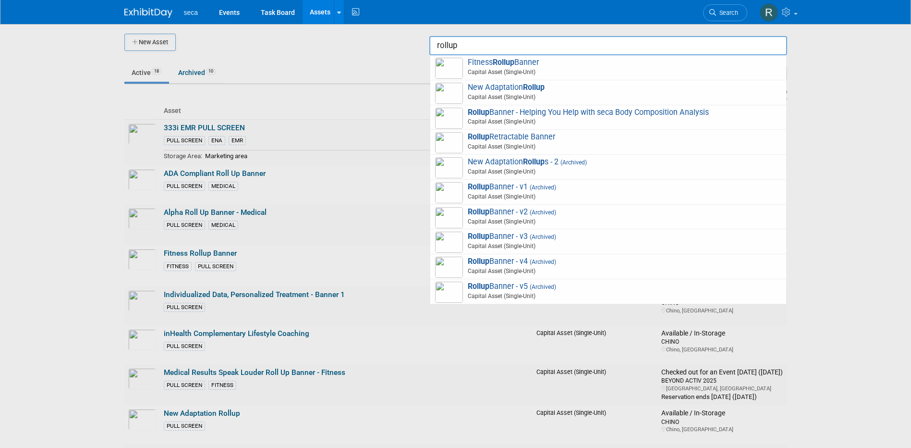
drag, startPoint x: 26, startPoint y: 194, endPoint x: -295, endPoint y: 62, distance: 347.3
click at [531, 161] on strong "Rollup" at bounding box center [534, 161] width 22 height 9
type input "New Adaptation Rollups - 2"
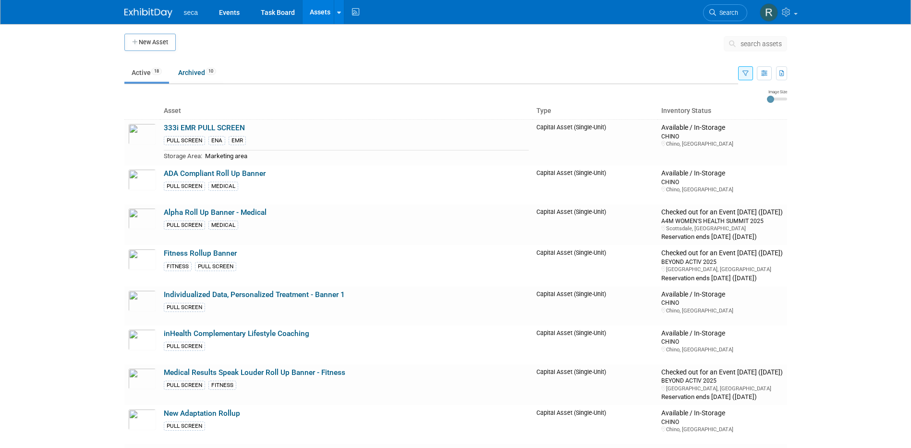
drag, startPoint x: 746, startPoint y: 78, endPoint x: 749, endPoint y: 53, distance: 24.7
click at [746, 78] on button "button" at bounding box center [745, 73] width 15 height 14
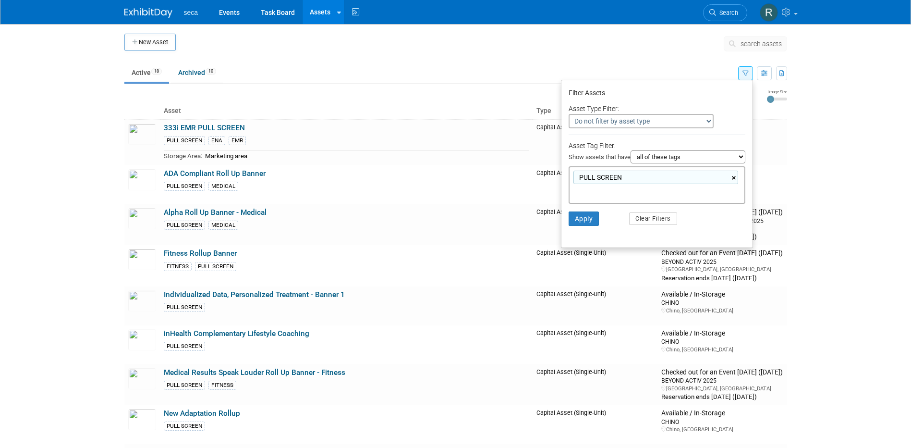
click at [734, 178] on link "×" at bounding box center [735, 177] width 6 height 11
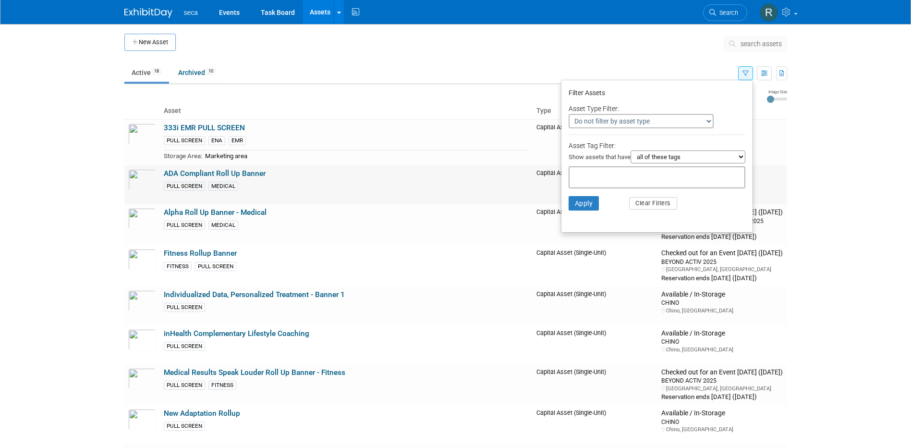
click at [501, 175] on td "ADA Compliant Roll Up Banner PULL SCREEN MEDICAL" at bounding box center [346, 184] width 373 height 39
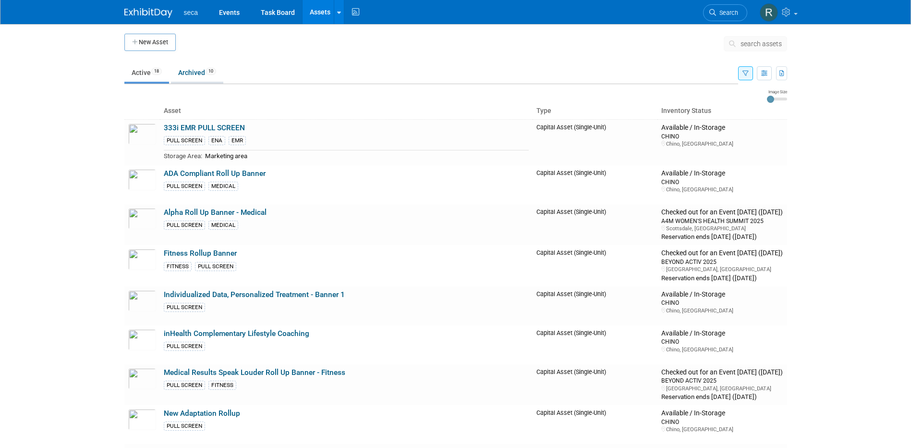
click at [195, 71] on link "Archived 10" at bounding box center [197, 72] width 52 height 18
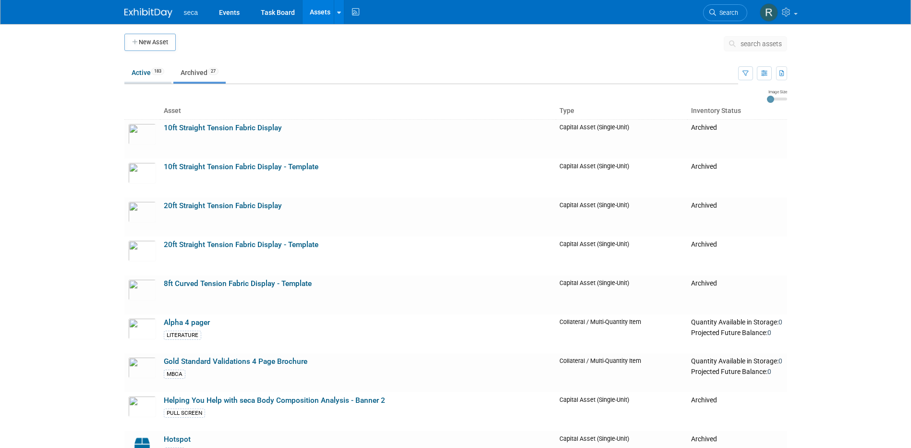
click at [153, 72] on span "183" at bounding box center [157, 71] width 13 height 7
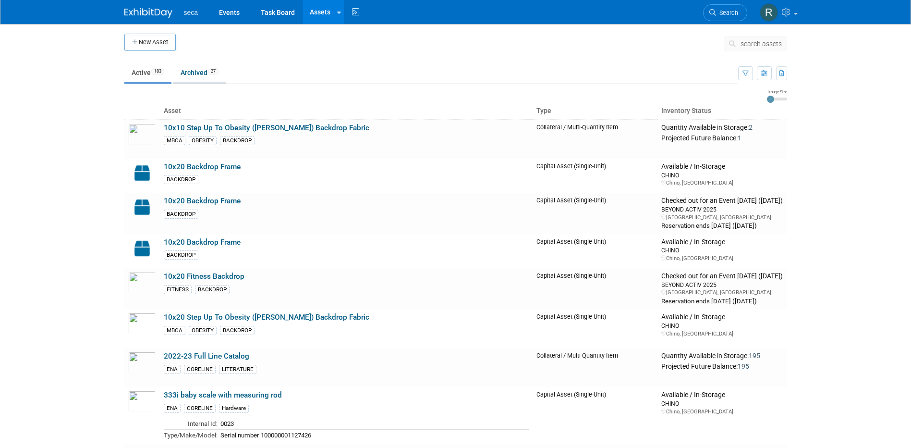
click at [209, 79] on link "Archived 27" at bounding box center [199, 72] width 52 height 18
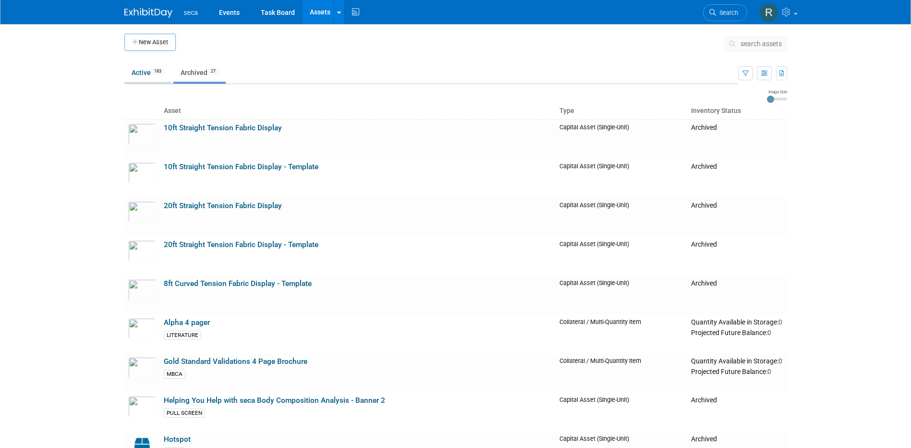
click at [146, 78] on link "Active 183" at bounding box center [147, 72] width 47 height 18
